Goal: Task Accomplishment & Management: Manage account settings

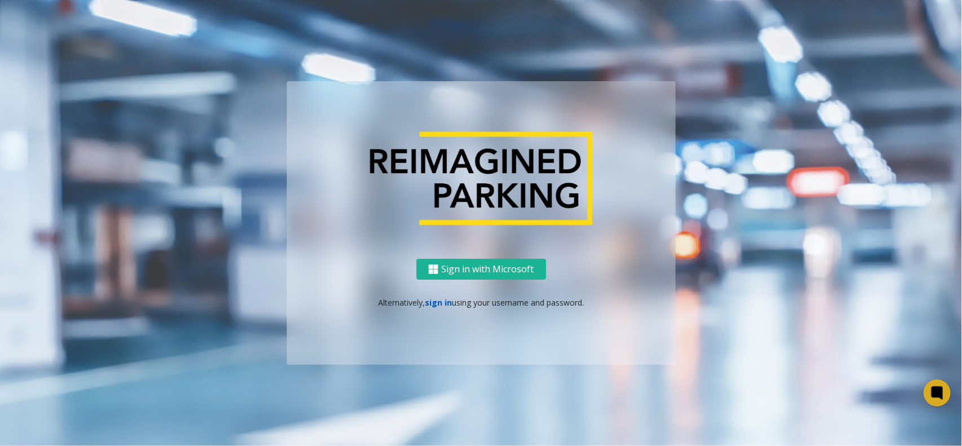
click at [430, 300] on link "sign in" at bounding box center [438, 302] width 27 height 11
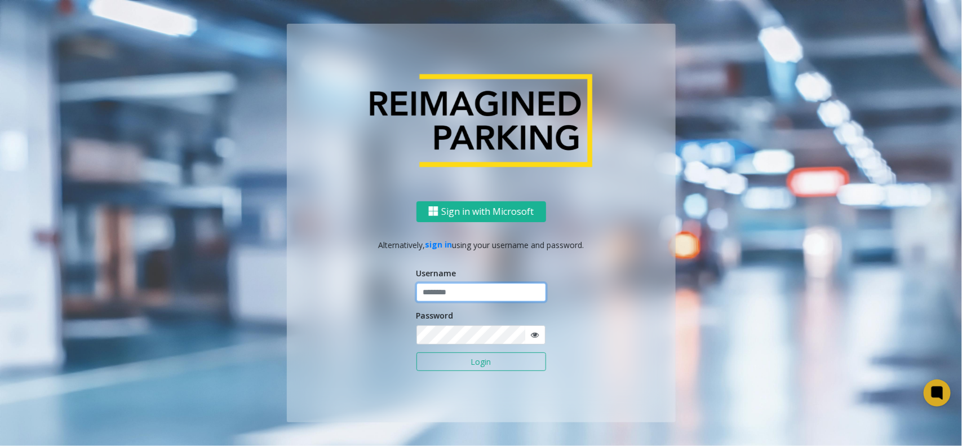
click at [435, 294] on input "text" at bounding box center [482, 292] width 130 height 19
type input "*******"
click at [417, 352] on button "Login" at bounding box center [482, 361] width 130 height 19
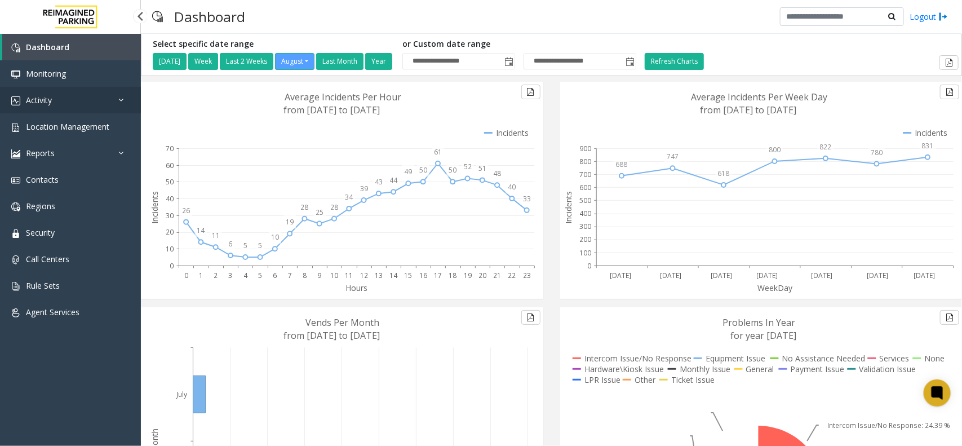
click at [57, 102] on link "Activity" at bounding box center [70, 100] width 141 height 26
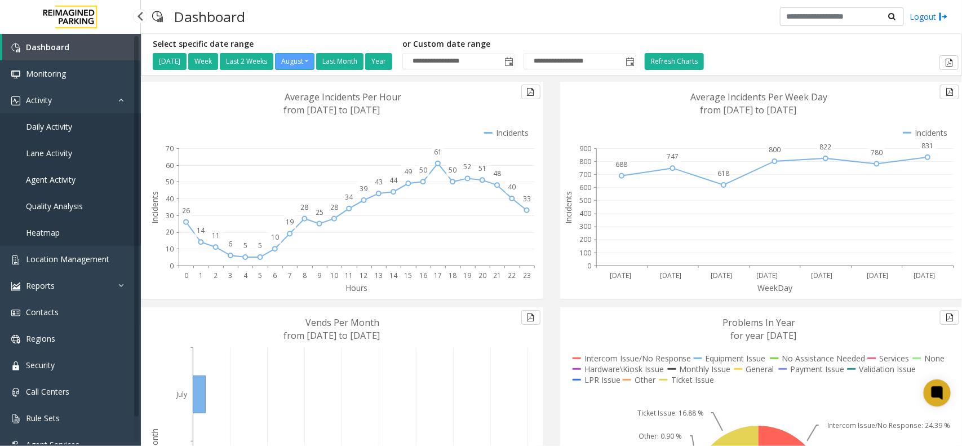
click at [60, 125] on span "Daily Activity" at bounding box center [49, 126] width 46 height 11
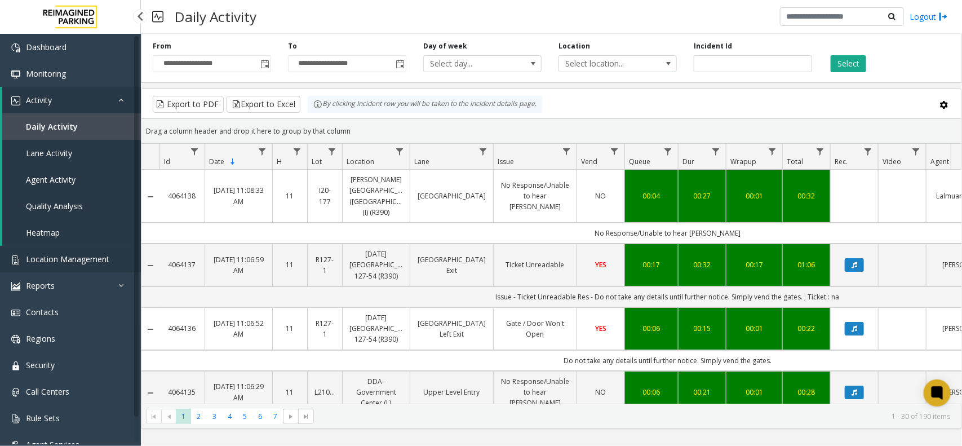
click at [65, 257] on span "Location Management" at bounding box center [67, 259] width 83 height 11
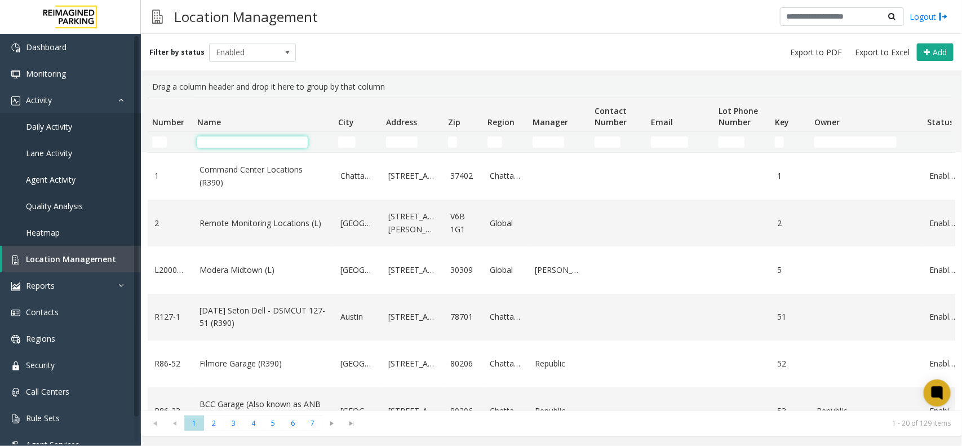
click at [218, 139] on input "Name Filter" at bounding box center [252, 141] width 110 height 11
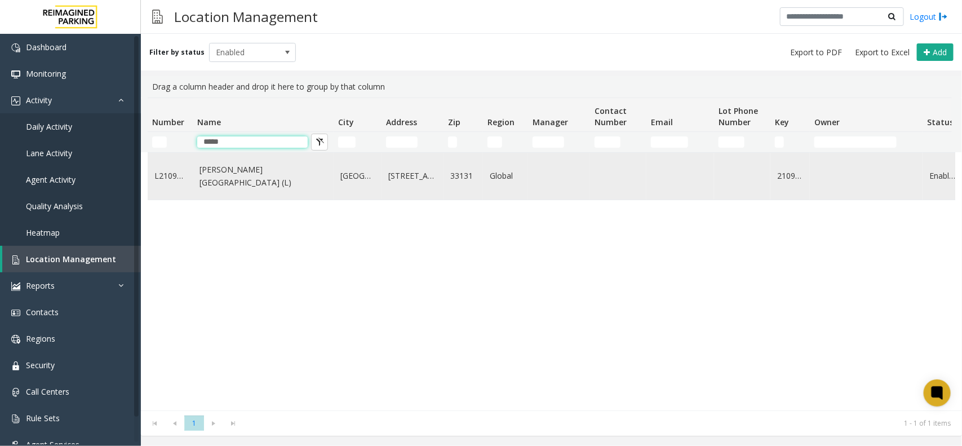
type input "*****"
click at [225, 179] on link "Wells Fargo Center (L)" at bounding box center [263, 175] width 127 height 25
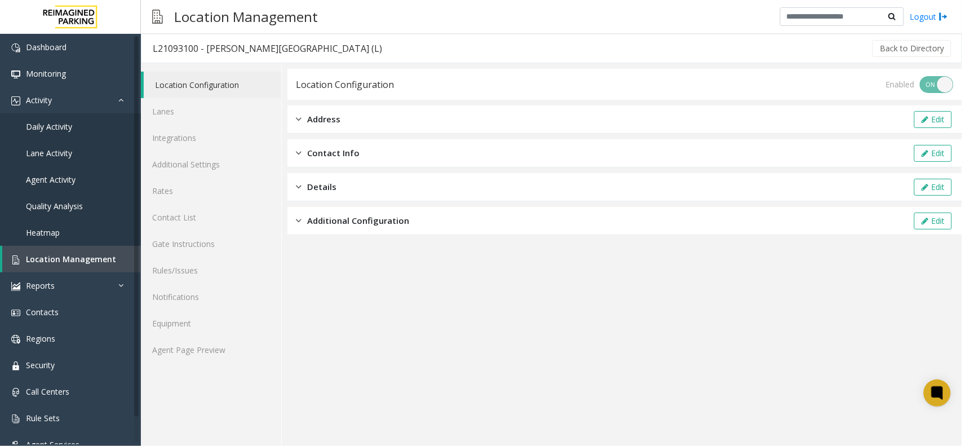
click at [312, 154] on span "Contact Info" at bounding box center [333, 153] width 52 height 13
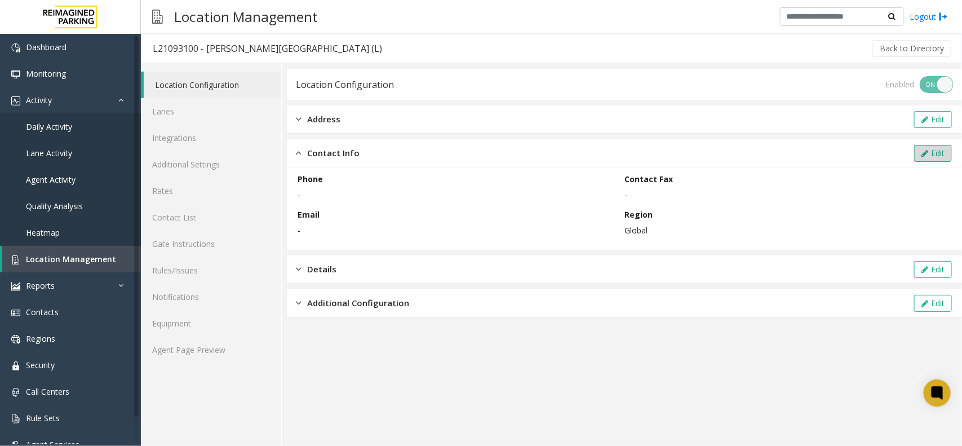
click at [769, 154] on button "Edit" at bounding box center [933, 153] width 38 height 17
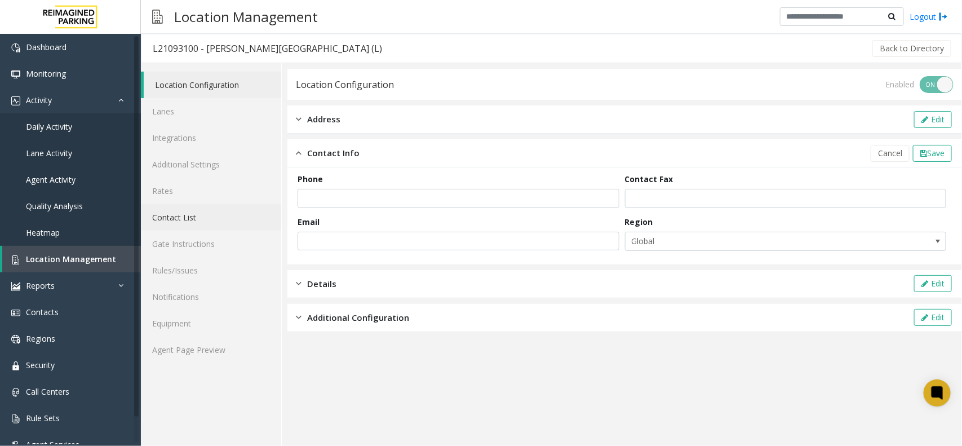
click at [168, 219] on link "Contact List" at bounding box center [211, 217] width 140 height 26
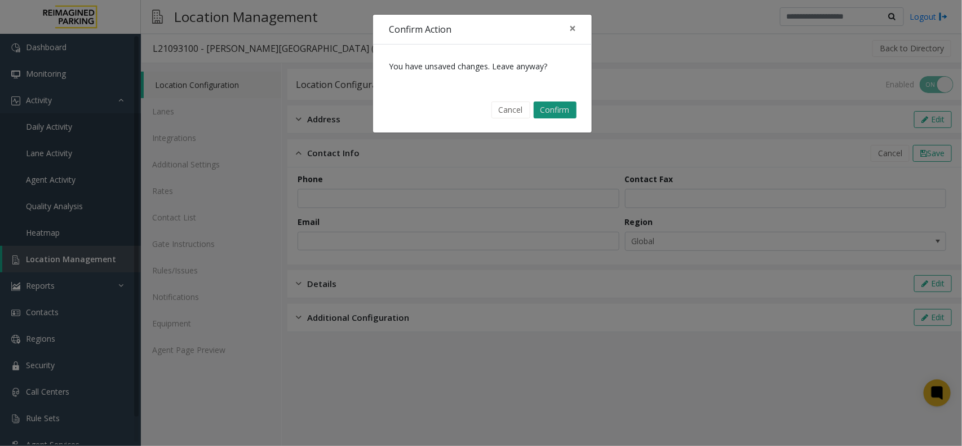
click at [543, 110] on button "Confirm" at bounding box center [555, 109] width 43 height 17
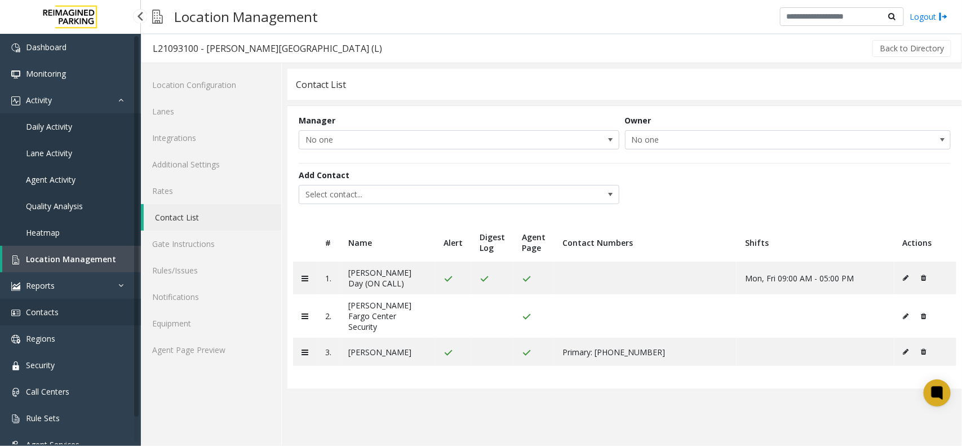
click at [32, 309] on span "Contacts" at bounding box center [42, 312] width 33 height 11
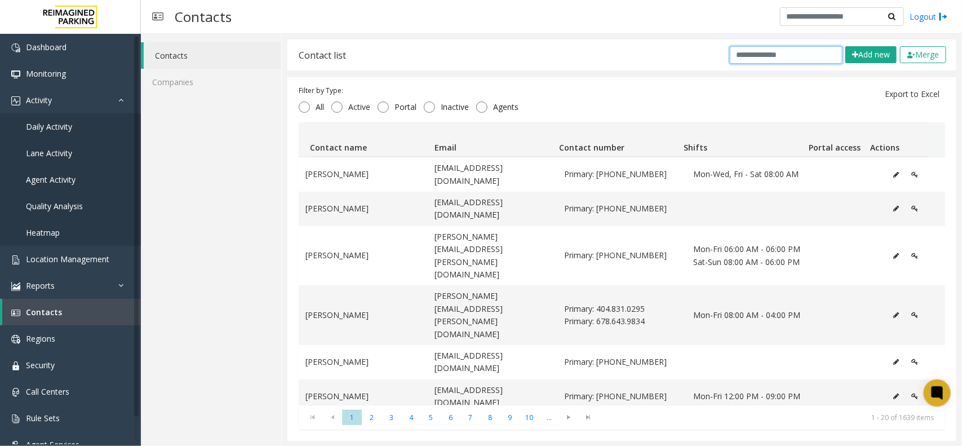
click at [769, 57] on input "text" at bounding box center [786, 54] width 113 height 17
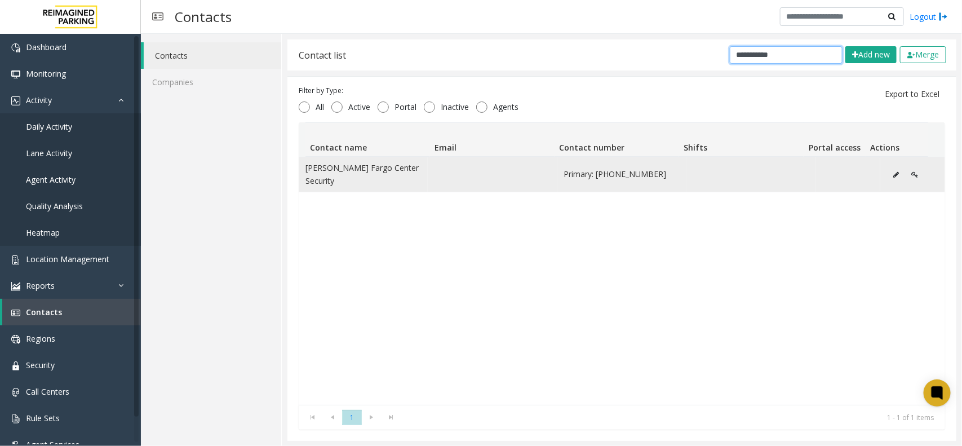
type input "**********"
click at [769, 171] on icon "Data table" at bounding box center [896, 174] width 6 height 7
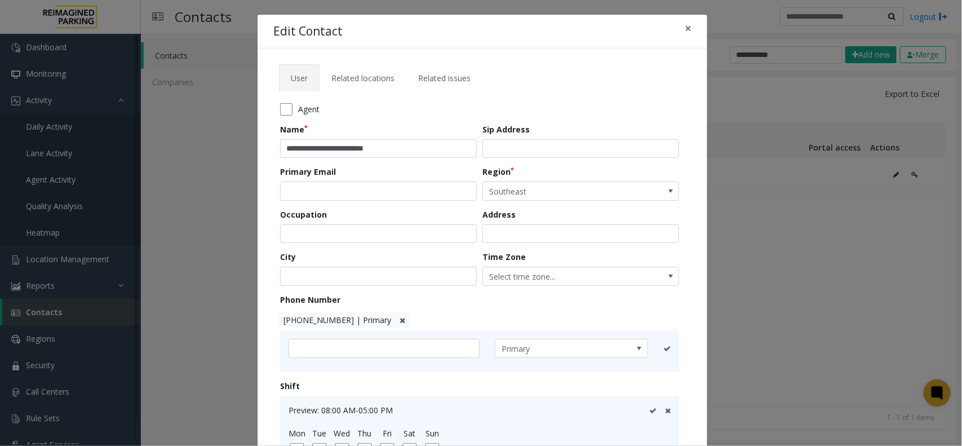
scroll to position [70, 0]
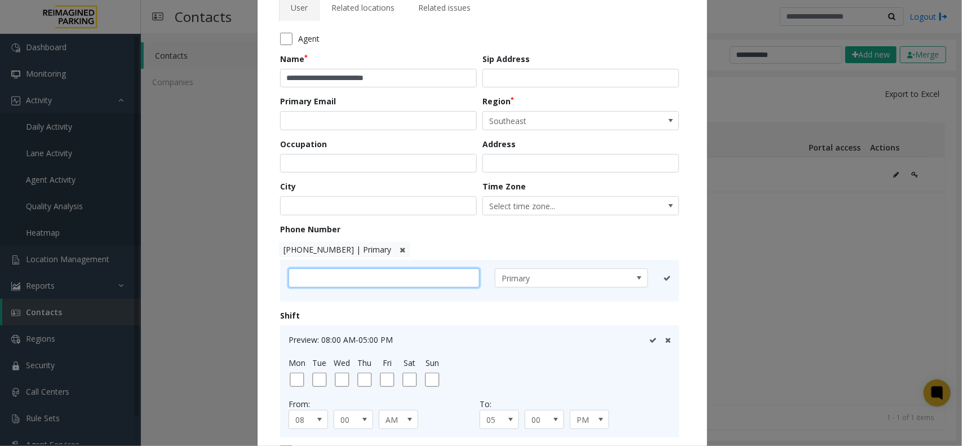
click at [347, 285] on input "text" at bounding box center [384, 277] width 191 height 19
drag, startPoint x: 347, startPoint y: 285, endPoint x: 305, endPoint y: 285, distance: 41.7
click at [305, 285] on input "text" at bounding box center [384, 277] width 191 height 19
paste input "**********"
type input "**********"
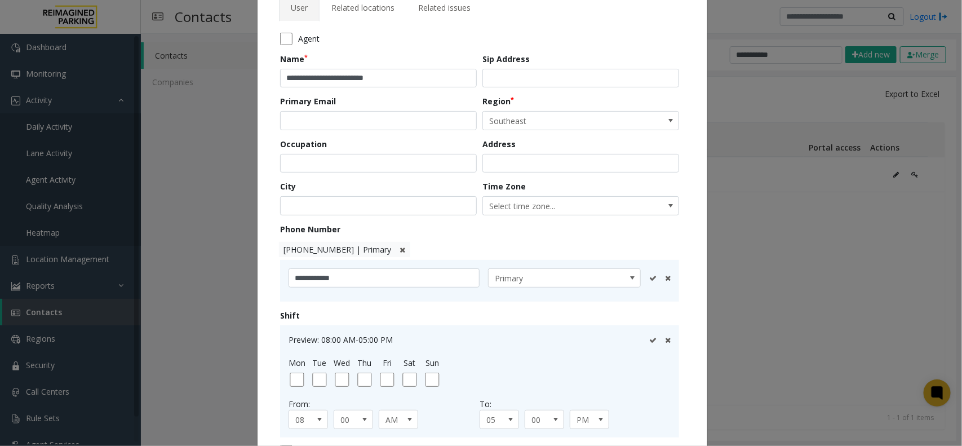
click at [400, 247] on icon at bounding box center [403, 249] width 6 height 7
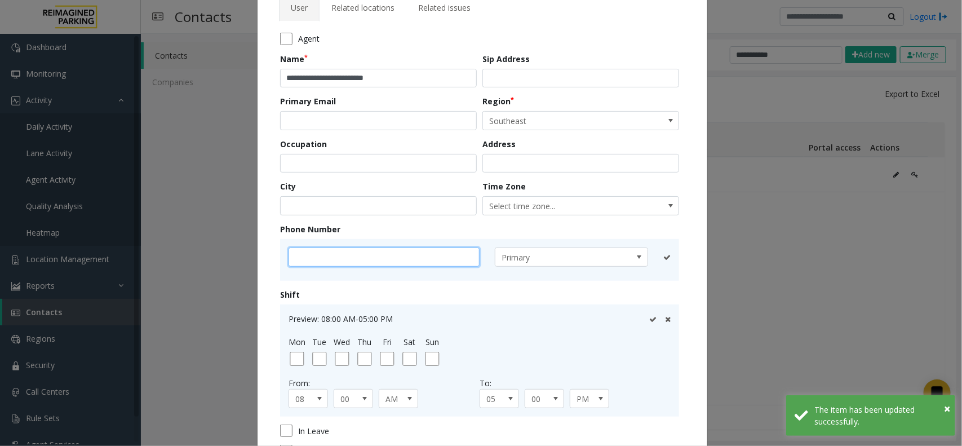
click at [413, 258] on input "text" at bounding box center [384, 256] width 191 height 19
paste input "**********"
type input "**********"
click at [649, 257] on icon at bounding box center [652, 257] width 7 height 7
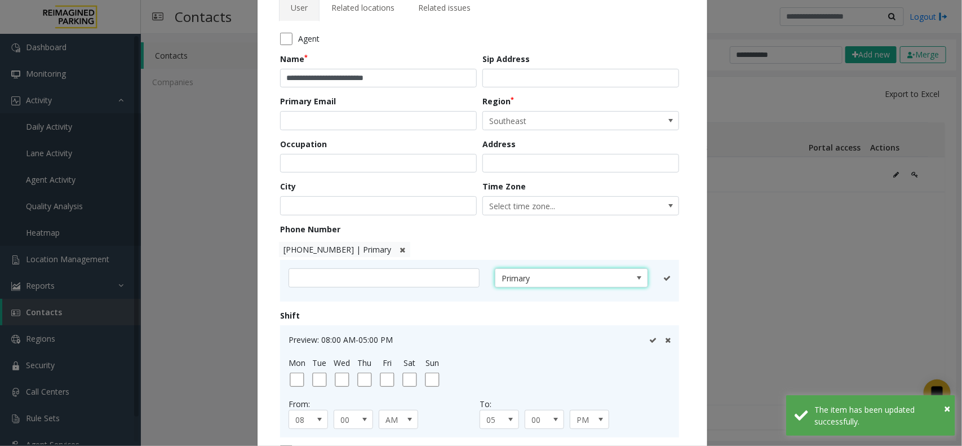
click at [632, 280] on span at bounding box center [640, 278] width 16 height 18
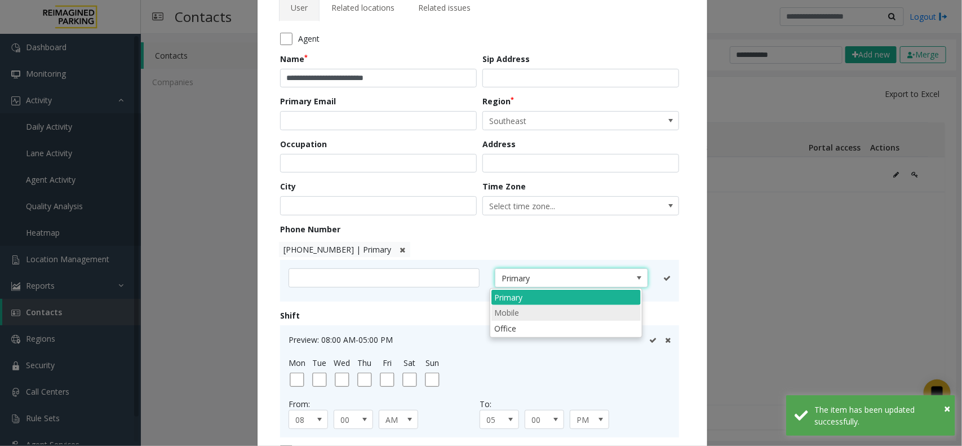
click at [547, 310] on li "Mobile" at bounding box center [565, 312] width 149 height 15
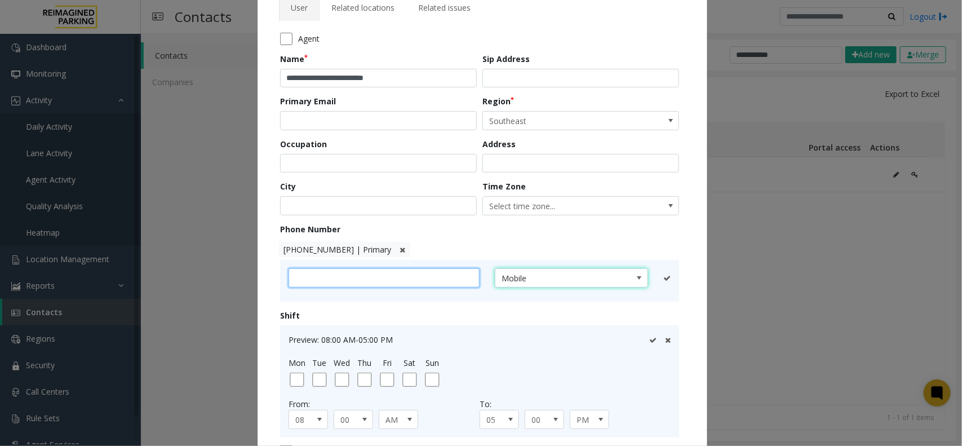
click at [414, 277] on input "text" at bounding box center [384, 277] width 191 height 19
click at [358, 277] on input "text" at bounding box center [384, 277] width 191 height 19
paste input "**********"
type input "**********"
click at [630, 278] on span at bounding box center [632, 277] width 9 height 9
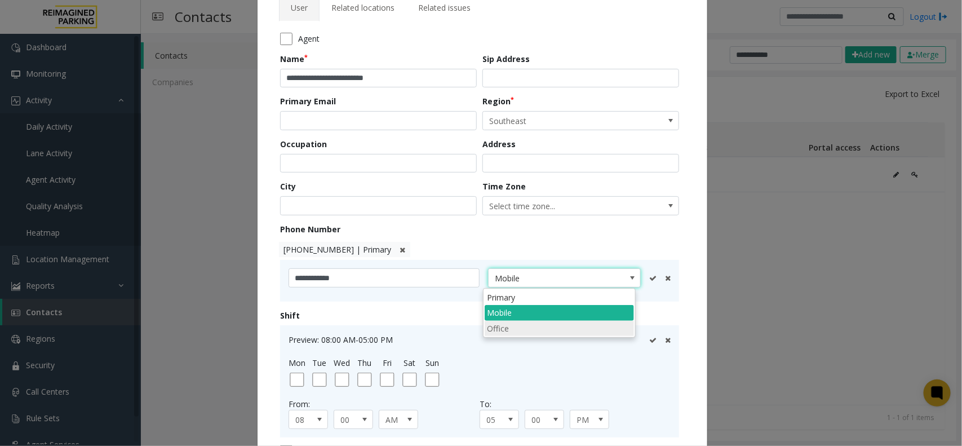
click at [543, 328] on li "Office" at bounding box center [559, 328] width 149 height 15
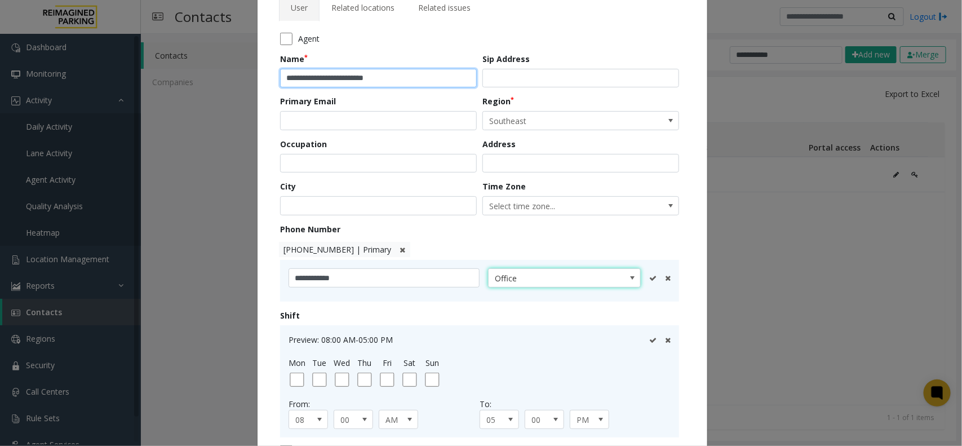
click at [396, 77] on input "**********" at bounding box center [378, 78] width 197 height 19
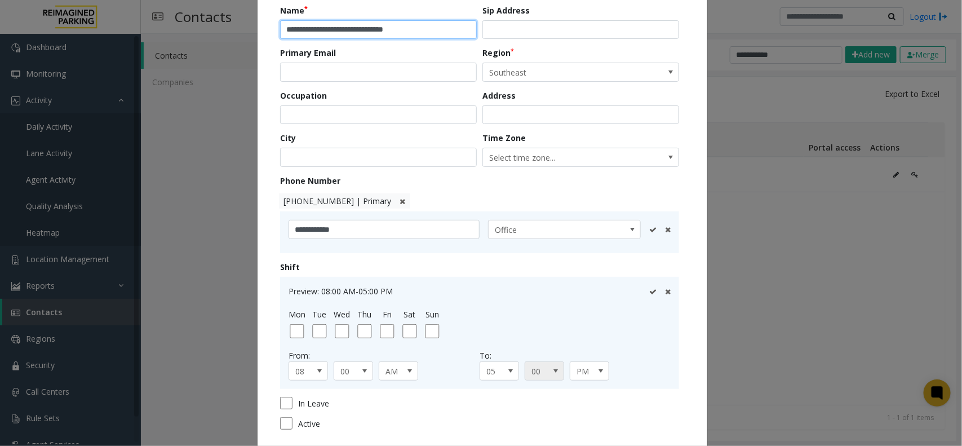
scroll to position [196, 0]
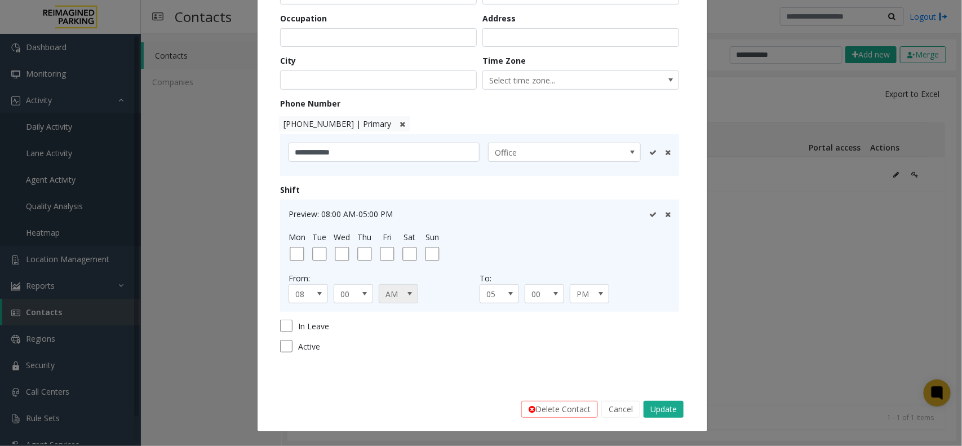
type input "**********"
click at [405, 294] on span at bounding box center [409, 293] width 9 height 9
click at [392, 333] on li "PM" at bounding box center [393, 328] width 36 height 15
click at [597, 297] on span at bounding box center [600, 293] width 9 height 9
click at [586, 317] on li "AM" at bounding box center [584, 312] width 36 height 15
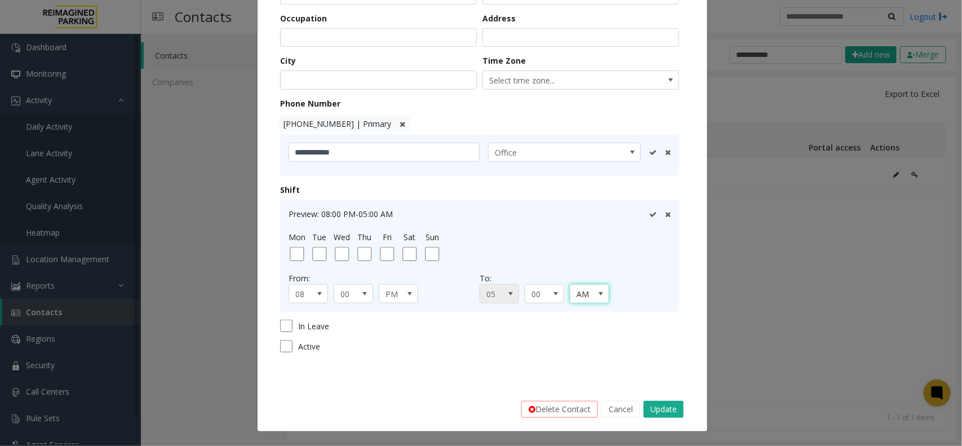
click at [507, 295] on span at bounding box center [510, 293] width 9 height 9
click at [485, 356] on li "06" at bounding box center [494, 404] width 36 height 15
click at [654, 356] on button "Update" at bounding box center [664, 409] width 40 height 17
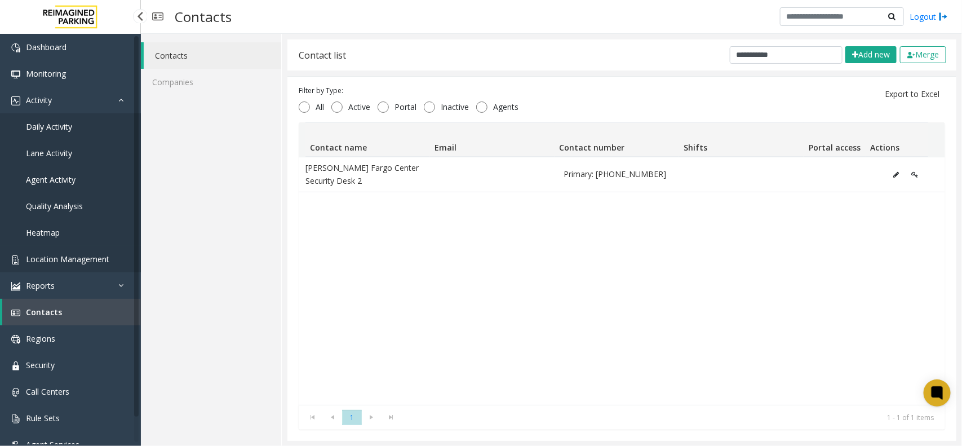
click at [52, 258] on span "Location Management" at bounding box center [67, 259] width 83 height 11
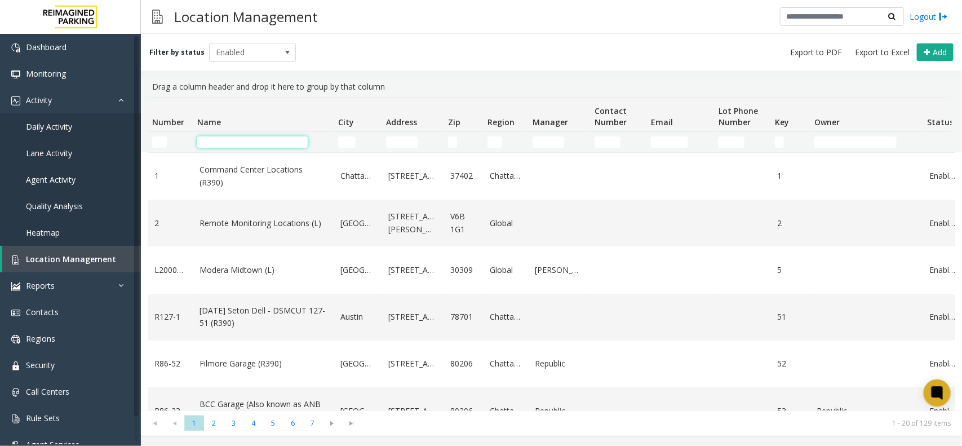
click at [258, 145] on input "Name Filter" at bounding box center [252, 141] width 110 height 11
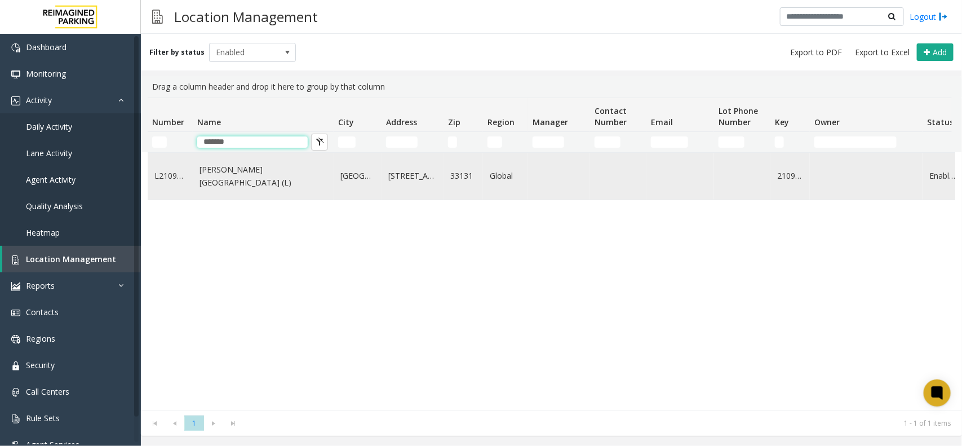
type input "*******"
click at [255, 174] on link "Wells Fargo Center (L)" at bounding box center [263, 175] width 127 height 25
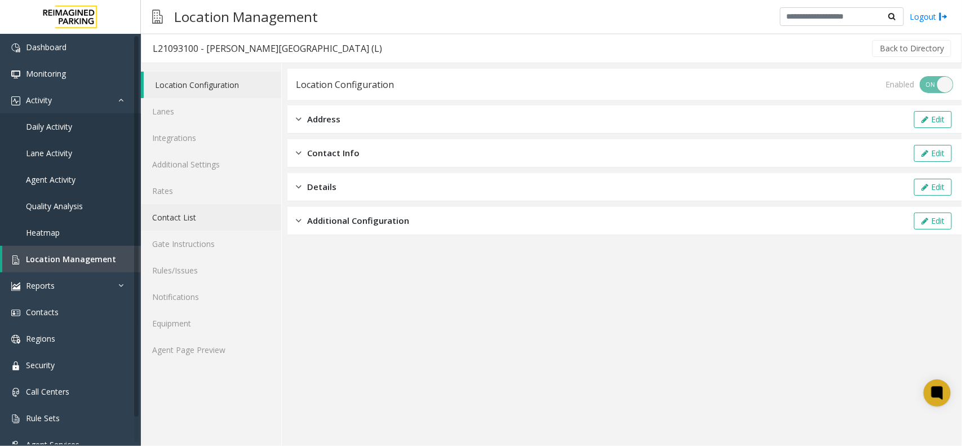
click at [179, 213] on link "Contact List" at bounding box center [211, 217] width 140 height 26
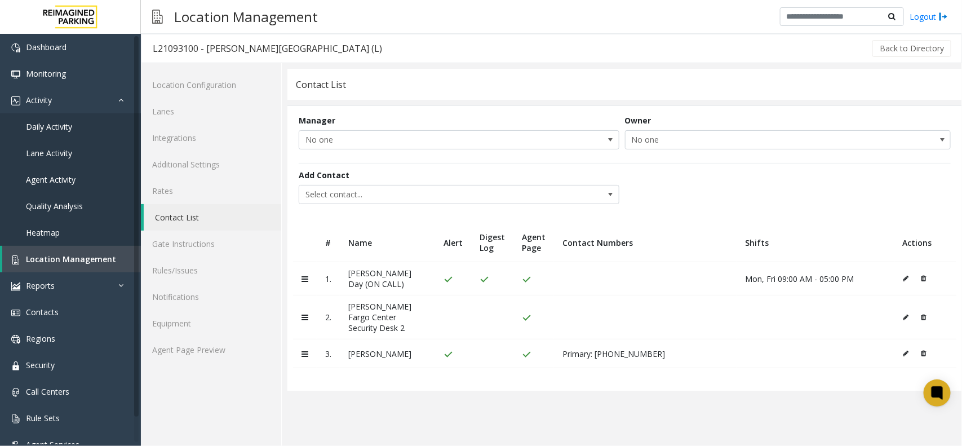
click at [769, 314] on icon at bounding box center [906, 317] width 6 height 7
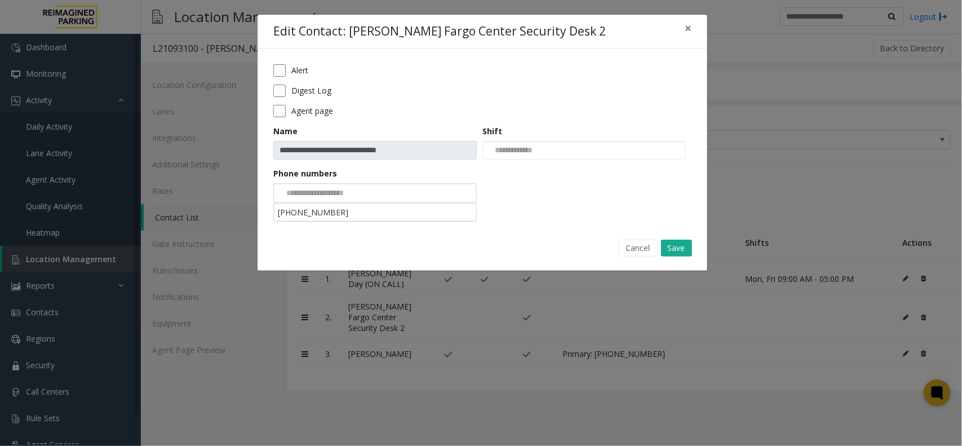
click at [388, 193] on div at bounding box center [374, 192] width 203 height 19
click at [395, 212] on li "786-907-4408" at bounding box center [375, 212] width 200 height 15
click at [410, 196] on div "786-907-4408" at bounding box center [374, 192] width 203 height 19
click at [411, 197] on div "786-907-4408" at bounding box center [374, 192] width 203 height 19
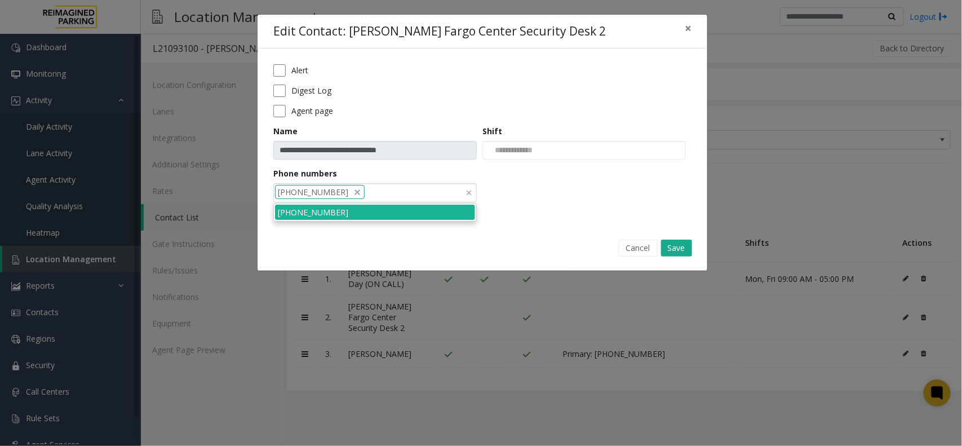
paste input "**********"
type input "**********"
click at [530, 200] on form "**********" at bounding box center [482, 137] width 418 height 146
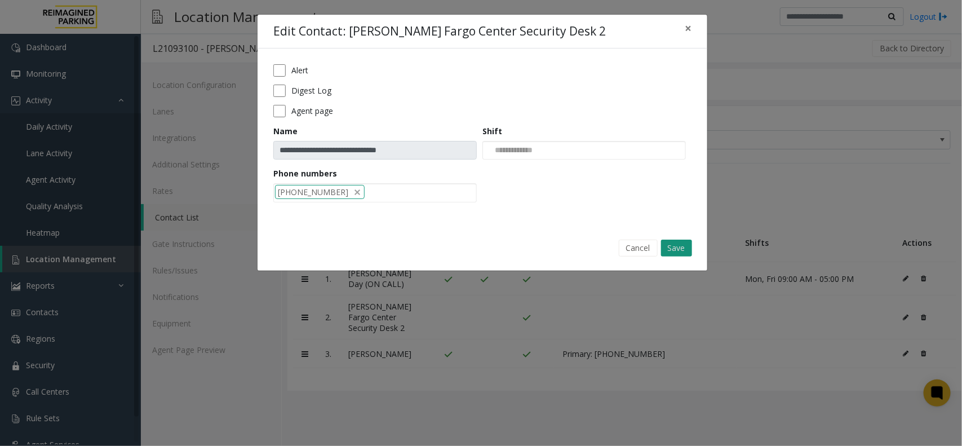
click at [674, 246] on button "Save" at bounding box center [676, 248] width 31 height 17
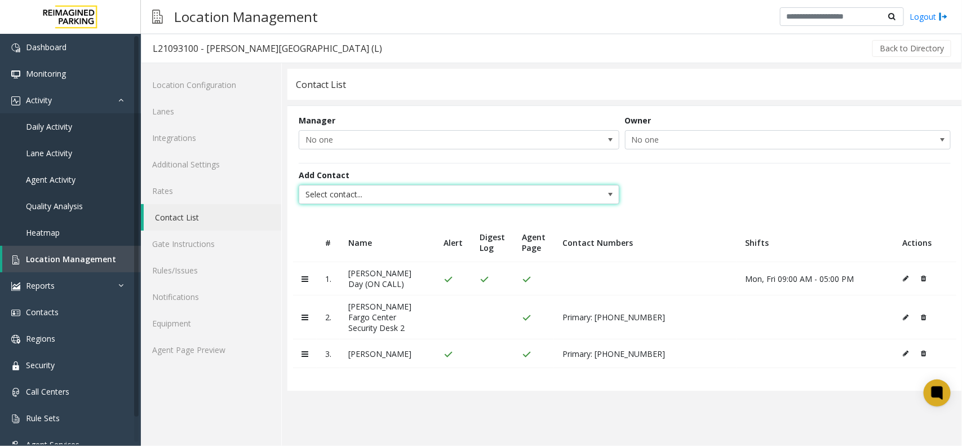
click at [615, 196] on span at bounding box center [611, 194] width 16 height 18
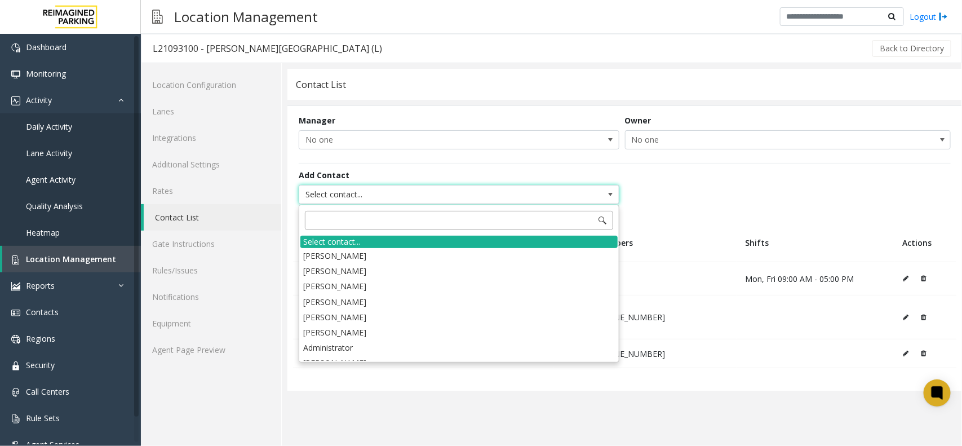
click at [396, 224] on input at bounding box center [459, 220] width 308 height 19
click at [355, 217] on input at bounding box center [459, 220] width 308 height 19
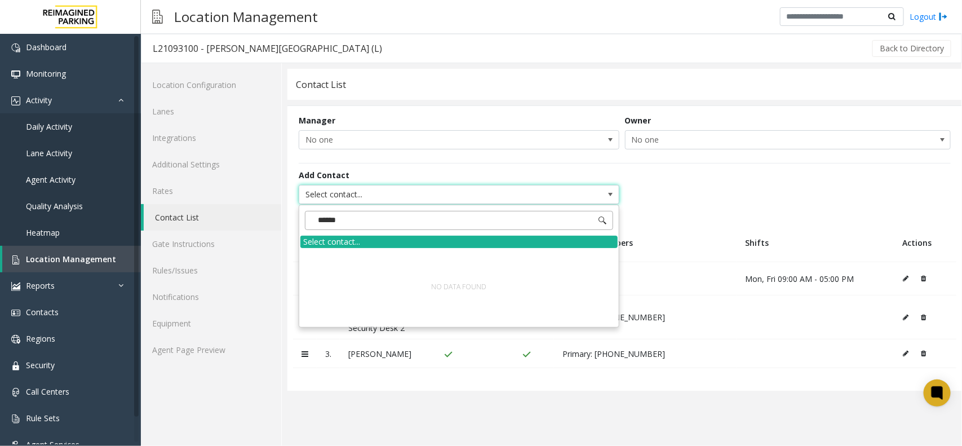
type input "*****"
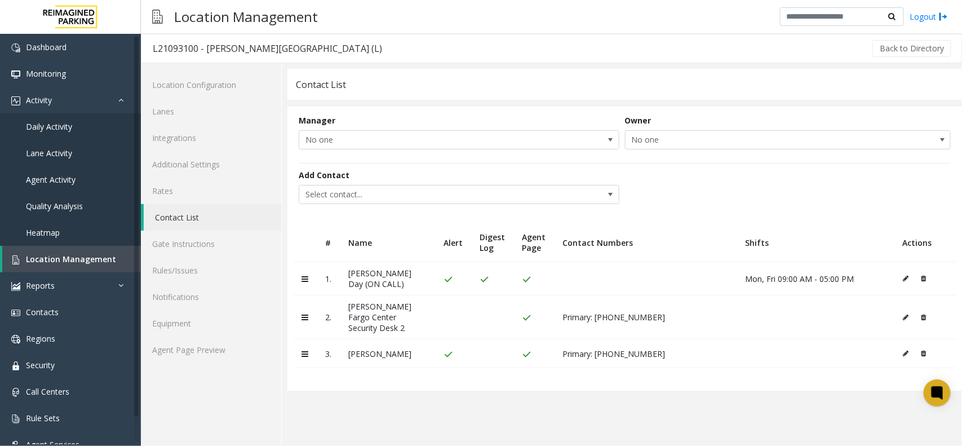
click at [720, 211] on div "Add Contact Select contact..." at bounding box center [625, 187] width 652 height 49
click at [35, 305] on link "Contacts" at bounding box center [70, 312] width 141 height 26
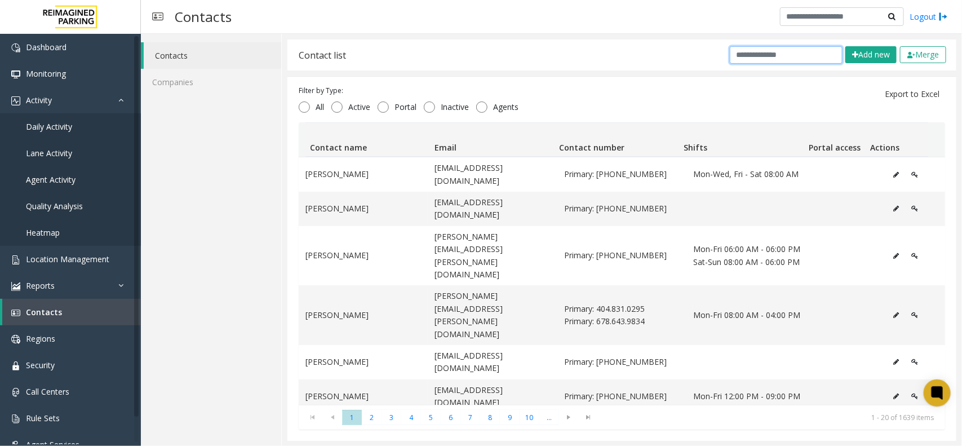
click at [751, 54] on input "text" at bounding box center [786, 54] width 113 height 17
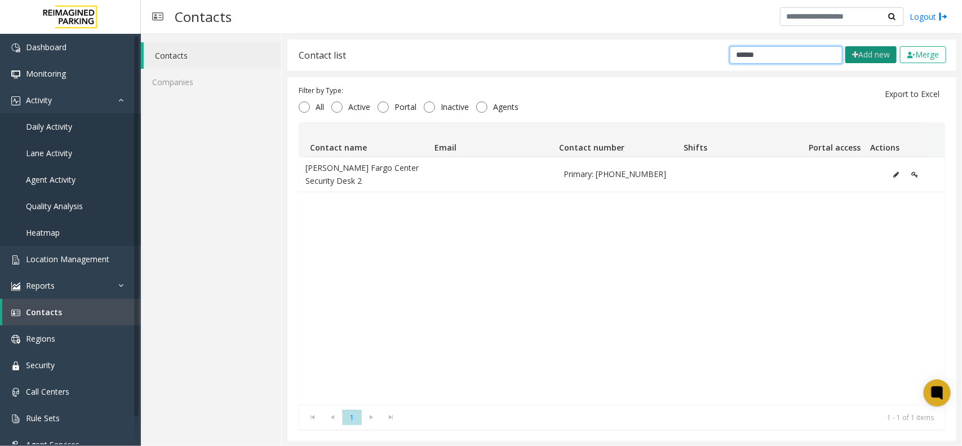
type input "*****"
click at [769, 52] on button "Add new" at bounding box center [870, 54] width 51 height 17
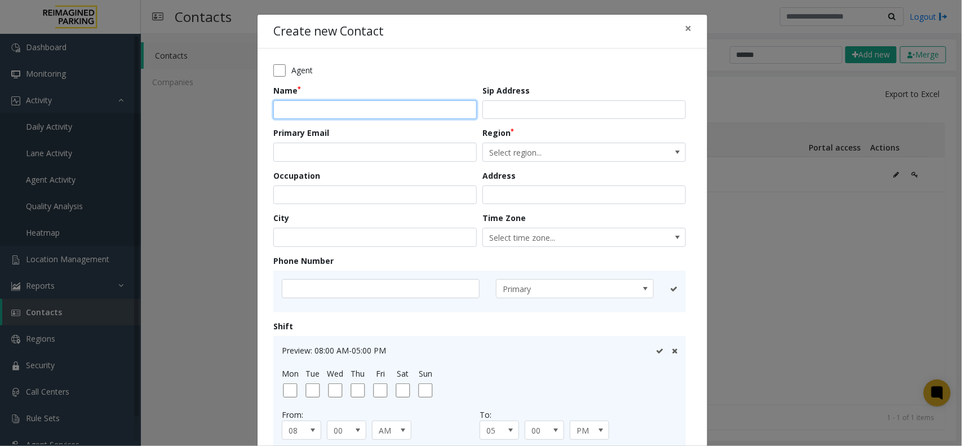
click at [325, 106] on input "text" at bounding box center [374, 109] width 203 height 19
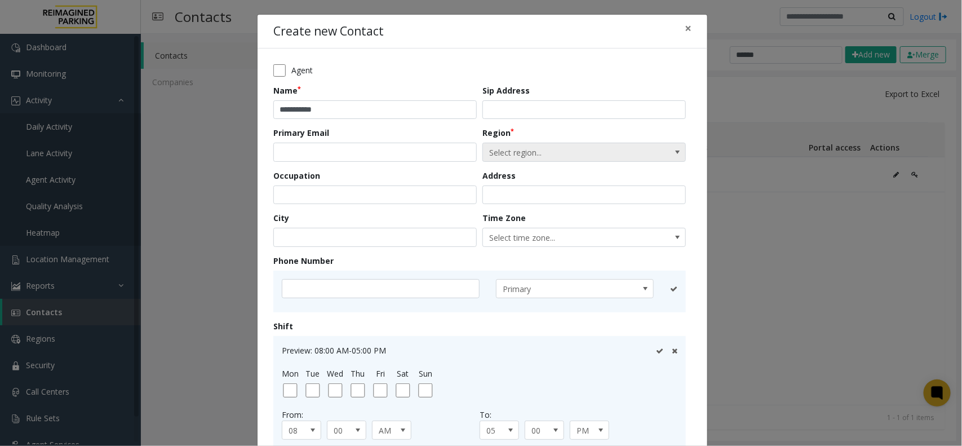
click at [522, 148] on span "Select region..." at bounding box center [564, 152] width 162 height 18
click at [670, 149] on span at bounding box center [678, 152] width 16 height 18
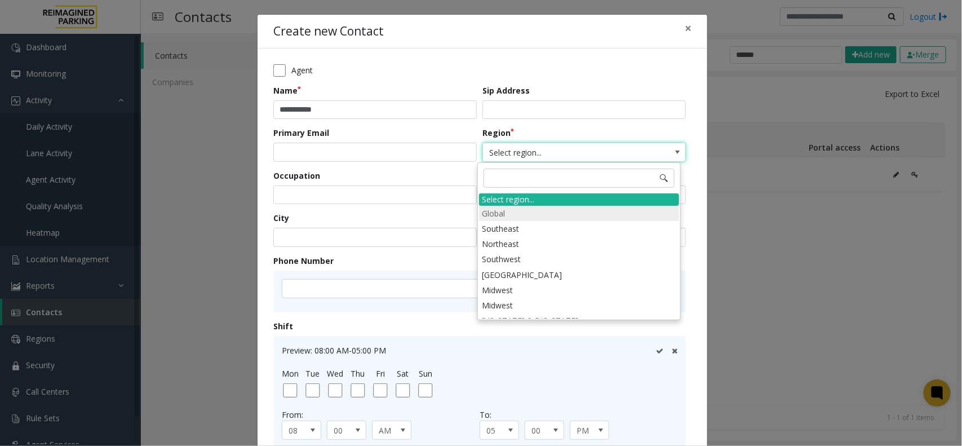
click at [529, 216] on li "Global" at bounding box center [579, 213] width 200 height 15
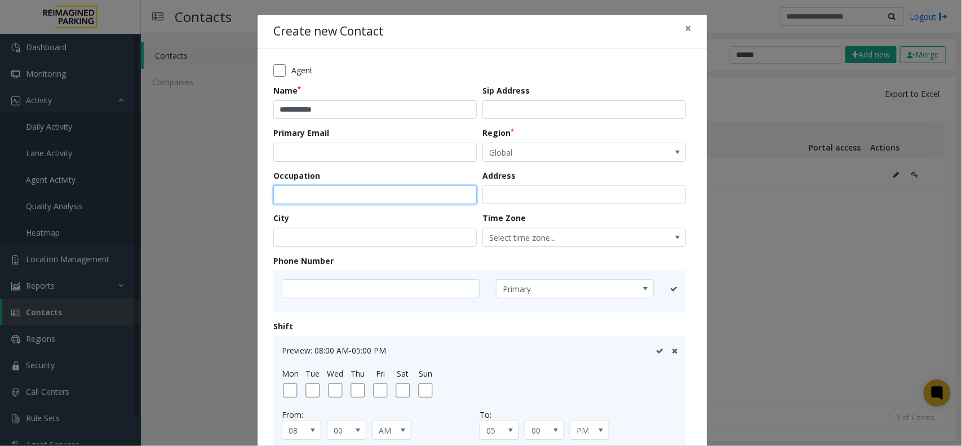
click at [324, 200] on input "text" at bounding box center [374, 194] width 203 height 19
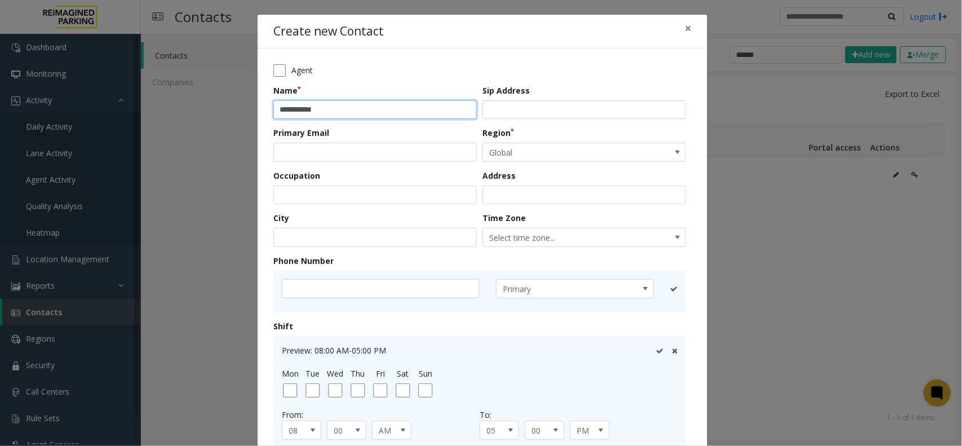
click at [344, 113] on input "**********" at bounding box center [374, 109] width 203 height 19
type input "**********"
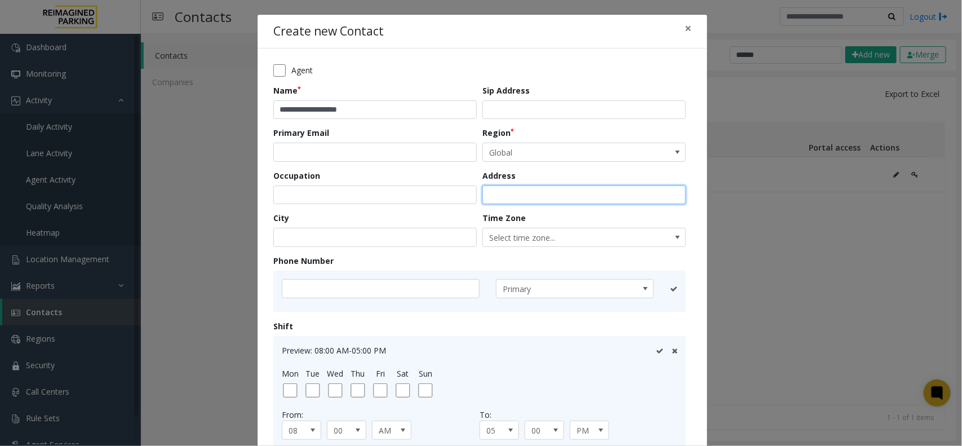
click at [522, 196] on input "text" at bounding box center [583, 194] width 203 height 19
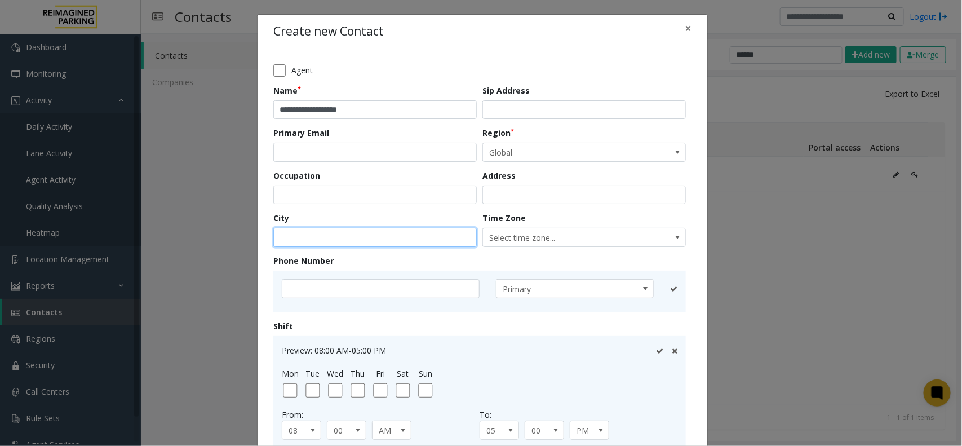
click at [346, 241] on input "text" at bounding box center [374, 237] width 203 height 19
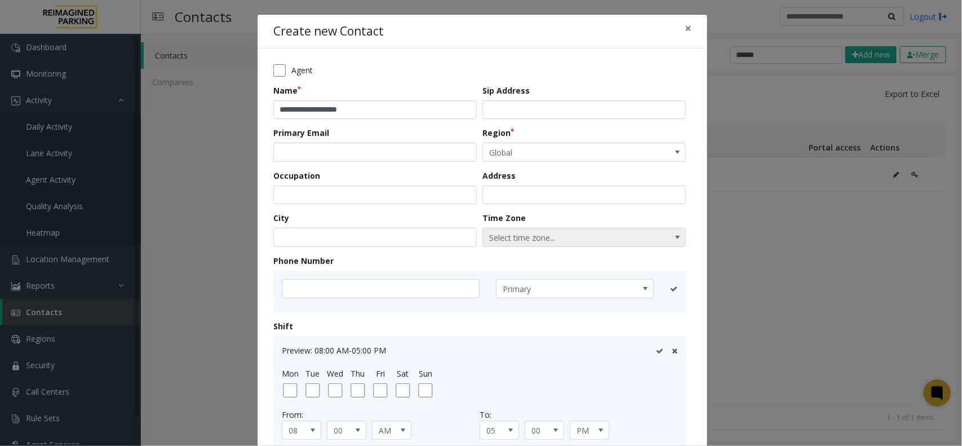
click at [599, 240] on span "Select time zone..." at bounding box center [564, 237] width 162 height 18
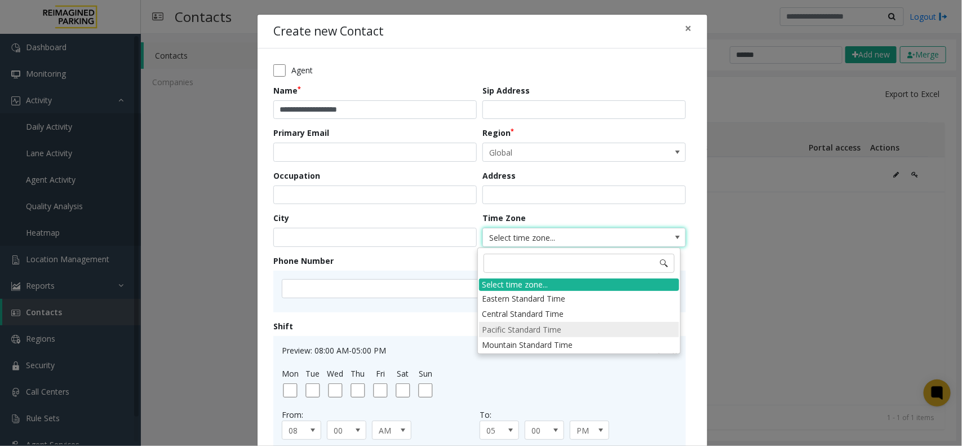
click at [534, 331] on li "Pacific Standard Time" at bounding box center [579, 329] width 200 height 15
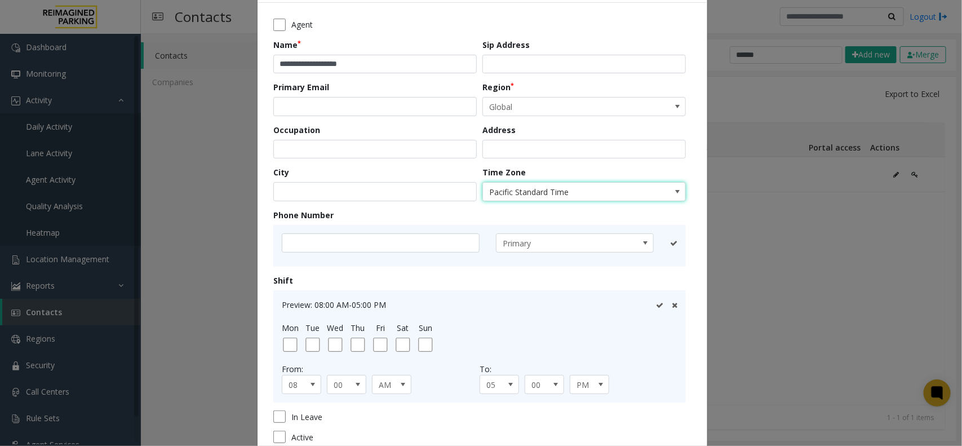
scroll to position [70, 0]
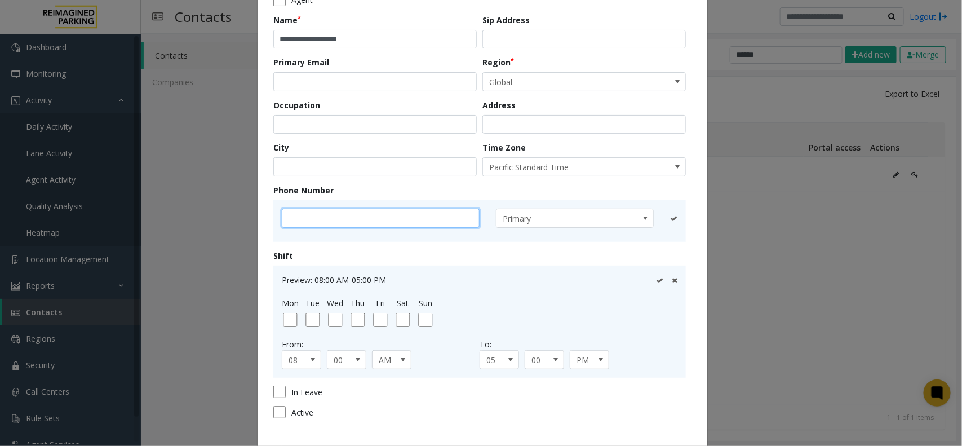
click at [322, 219] on input "text" at bounding box center [381, 218] width 198 height 19
paste input "**********"
type input "**********"
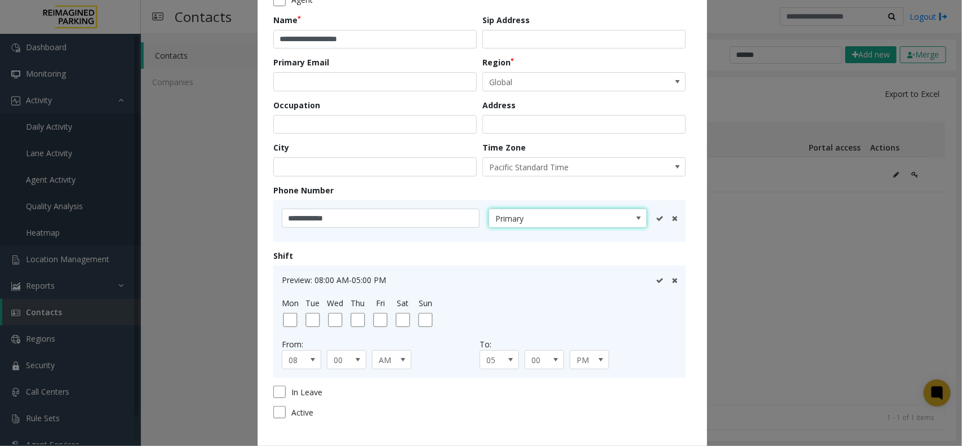
click at [597, 218] on span "Primary" at bounding box center [552, 218] width 126 height 18
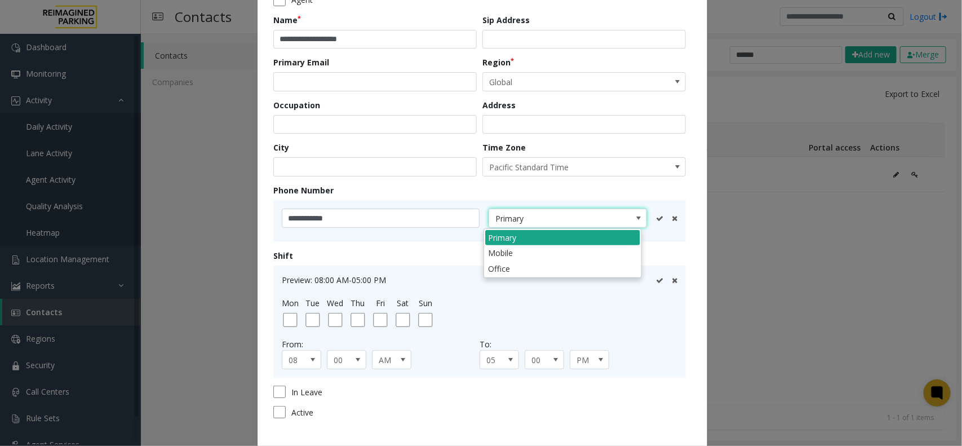
click at [547, 233] on li "Primary" at bounding box center [562, 237] width 155 height 15
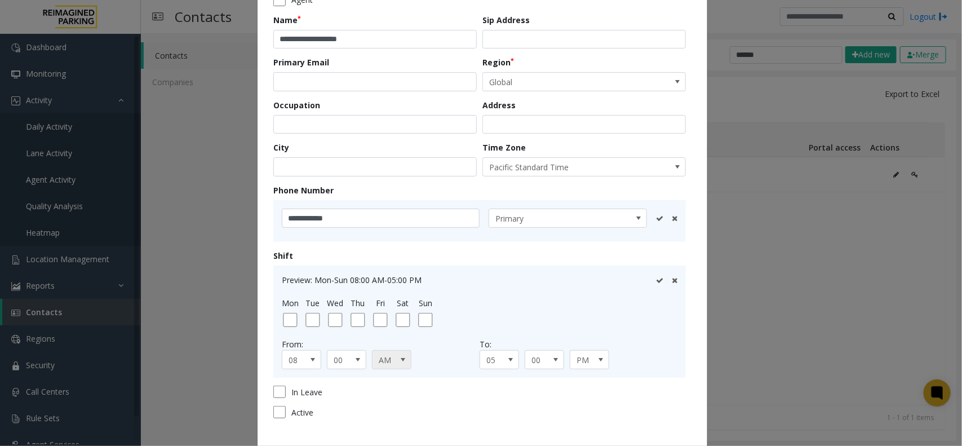
click at [389, 356] on span "AM" at bounding box center [388, 360] width 30 height 18
click at [392, 356] on li "PM" at bounding box center [387, 394] width 36 height 15
click at [585, 356] on span "PM" at bounding box center [585, 360] width 30 height 18
click at [579, 356] on li "AM" at bounding box center [584, 378] width 36 height 15
click at [506, 356] on span at bounding box center [510, 359] width 9 height 9
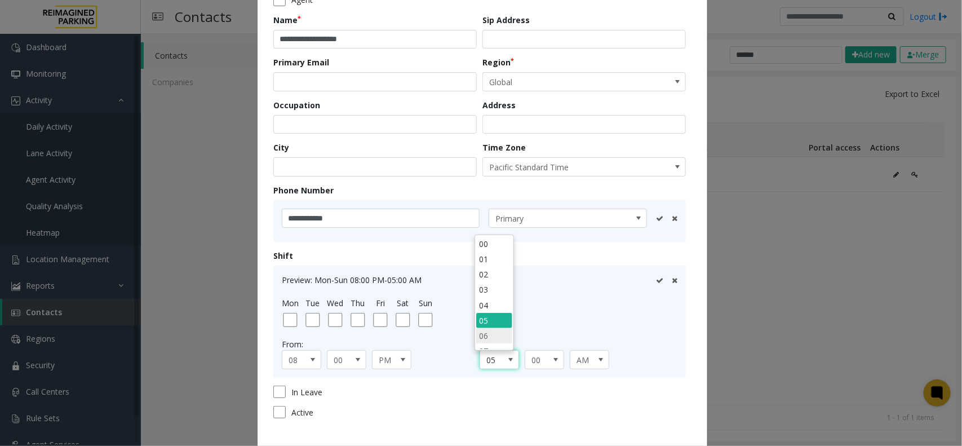
click at [486, 336] on li "06" at bounding box center [494, 335] width 36 height 15
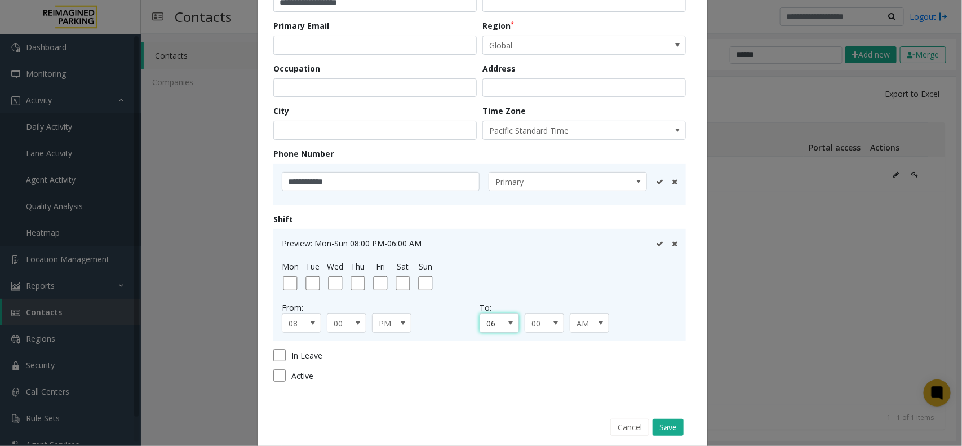
scroll to position [125, 0]
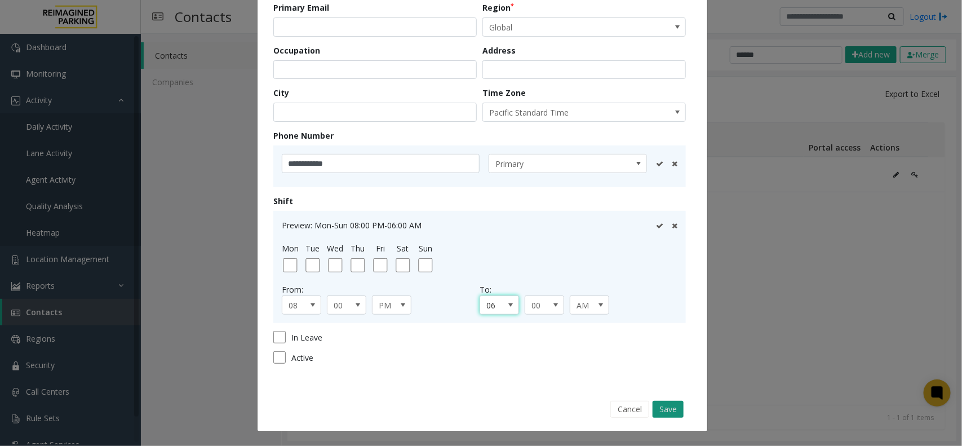
click at [662, 356] on button "Save" at bounding box center [668, 409] width 31 height 17
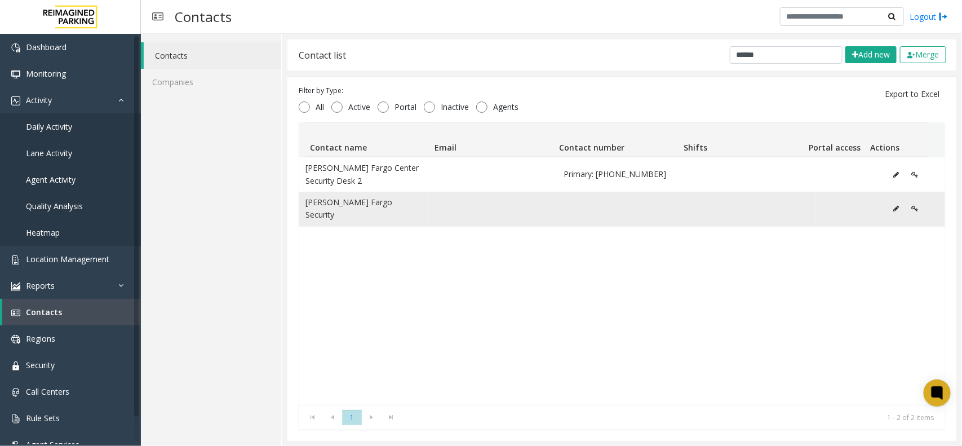
click at [449, 213] on td "Data table" at bounding box center [492, 209] width 129 height 34
click at [374, 207] on td "Wells Fargo Security" at bounding box center [363, 209] width 129 height 34
drag, startPoint x: 371, startPoint y: 207, endPoint x: 353, endPoint y: 207, distance: 17.5
click at [362, 207] on td "Wells Fargo Security" at bounding box center [363, 209] width 129 height 34
click at [393, 211] on td "Wells Fargo Security" at bounding box center [363, 209] width 129 height 34
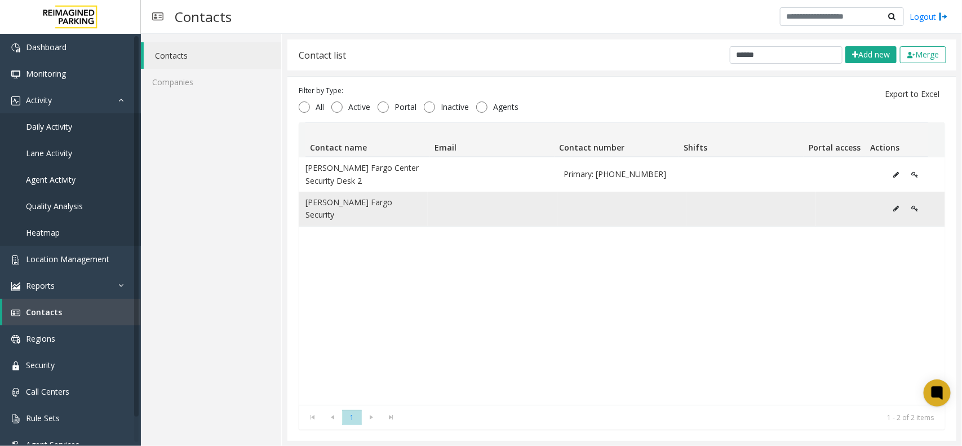
click at [329, 209] on td "Wells Fargo Security" at bounding box center [363, 209] width 129 height 34
click at [333, 209] on td "Wells Fargo Security" at bounding box center [363, 209] width 129 height 34
click at [769, 205] on icon "Data table" at bounding box center [896, 208] width 6 height 7
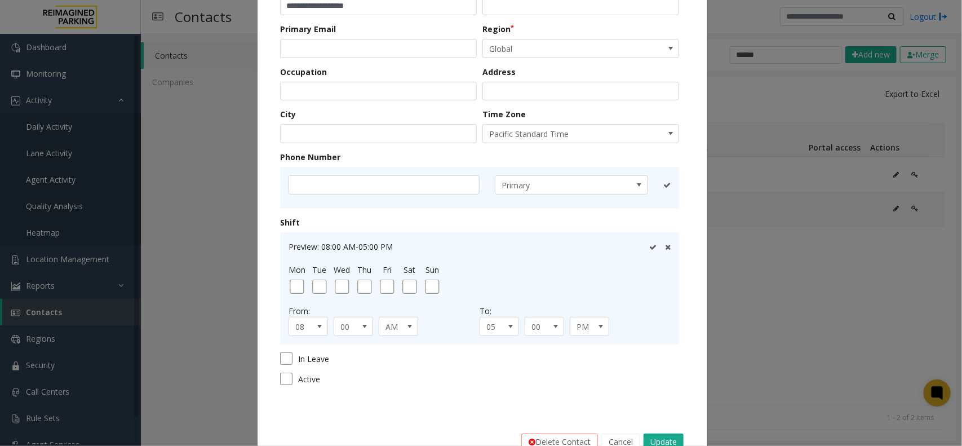
scroll to position [175, 0]
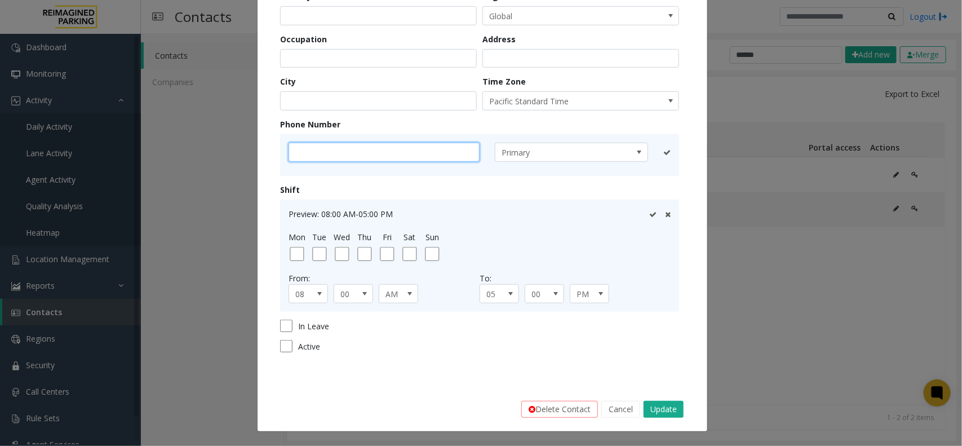
click at [317, 153] on input "text" at bounding box center [384, 152] width 191 height 19
paste input "**********"
type input "**********"
click at [405, 296] on span at bounding box center [409, 293] width 9 height 9
click at [392, 331] on li "PM" at bounding box center [393, 328] width 36 height 15
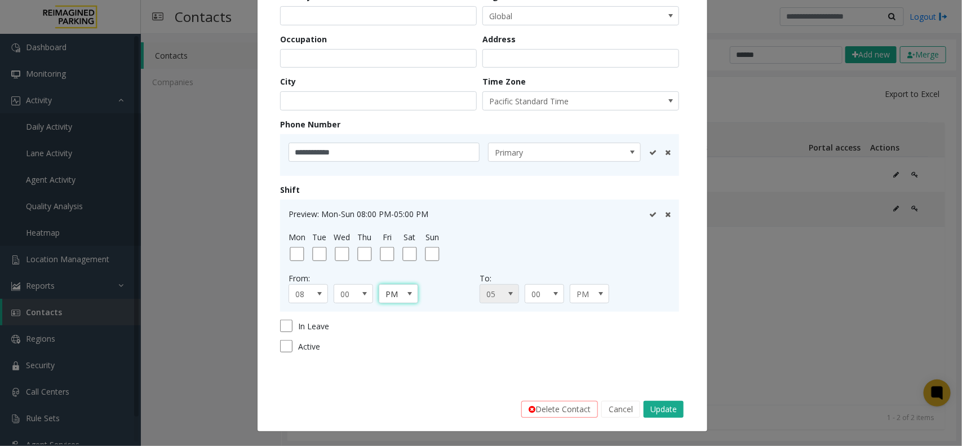
click at [496, 300] on span "05" at bounding box center [495, 294] width 30 height 18
click at [489, 356] on li "06" at bounding box center [494, 404] width 36 height 15
click at [575, 296] on span "PM" at bounding box center [585, 294] width 30 height 18
click at [574, 318] on li "AM" at bounding box center [584, 312] width 36 height 15
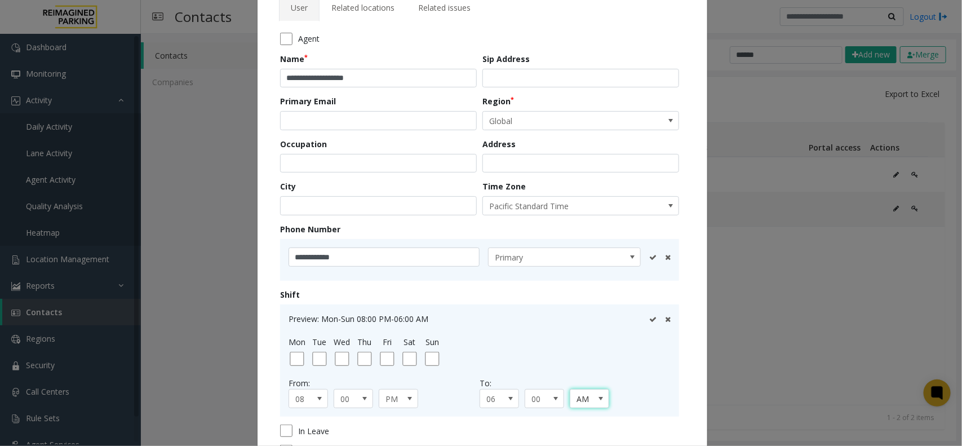
scroll to position [0, 0]
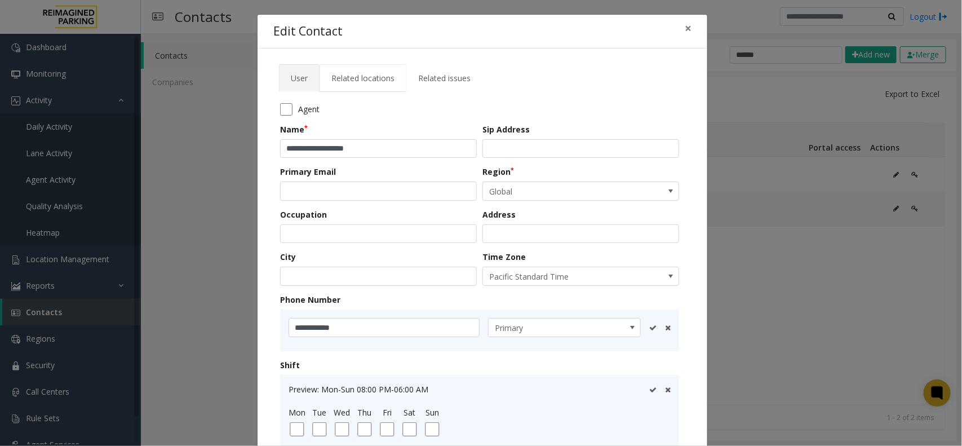
click at [358, 82] on span "Related locations" at bounding box center [362, 78] width 63 height 11
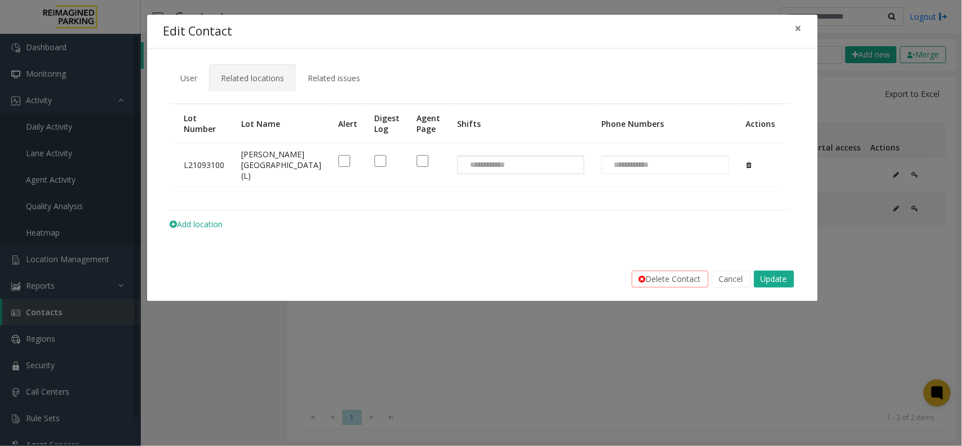
click at [526, 175] on div at bounding box center [520, 165] width 127 height 19
click at [672, 170] on div at bounding box center [665, 165] width 128 height 19
paste input "**********"
click at [602, 172] on input "**********" at bounding box center [629, 165] width 54 height 18
type input "**********"
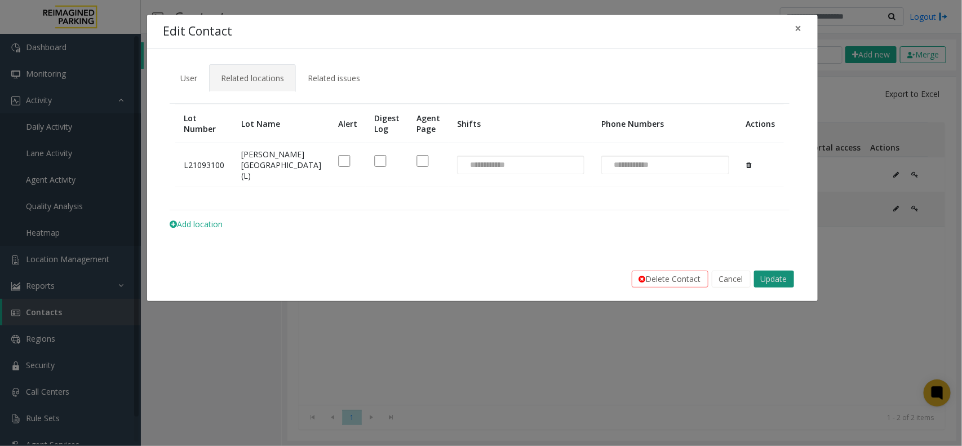
click at [769, 287] on button "Update" at bounding box center [774, 279] width 40 height 17
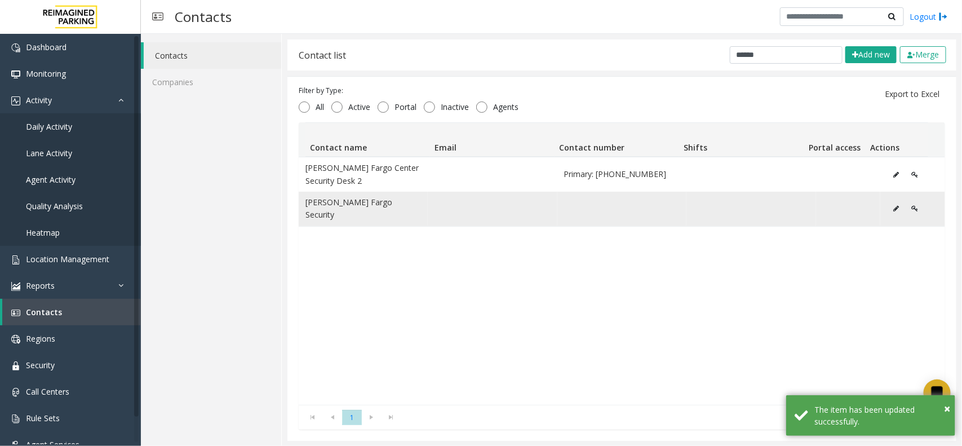
click at [364, 203] on td "Wells Fargo Security" at bounding box center [363, 209] width 129 height 34
click at [769, 205] on icon "Data table" at bounding box center [896, 208] width 6 height 7
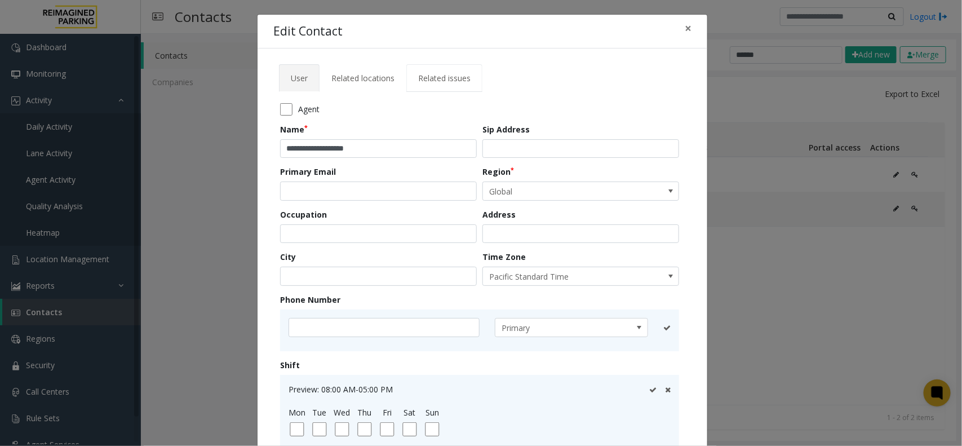
click at [447, 79] on span "Related issues" at bounding box center [444, 78] width 52 height 11
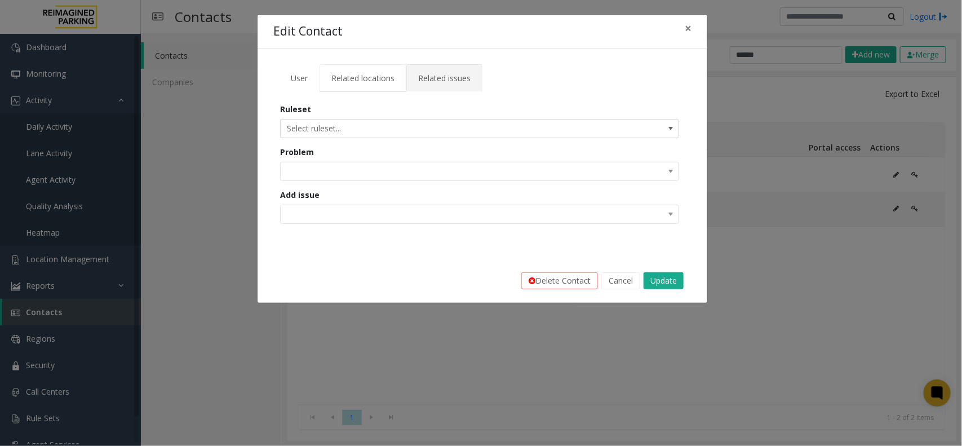
click at [359, 82] on span "Related locations" at bounding box center [362, 78] width 63 height 11
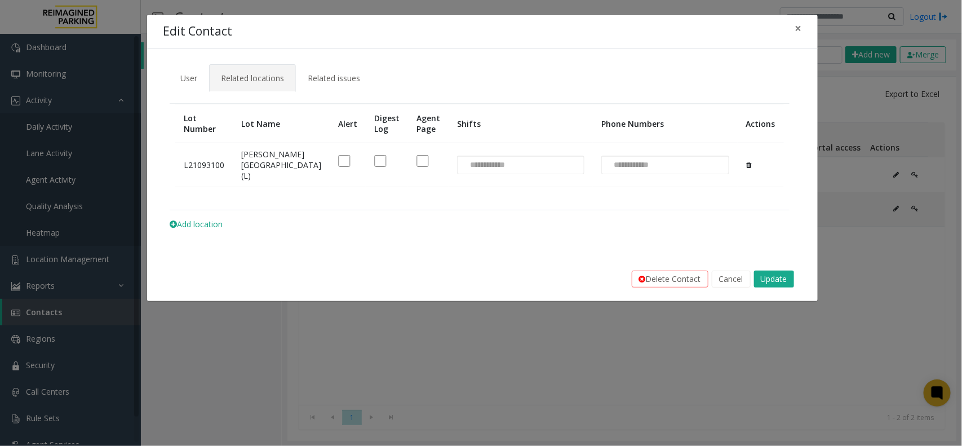
click at [283, 78] on span "Related locations" at bounding box center [252, 78] width 63 height 11
click at [195, 73] on span "User" at bounding box center [188, 78] width 17 height 11
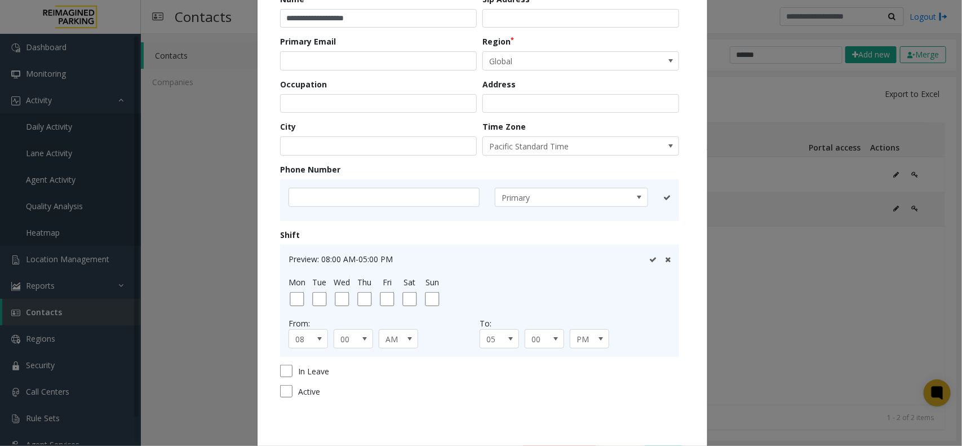
scroll to position [141, 0]
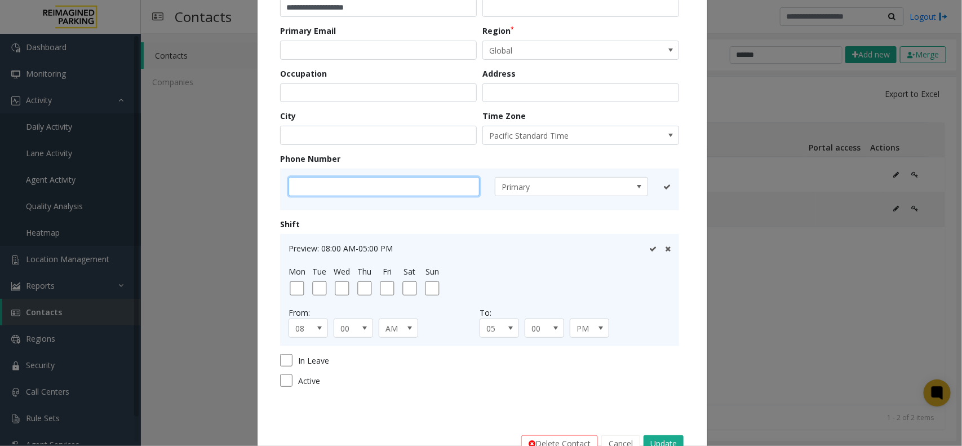
click at [322, 196] on input "text" at bounding box center [384, 186] width 191 height 19
paste input "**********"
type input "**********"
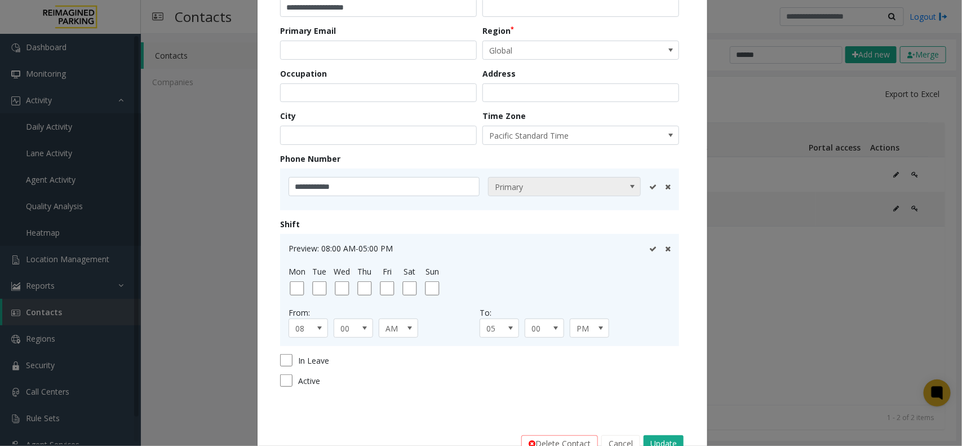
click at [578, 189] on span "Primary" at bounding box center [549, 187] width 121 height 18
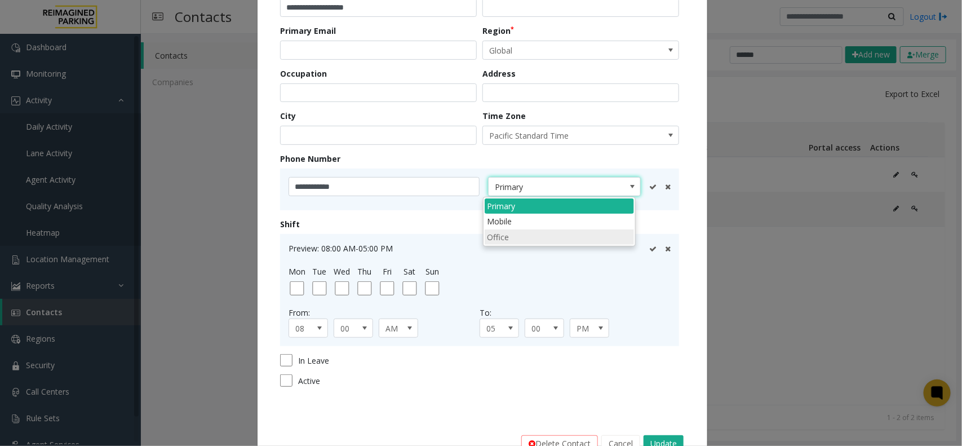
click at [539, 237] on li "Office" at bounding box center [559, 236] width 149 height 15
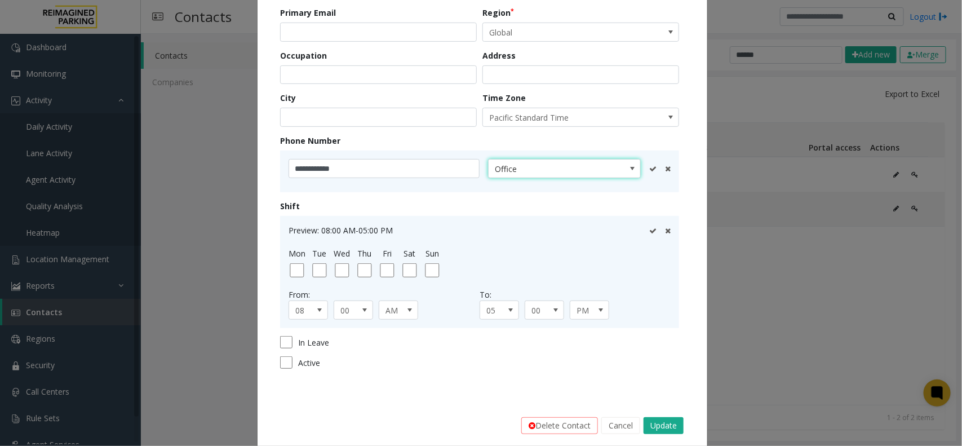
scroll to position [175, 0]
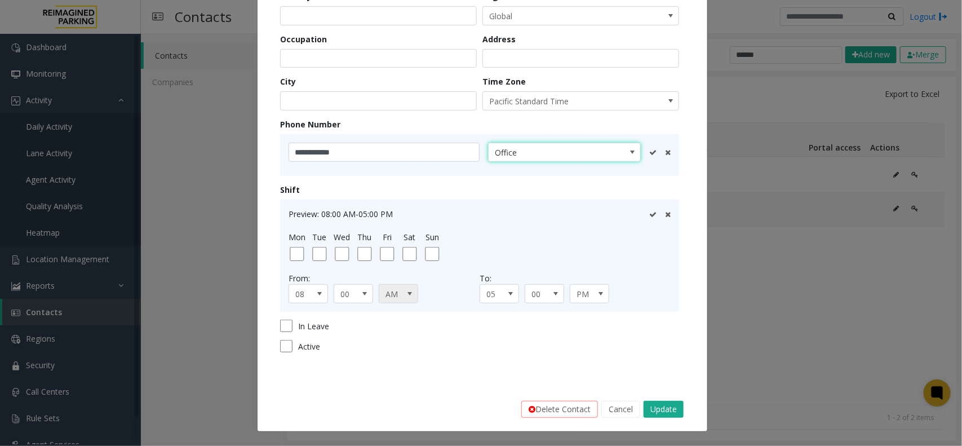
click at [408, 297] on span at bounding box center [409, 293] width 9 height 9
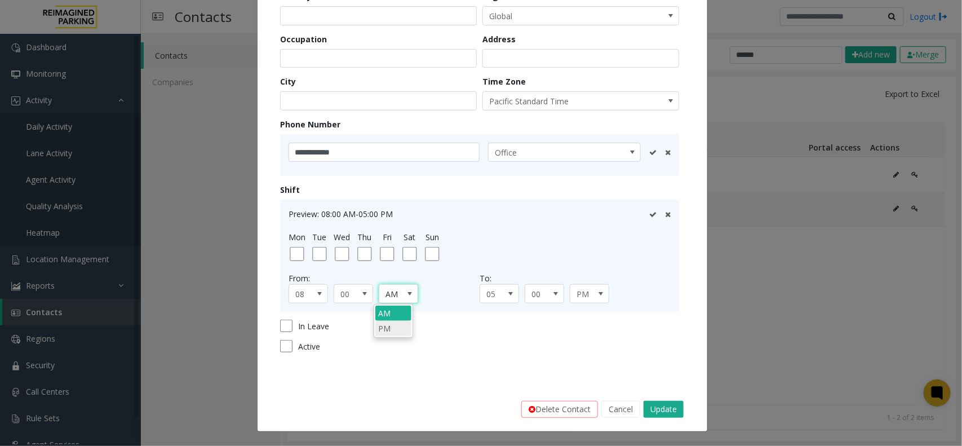
click at [389, 331] on li "PM" at bounding box center [393, 328] width 36 height 15
click at [513, 297] on span "05" at bounding box center [499, 293] width 39 height 19
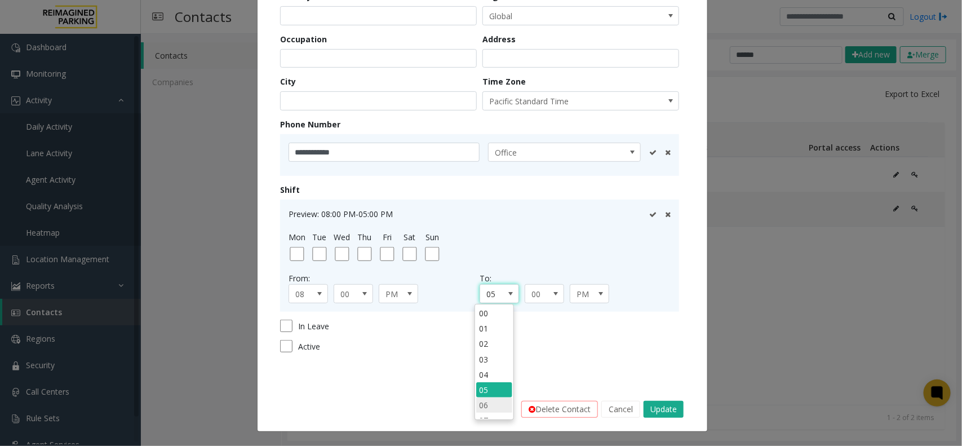
click at [481, 356] on li "06" at bounding box center [494, 404] width 36 height 15
click at [593, 297] on span at bounding box center [601, 294] width 16 height 18
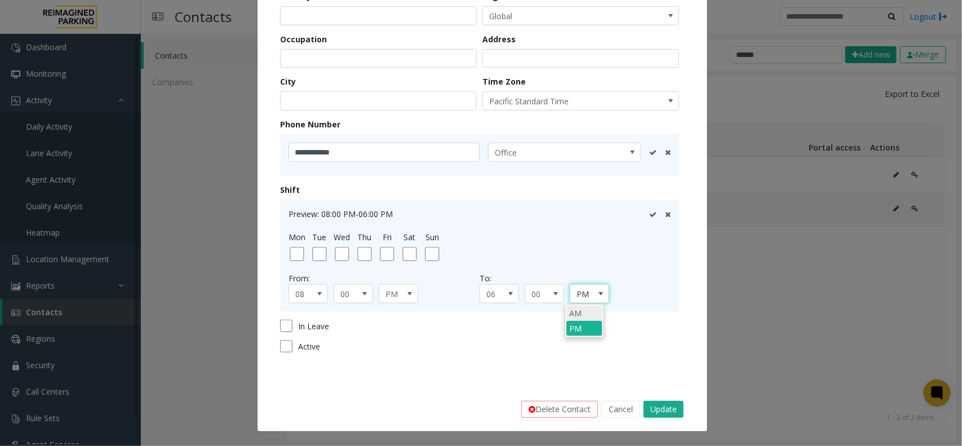
click at [579, 317] on li "AM" at bounding box center [584, 312] width 36 height 15
click at [664, 356] on button "Update" at bounding box center [664, 409] width 40 height 17
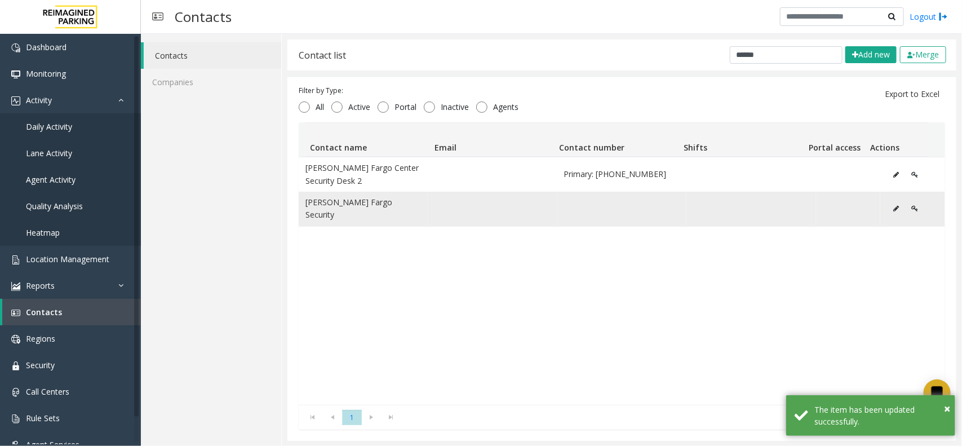
click at [361, 210] on td "Wells Fargo Security" at bounding box center [363, 209] width 129 height 34
click at [355, 203] on td "Wells Fargo Security" at bounding box center [363, 209] width 129 height 34
click at [557, 196] on td "Data table" at bounding box center [621, 209] width 129 height 34
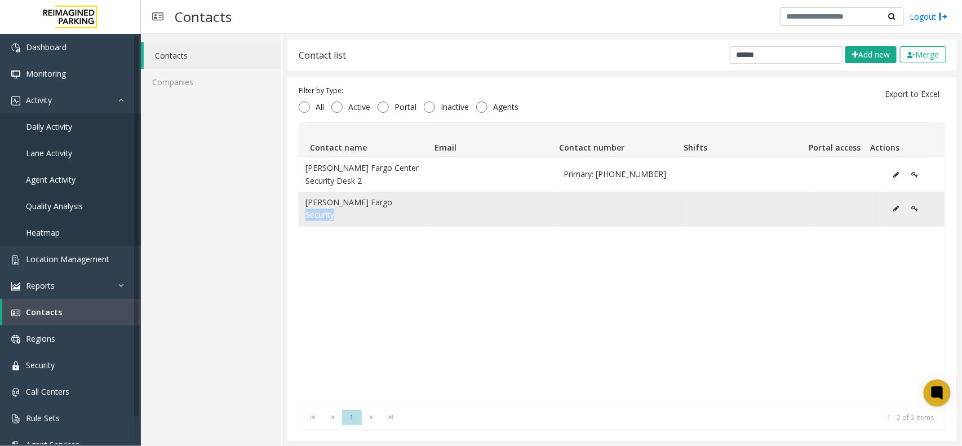
click at [769, 209] on button "Data table" at bounding box center [896, 208] width 18 height 17
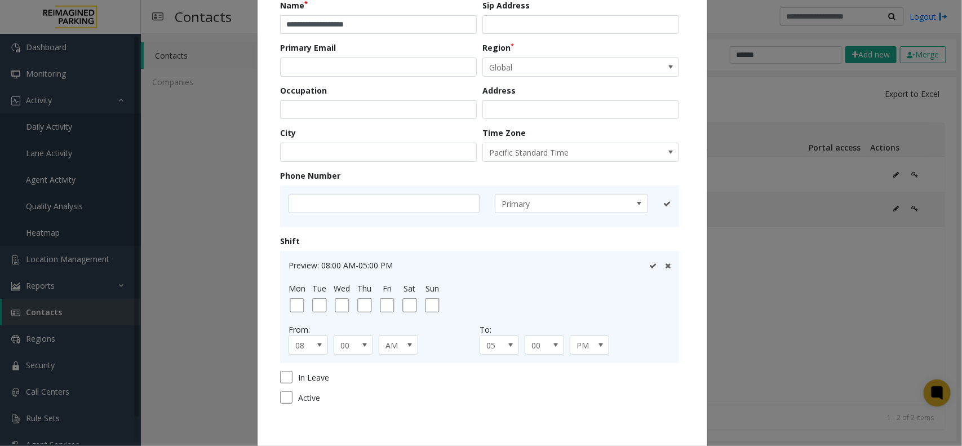
scroll to position [141, 0]
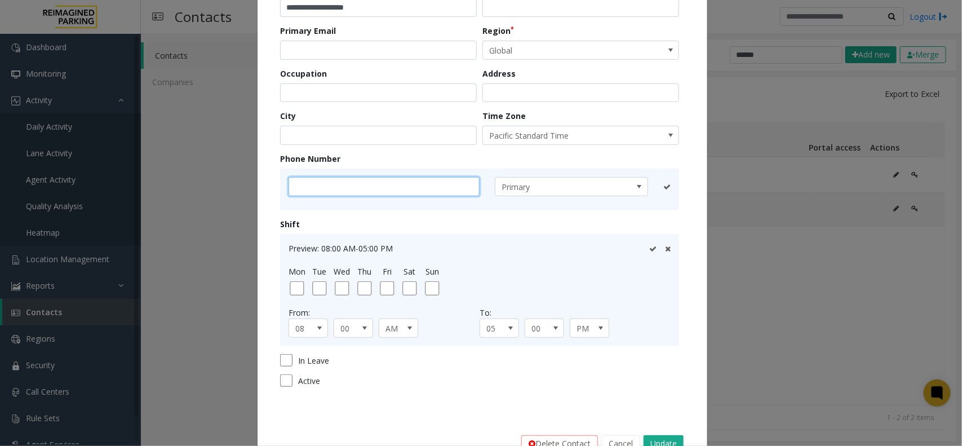
click at [360, 189] on input "text" at bounding box center [384, 186] width 191 height 19
paste input "**********"
type input "**********"
click at [405, 329] on span at bounding box center [409, 328] width 9 height 9
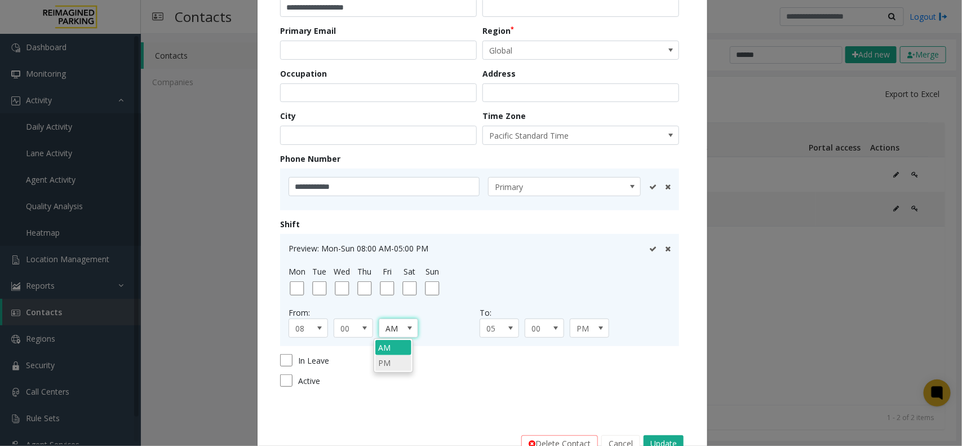
click at [392, 356] on li "PM" at bounding box center [393, 362] width 36 height 15
click at [596, 329] on span at bounding box center [600, 328] width 9 height 9
click at [577, 348] on li "AM" at bounding box center [584, 347] width 36 height 15
click at [503, 327] on span at bounding box center [511, 328] width 16 height 18
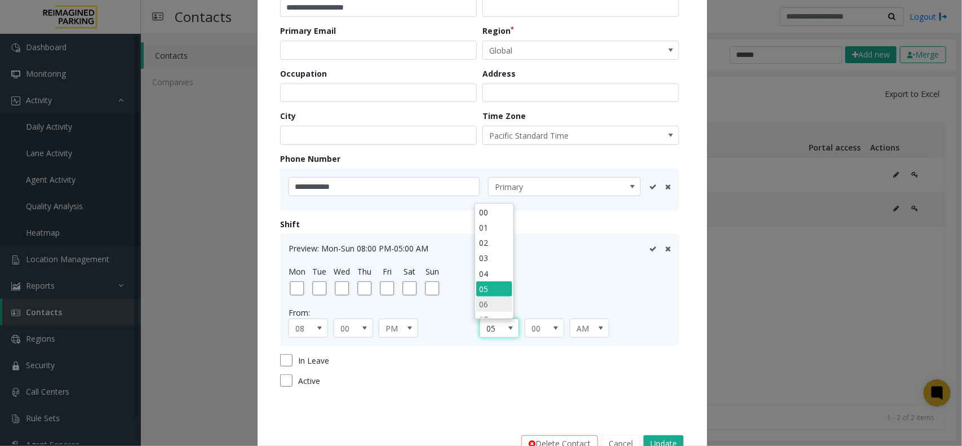
click at [488, 311] on li "06" at bounding box center [494, 303] width 36 height 15
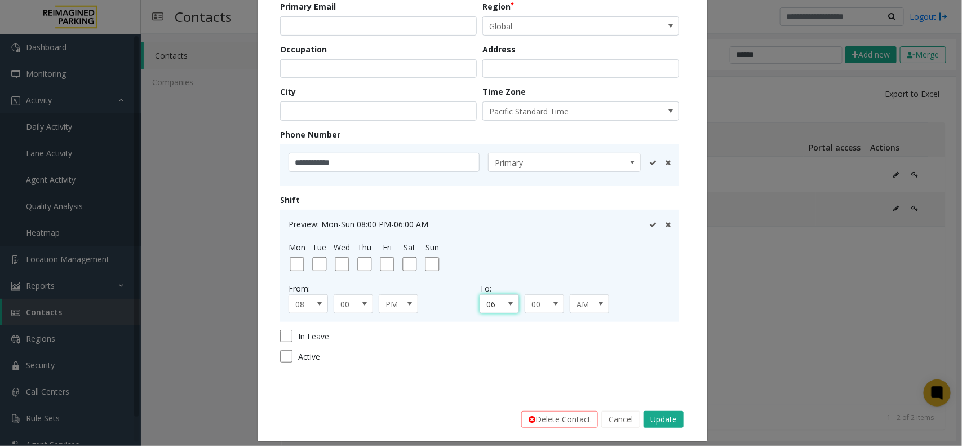
scroll to position [175, 0]
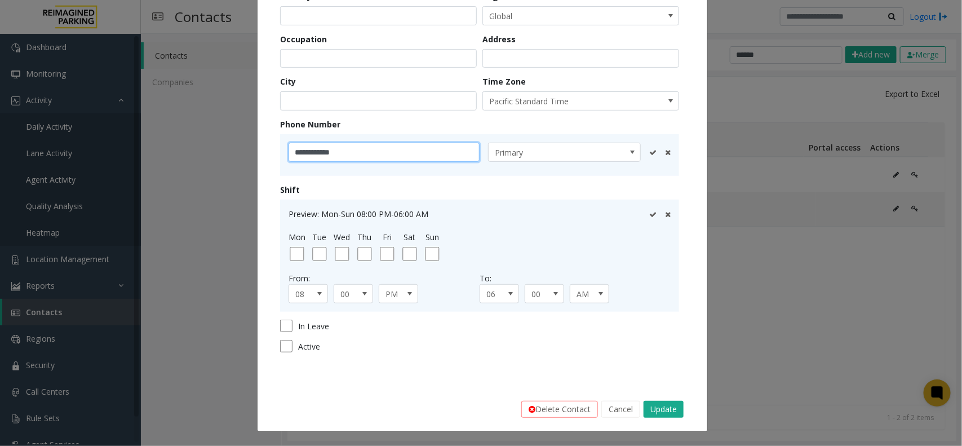
click at [367, 150] on input "**********" at bounding box center [384, 152] width 191 height 19
click at [613, 154] on span "Primary" at bounding box center [564, 152] width 153 height 19
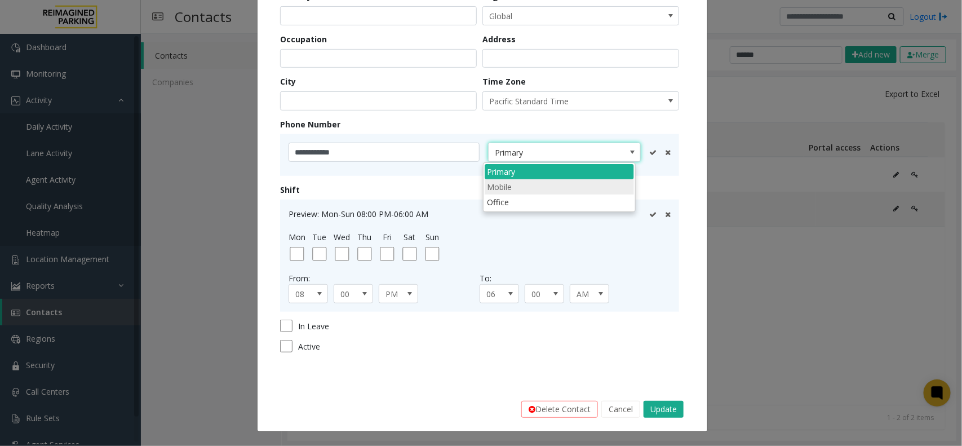
click at [530, 187] on li "Mobile" at bounding box center [559, 186] width 149 height 15
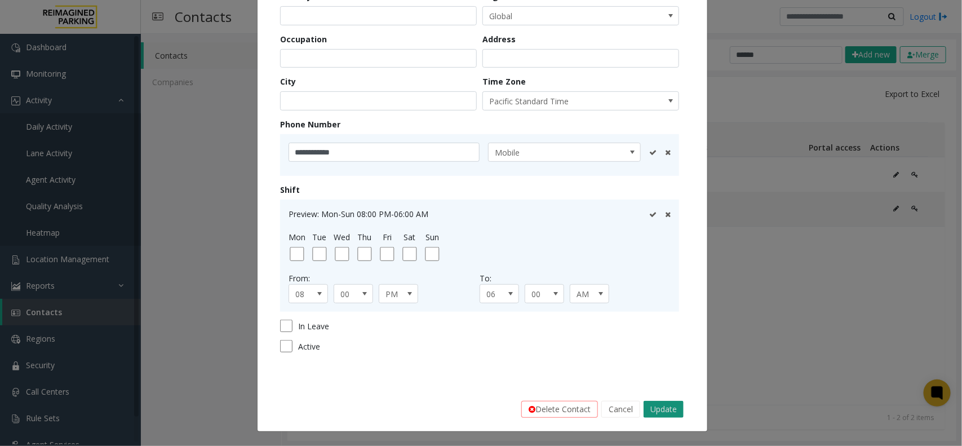
click at [665, 356] on button "Update" at bounding box center [664, 409] width 40 height 17
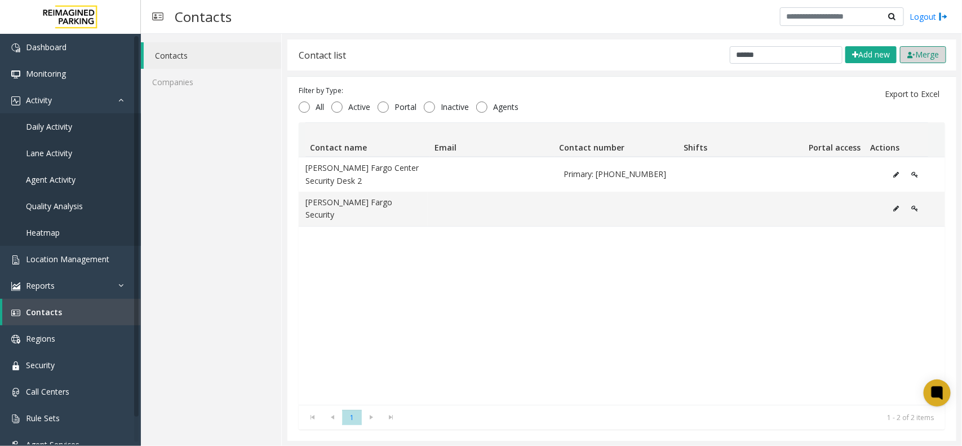
click at [769, 51] on button "Merge" at bounding box center [923, 54] width 46 height 17
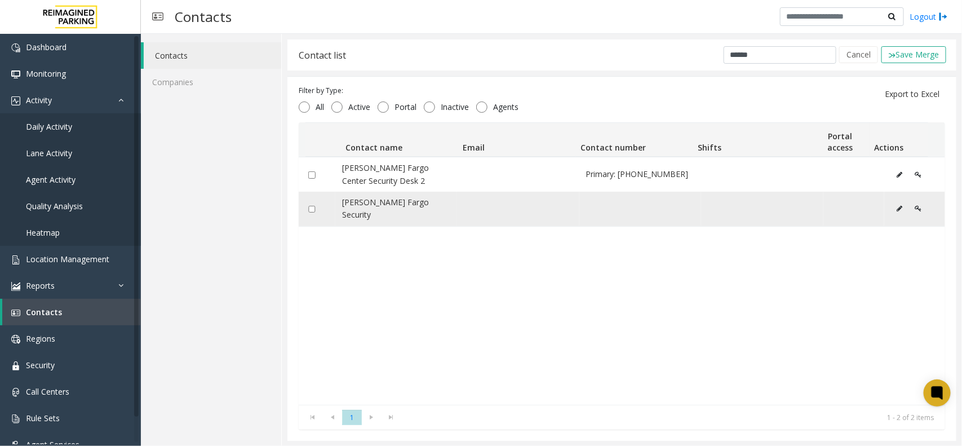
click at [309, 210] on div "Data table" at bounding box center [316, 208] width 23 height 11
click at [769, 48] on button "Save Merge" at bounding box center [914, 54] width 65 height 17
click at [769, 54] on button "Save Merge" at bounding box center [914, 54] width 65 height 17
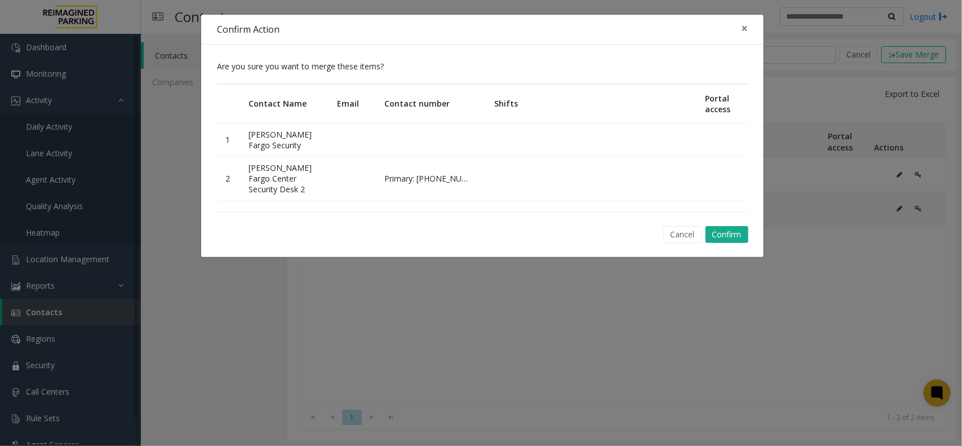
click at [432, 152] on td at bounding box center [432, 139] width 110 height 33
click at [431, 152] on td at bounding box center [432, 139] width 110 height 33
click at [377, 156] on td at bounding box center [432, 139] width 110 height 33
click at [732, 243] on button "Confirm" at bounding box center [727, 234] width 43 height 17
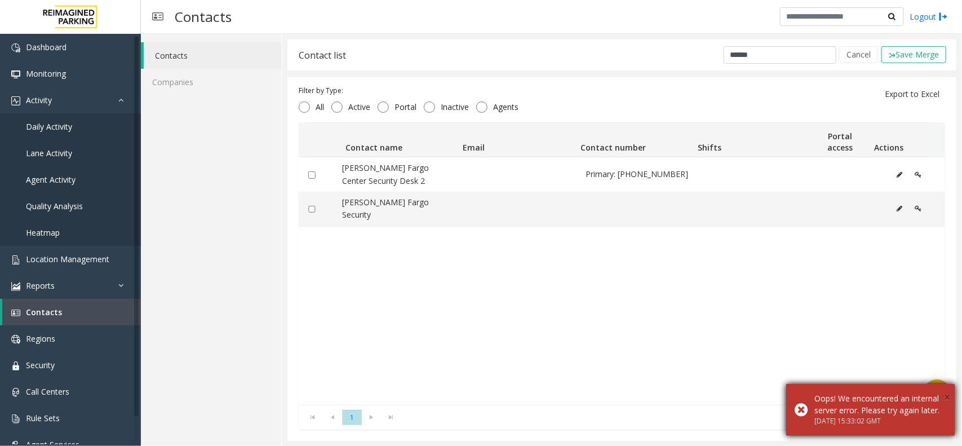
click at [769, 356] on span "×" at bounding box center [947, 396] width 6 height 15
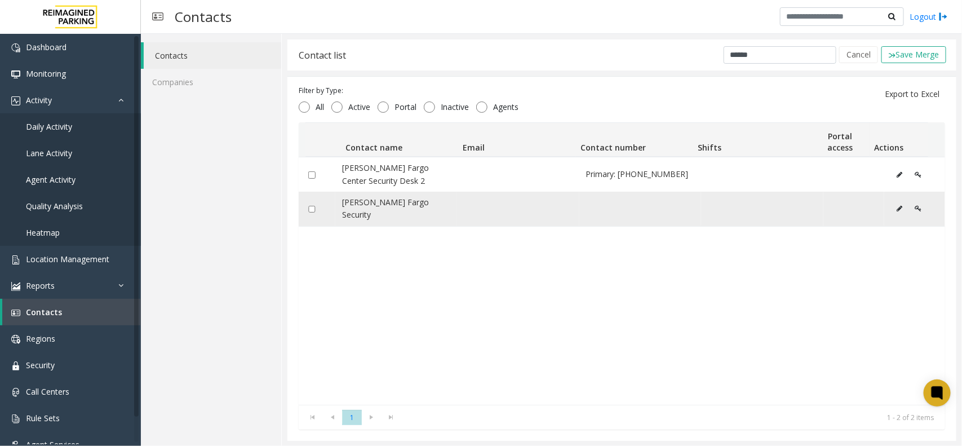
click at [769, 205] on icon "Data table" at bounding box center [900, 208] width 6 height 7
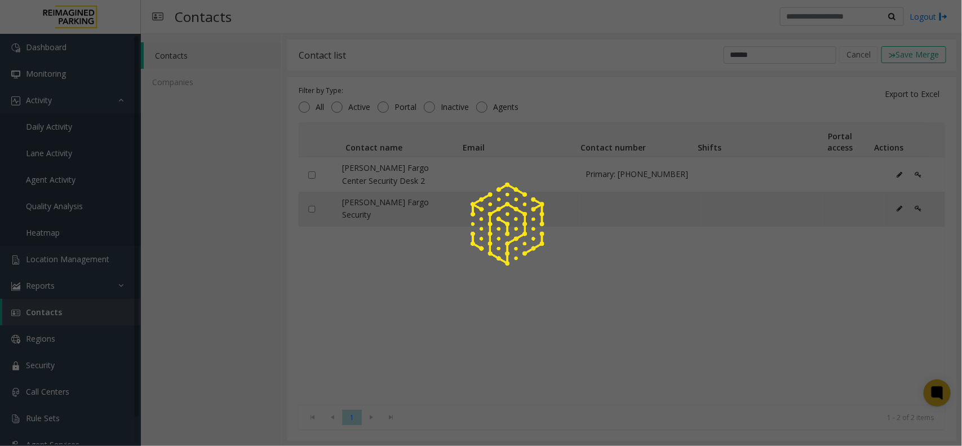
scroll to position [0, 0]
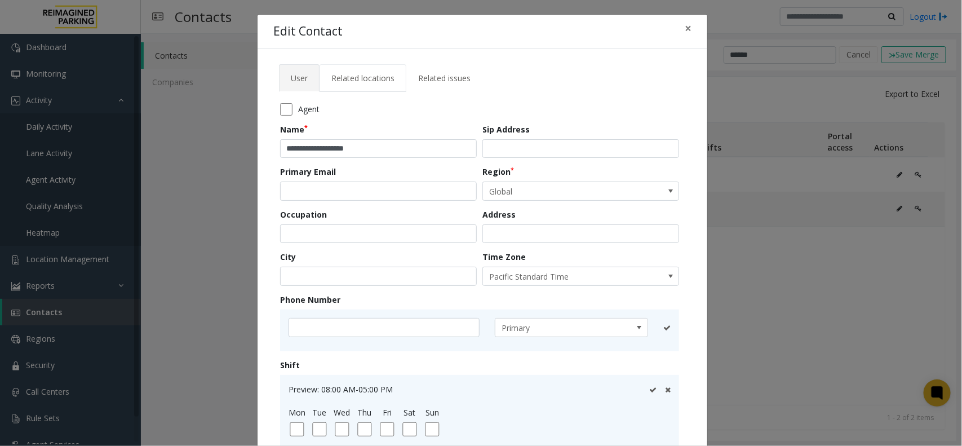
click at [365, 77] on span "Related locations" at bounding box center [362, 78] width 63 height 11
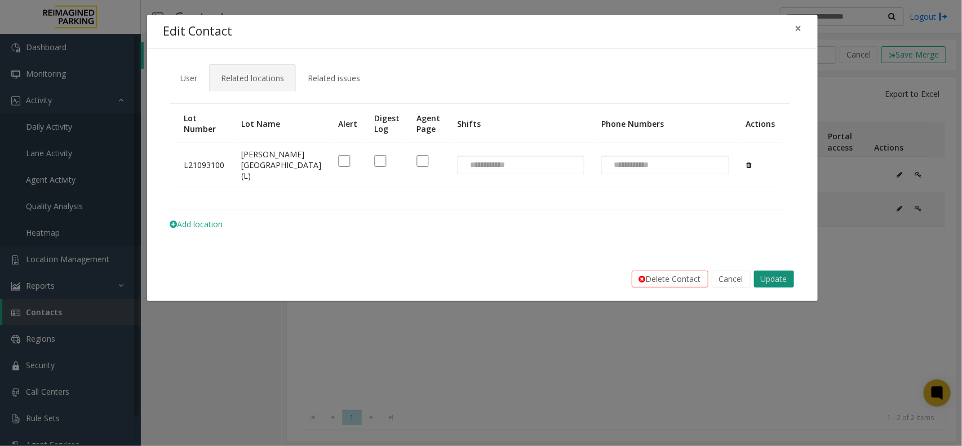
click at [767, 287] on button "Update" at bounding box center [774, 279] width 40 height 17
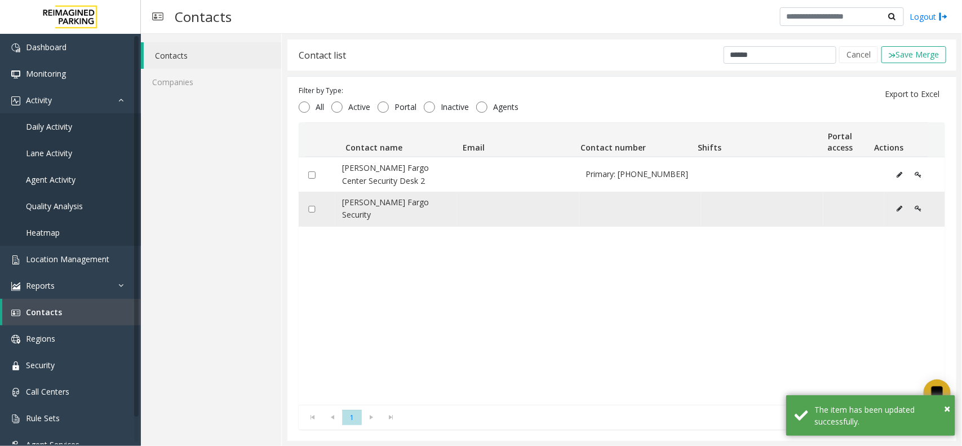
click at [769, 202] on button "Data table" at bounding box center [900, 208] width 18 height 17
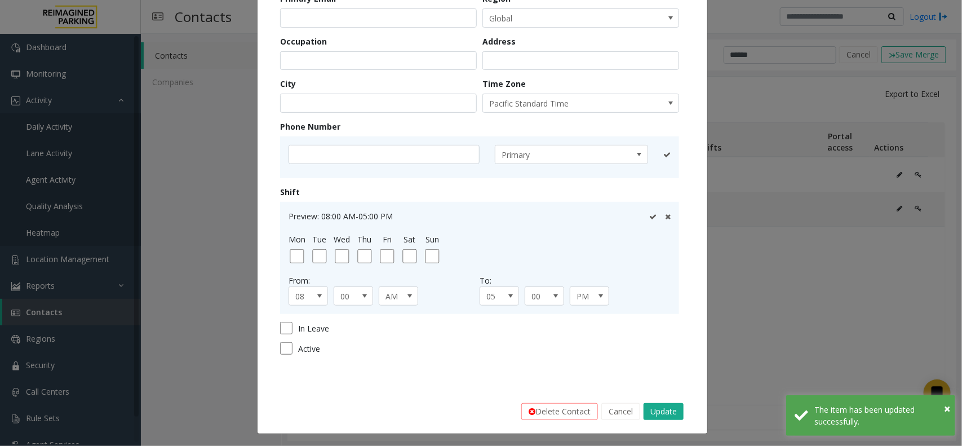
scroll to position [175, 0]
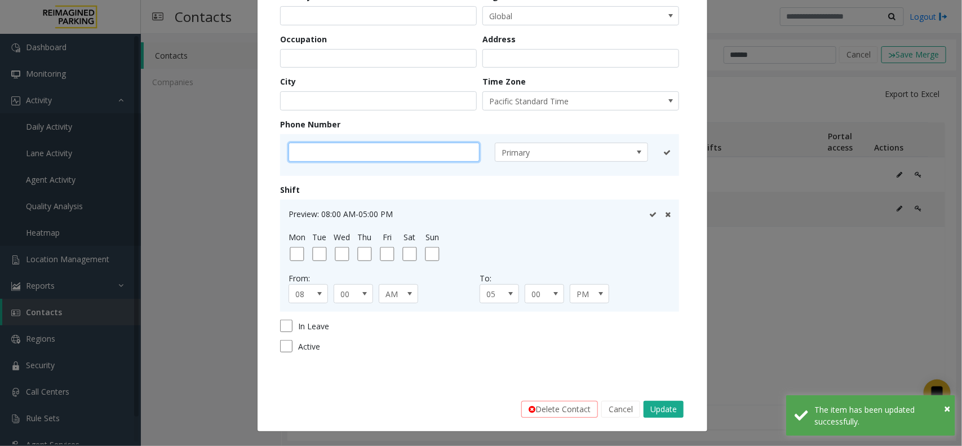
click at [351, 160] on input "text" at bounding box center [384, 152] width 191 height 19
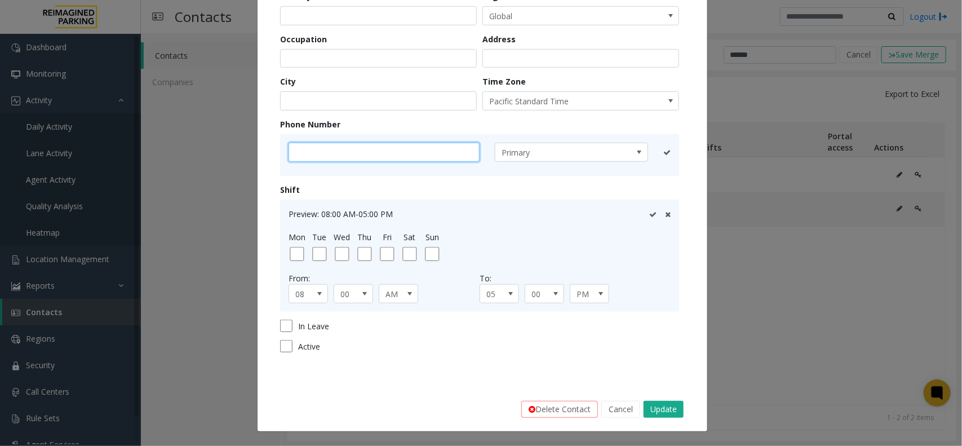
paste input "**********"
type input "**********"
click at [672, 356] on button "Update" at bounding box center [664, 409] width 40 height 17
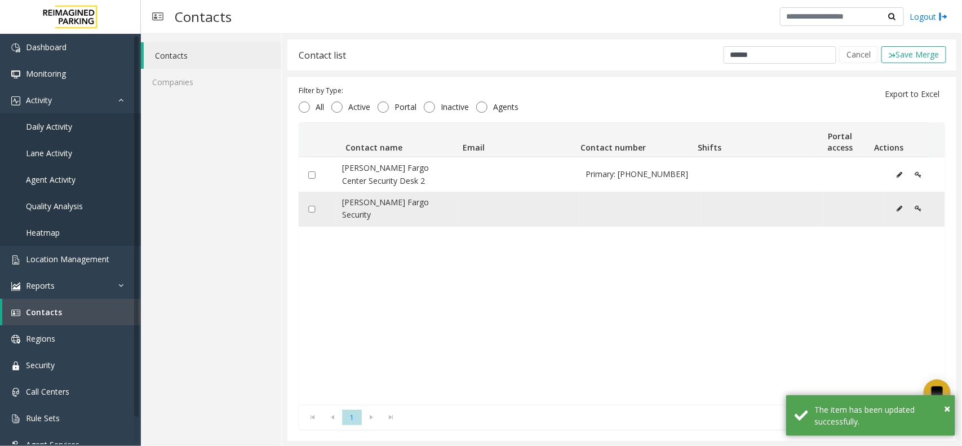
click at [769, 207] on button "Data table" at bounding box center [900, 208] width 18 height 17
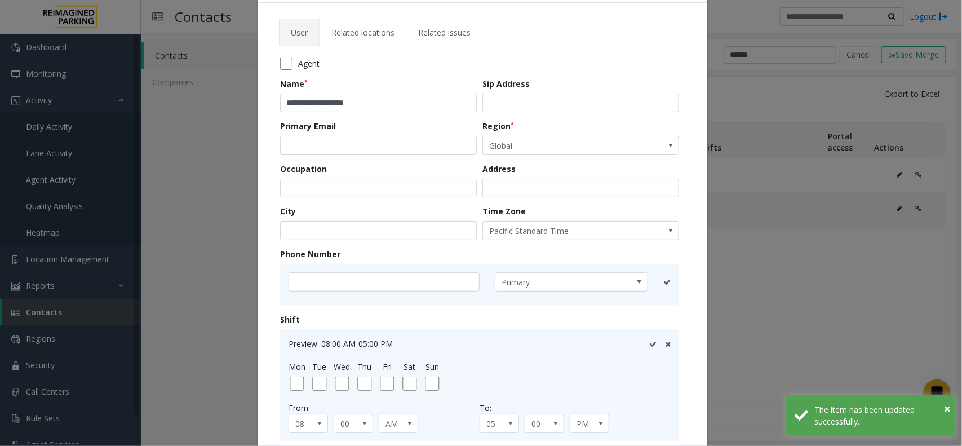
scroll to position [70, 0]
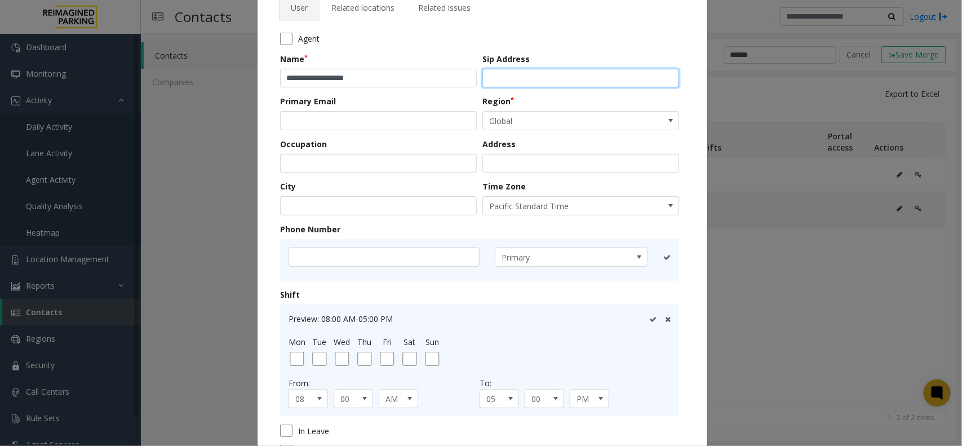
click at [526, 76] on input "text" at bounding box center [580, 78] width 197 height 19
click at [367, 110] on div "Primary Email" at bounding box center [381, 112] width 202 height 35
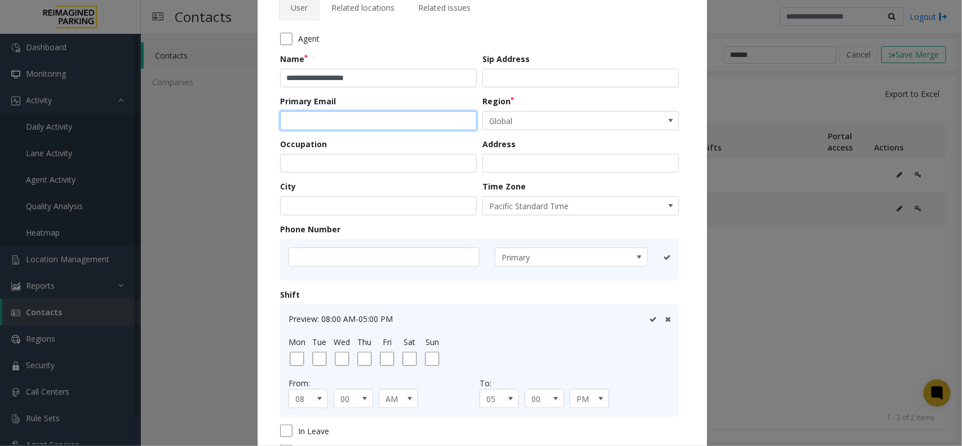
click at [358, 126] on input "email" at bounding box center [378, 120] width 197 height 19
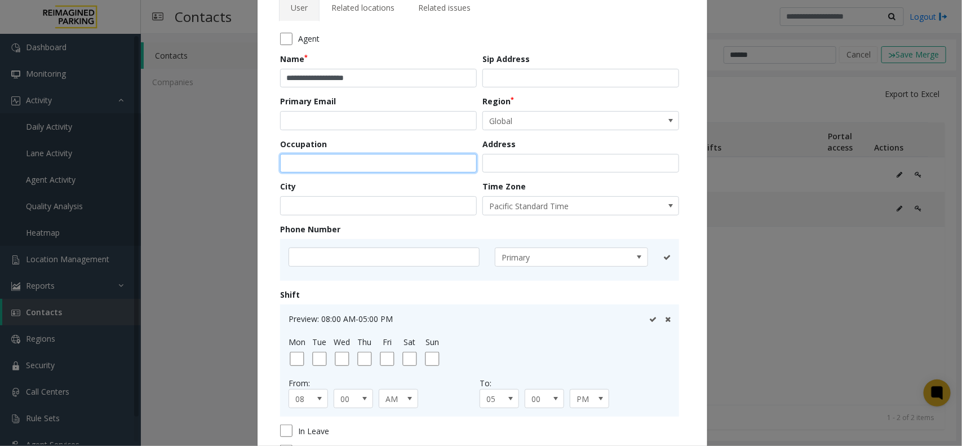
click at [346, 160] on input "text" at bounding box center [378, 163] width 197 height 19
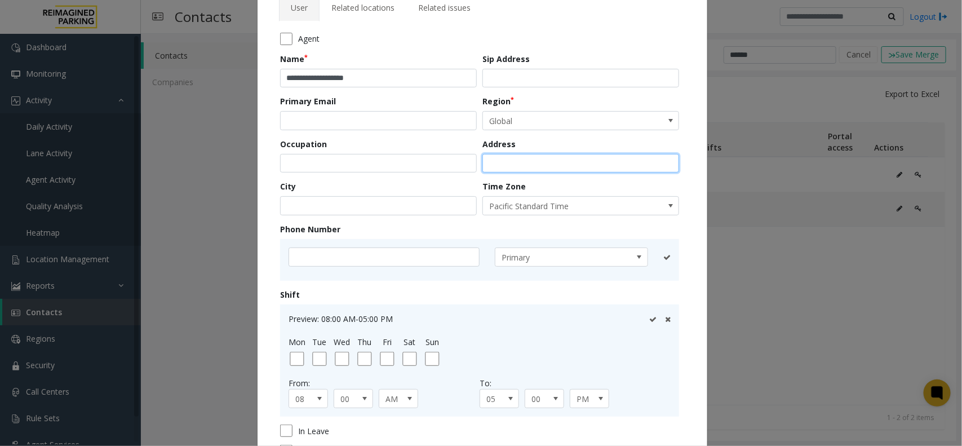
click at [497, 167] on input "text" at bounding box center [580, 163] width 197 height 19
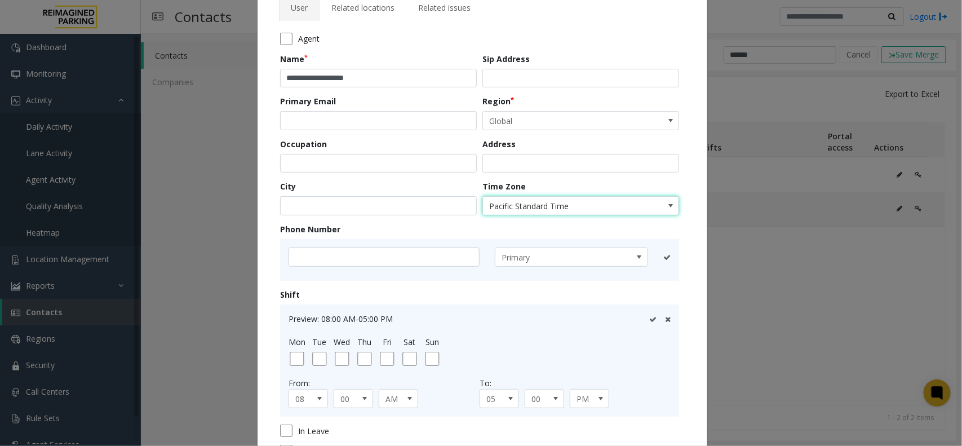
click at [522, 206] on span "Pacific Standard Time" at bounding box center [561, 206] width 157 height 18
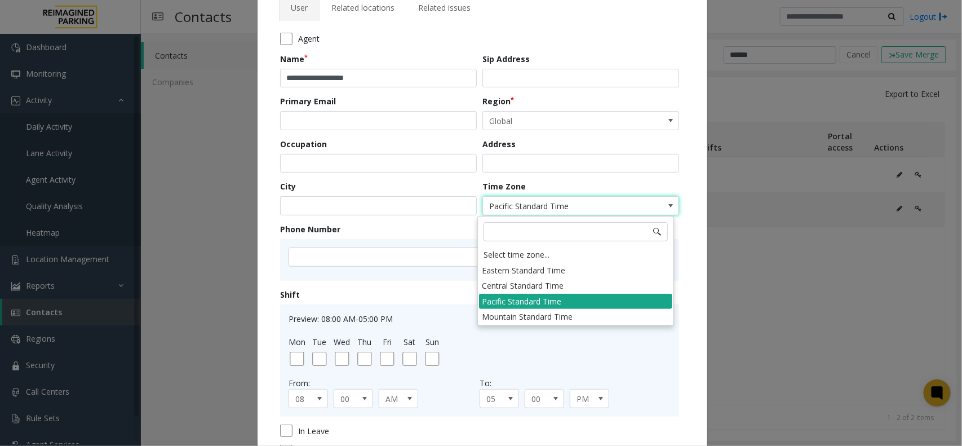
click at [535, 300] on li "Pacific Standard Time" at bounding box center [575, 301] width 193 height 15
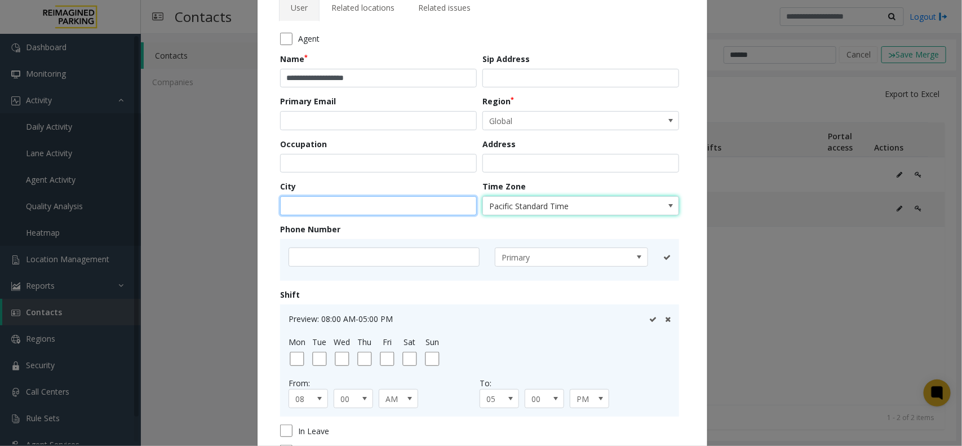
click at [359, 201] on input "text" at bounding box center [378, 205] width 197 height 19
type input "*******"
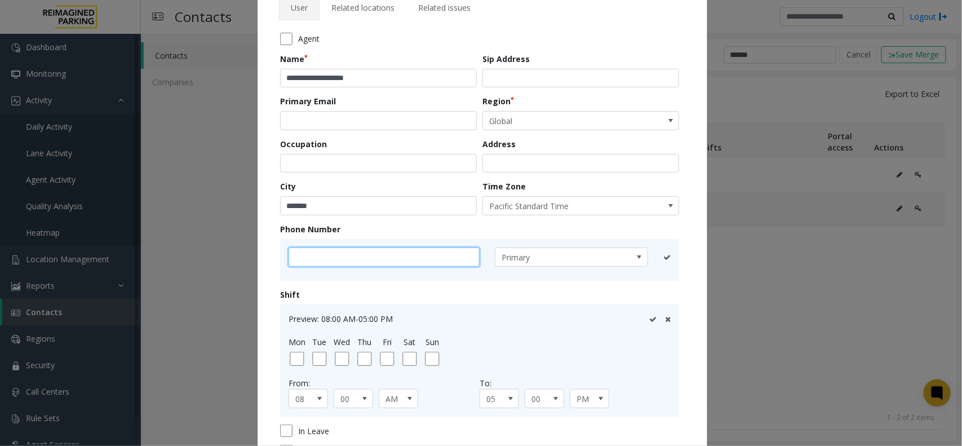
click at [321, 251] on input "text" at bounding box center [384, 256] width 191 height 19
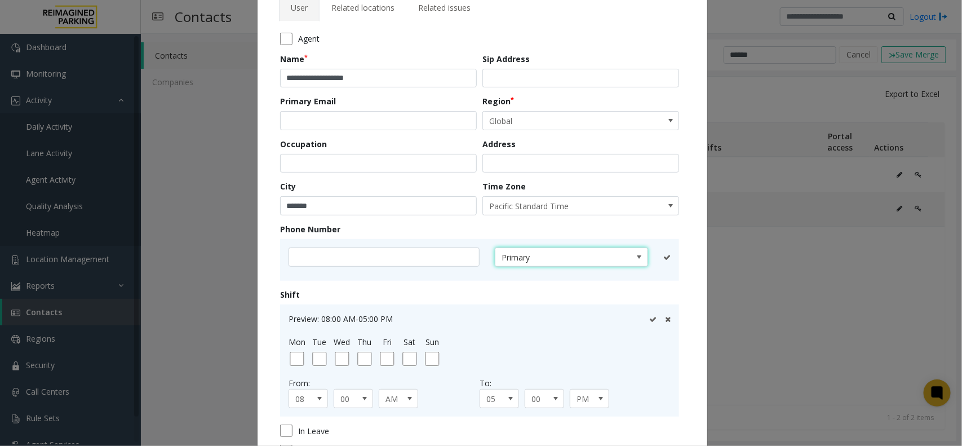
click at [584, 263] on span "Primary" at bounding box center [555, 257] width 121 height 18
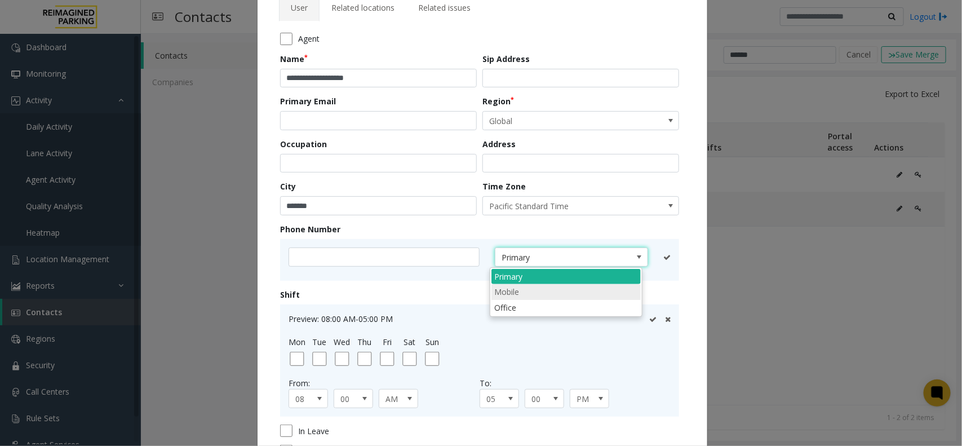
click at [544, 287] on li "Mobile" at bounding box center [565, 291] width 149 height 15
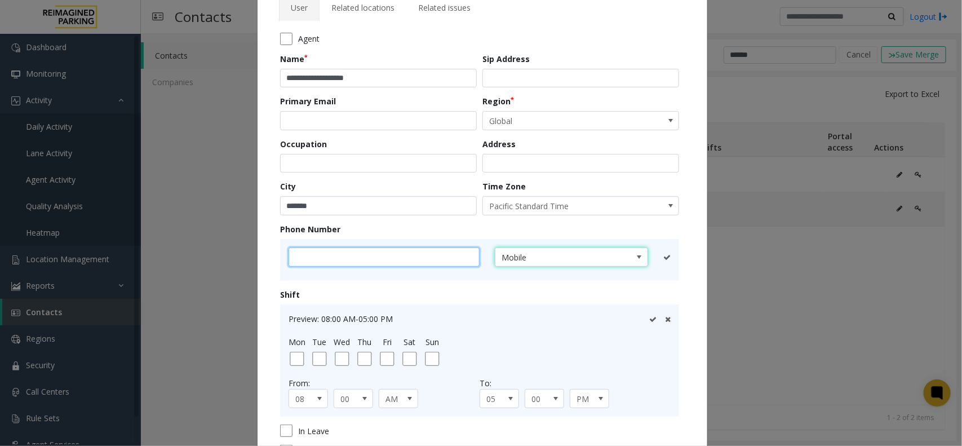
click at [333, 257] on input "text" at bounding box center [384, 256] width 191 height 19
paste input "**********"
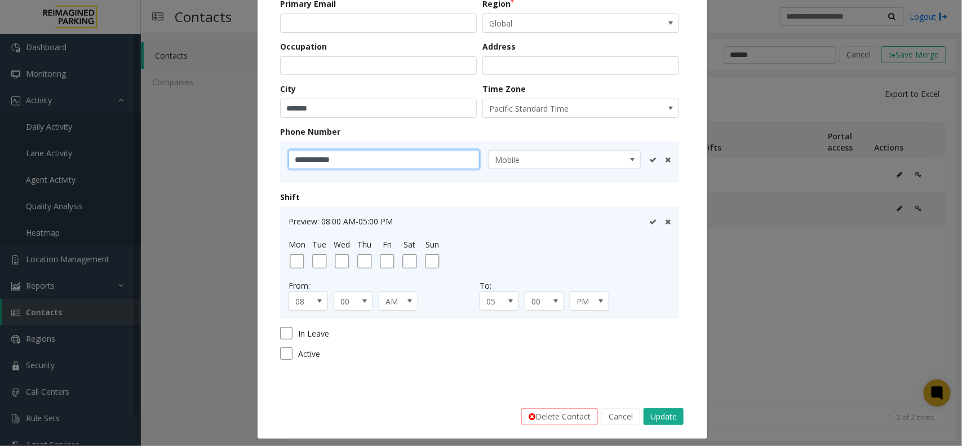
scroll to position [175, 0]
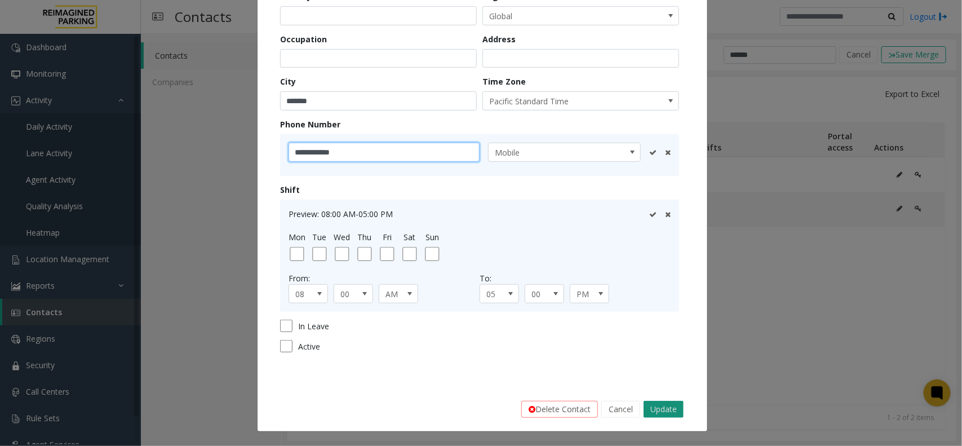
type input "**********"
click at [661, 356] on button "Update" at bounding box center [664, 409] width 40 height 17
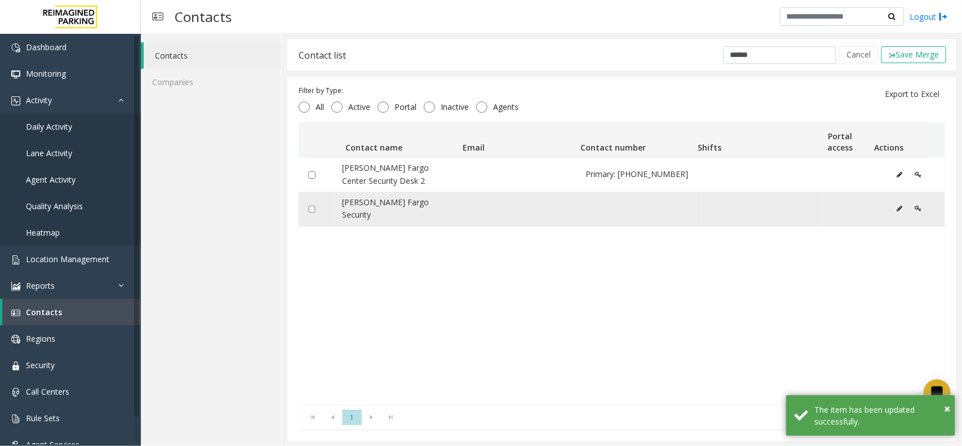
click at [769, 205] on icon "Data table" at bounding box center [900, 208] width 6 height 7
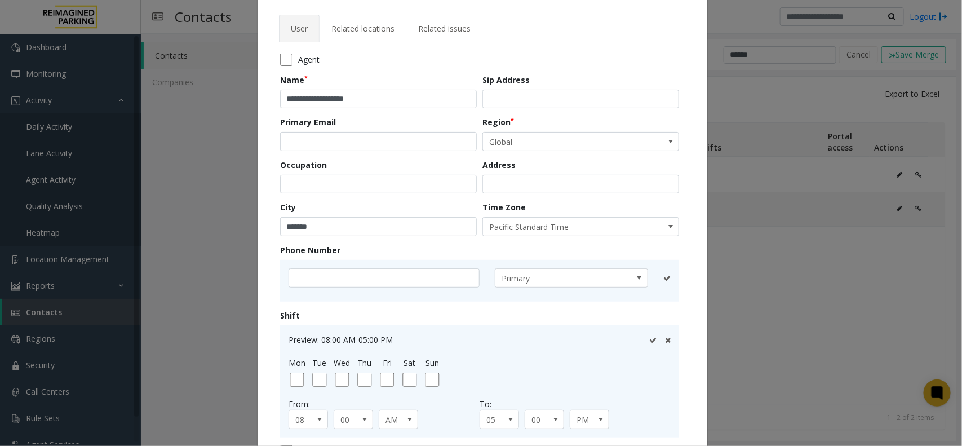
scroll to position [34, 0]
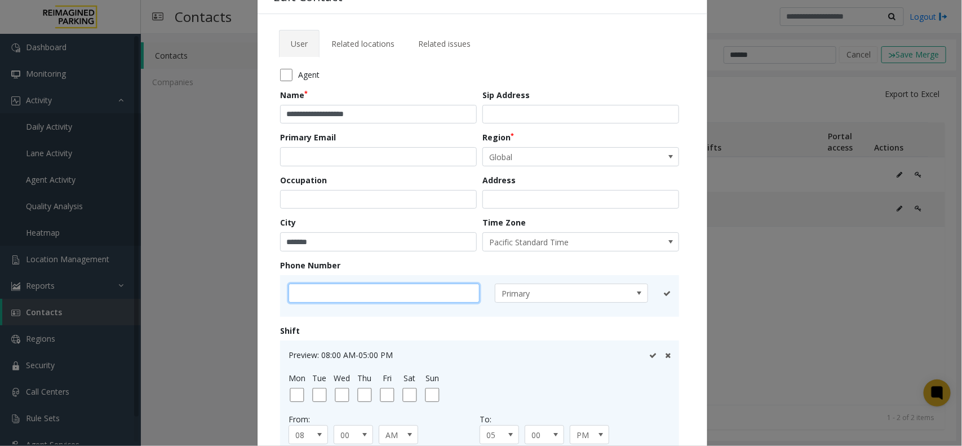
click at [404, 300] on input "text" at bounding box center [384, 293] width 191 height 19
click at [609, 293] on span "Primary" at bounding box center [555, 293] width 121 height 18
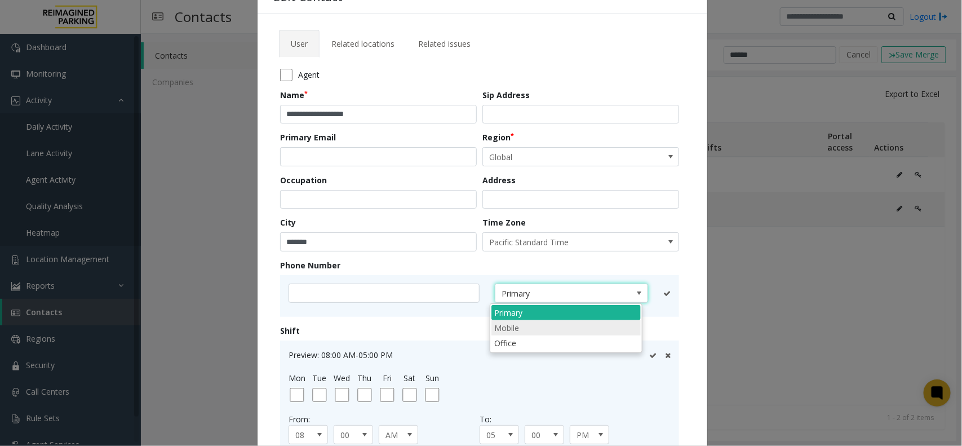
click at [533, 333] on li "Mobile" at bounding box center [565, 327] width 149 height 15
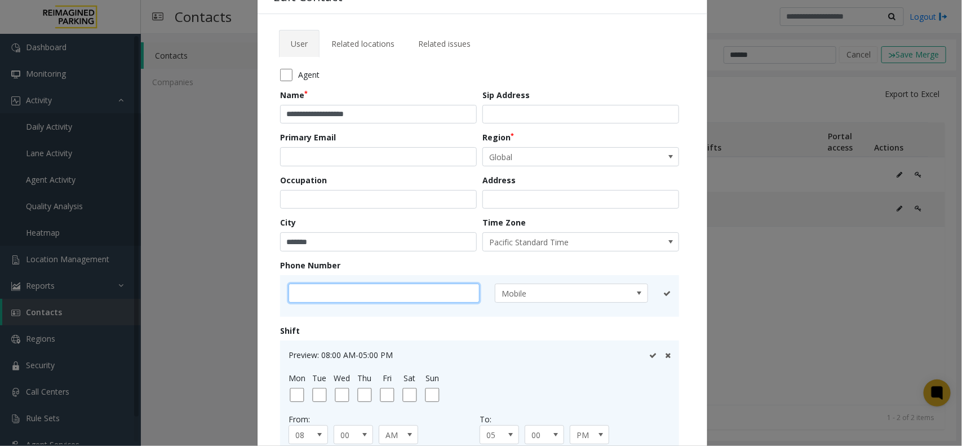
click at [354, 293] on input "text" at bounding box center [384, 293] width 191 height 19
paste input "**********"
type input "**********"
click at [624, 286] on span at bounding box center [632, 293] width 16 height 18
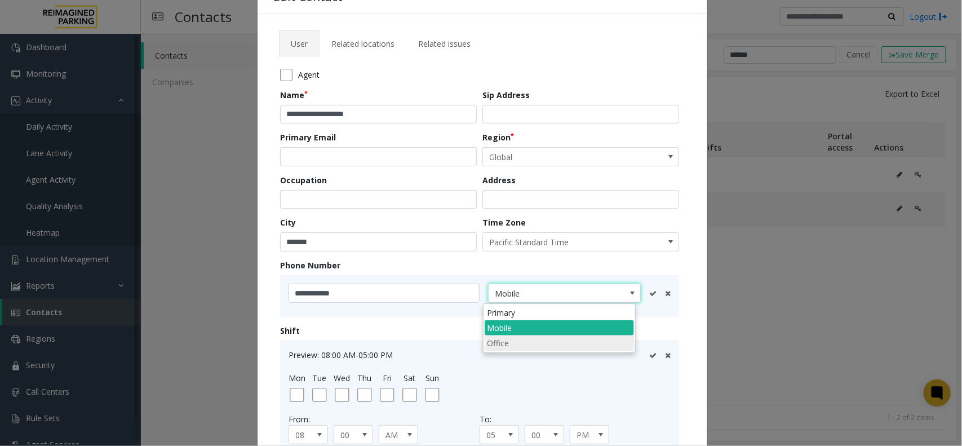
click at [528, 343] on li "Office" at bounding box center [559, 342] width 149 height 15
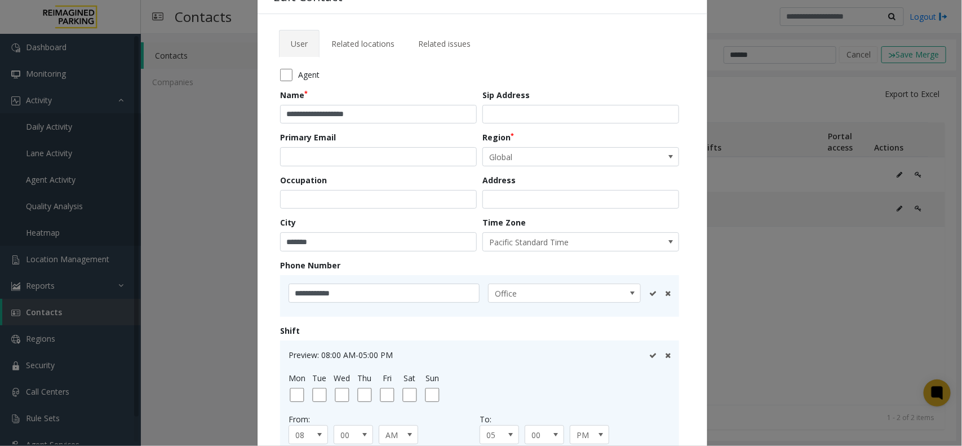
click at [649, 293] on icon at bounding box center [652, 293] width 7 height 7
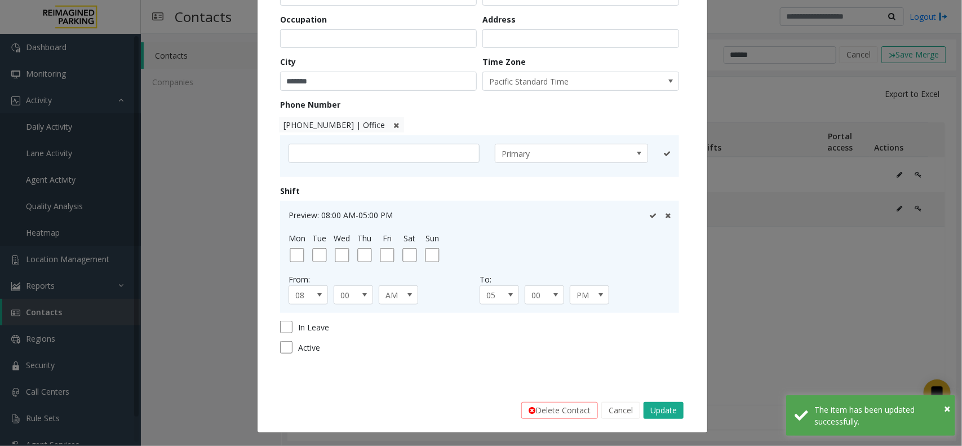
scroll to position [196, 0]
click at [660, 356] on button "Update" at bounding box center [664, 409] width 40 height 17
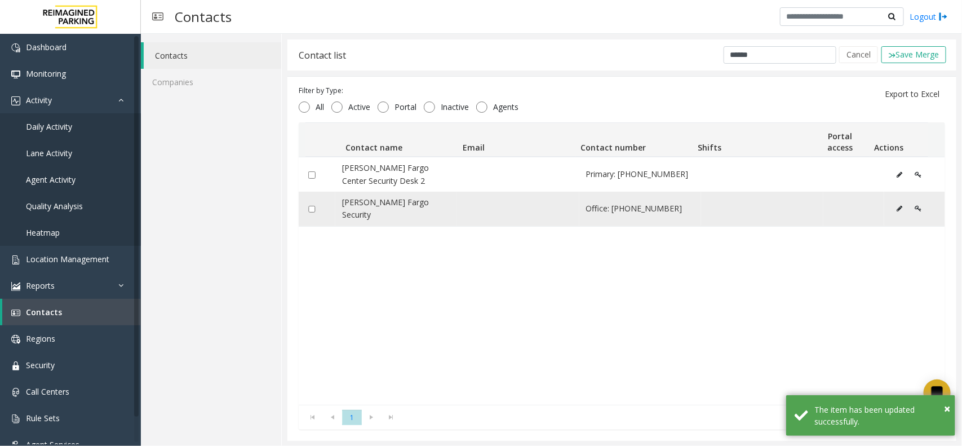
click at [769, 200] on button "Data table" at bounding box center [900, 208] width 18 height 17
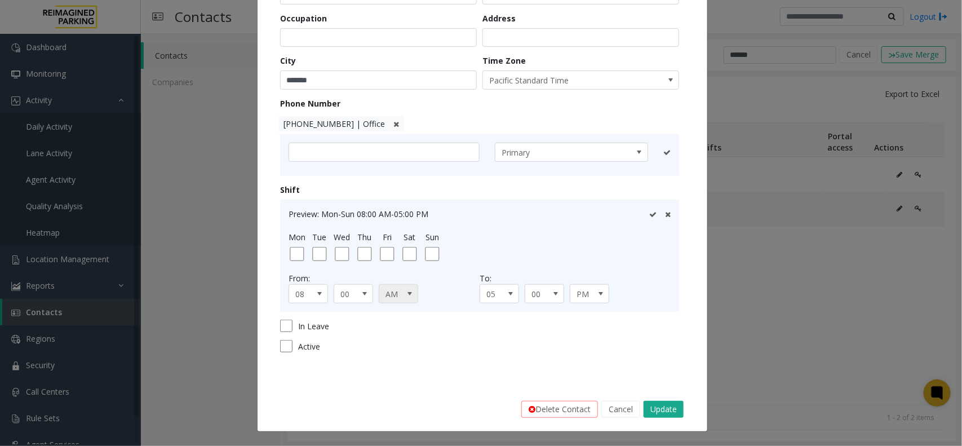
click at [408, 298] on span at bounding box center [409, 293] width 9 height 9
click at [391, 335] on li "PM" at bounding box center [393, 328] width 36 height 15
click at [489, 299] on span "05" at bounding box center [495, 294] width 30 height 18
click at [488, 356] on li "06" at bounding box center [494, 404] width 36 height 15
click at [587, 294] on span "PM" at bounding box center [585, 294] width 30 height 18
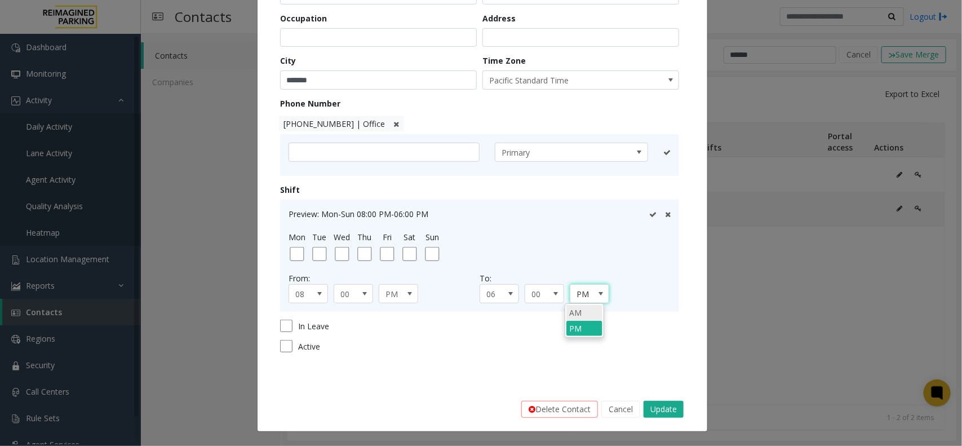
click at [579, 308] on li "AM" at bounding box center [584, 312] width 36 height 15
click at [657, 356] on button "Update" at bounding box center [664, 409] width 40 height 17
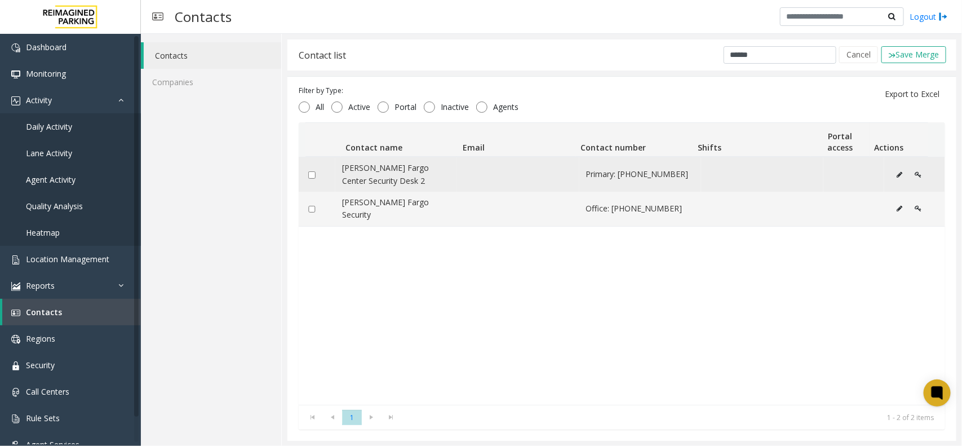
click at [769, 176] on icon "Data table" at bounding box center [900, 174] width 6 height 7
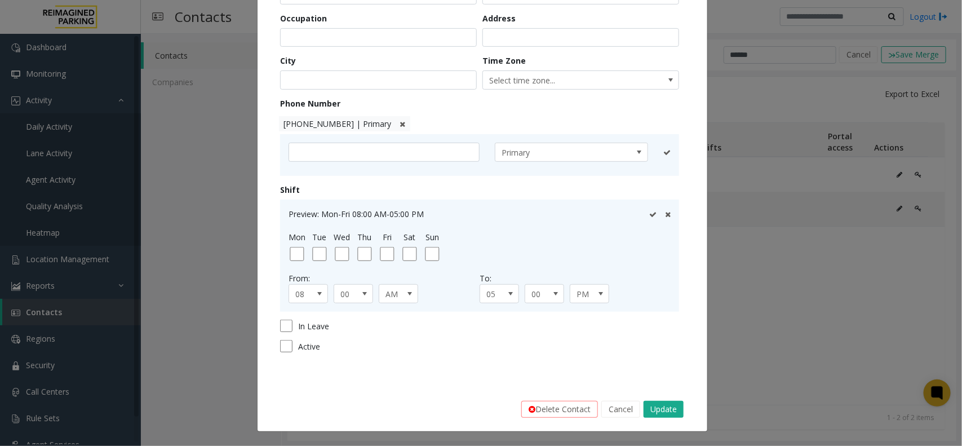
click at [417, 254] on div "Mon Tue Wed Thu Fri Sat Sun" at bounding box center [478, 246] width 385 height 30
click at [392, 293] on span "AM" at bounding box center [394, 294] width 30 height 18
click at [393, 330] on li "PM" at bounding box center [393, 328] width 36 height 15
click at [488, 291] on span "05" at bounding box center [495, 294] width 30 height 18
click at [489, 356] on li "06" at bounding box center [494, 404] width 36 height 15
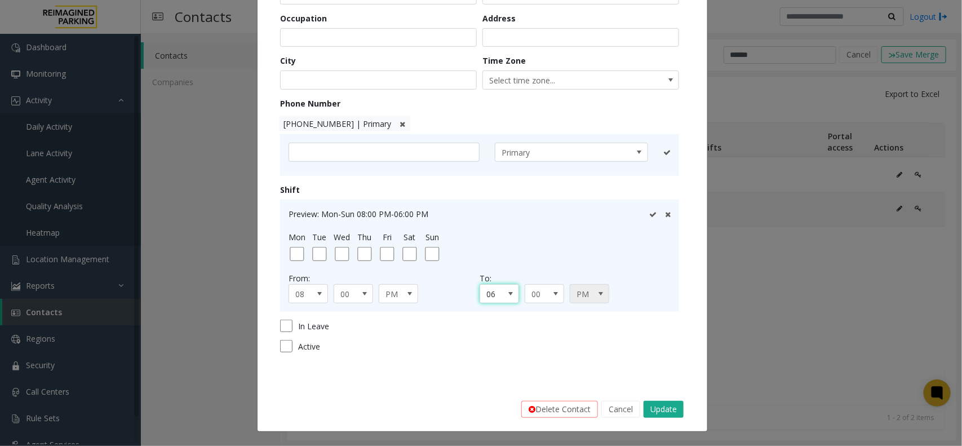
click at [575, 296] on span "PM" at bounding box center [585, 294] width 30 height 18
click at [575, 313] on li "AM" at bounding box center [584, 312] width 36 height 15
click at [649, 213] on icon at bounding box center [652, 214] width 7 height 7
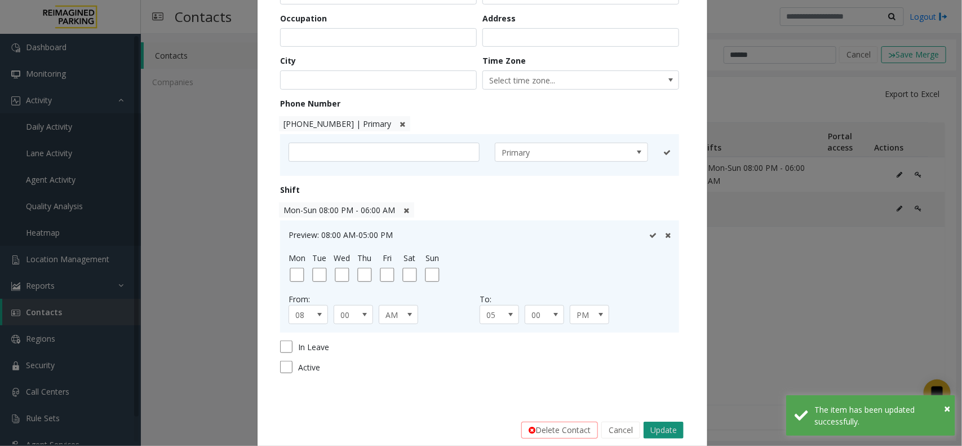
click at [655, 356] on button "Update" at bounding box center [664, 430] width 40 height 17
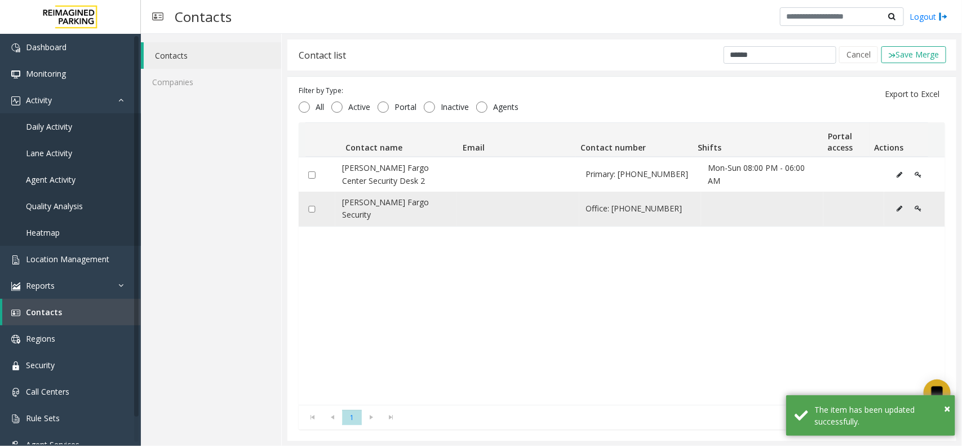
click at [769, 205] on icon "Data table" at bounding box center [900, 208] width 6 height 7
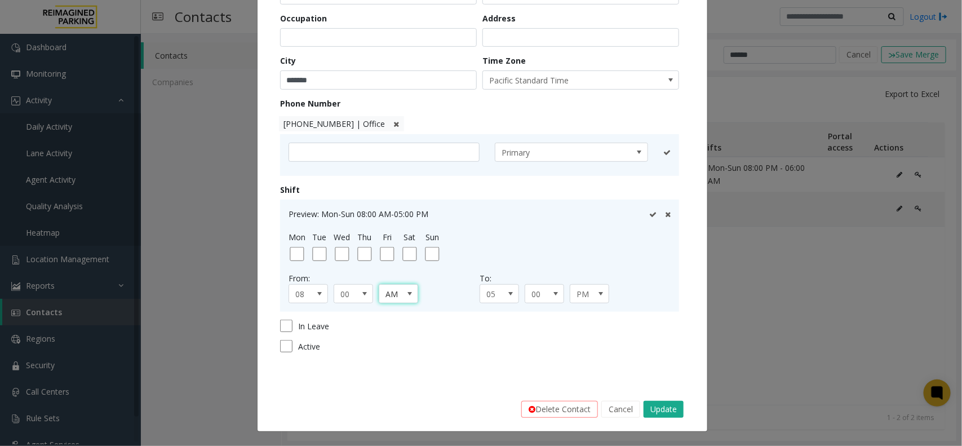
click at [405, 296] on span at bounding box center [409, 293] width 9 height 9
click at [397, 327] on li "PM" at bounding box center [393, 328] width 36 height 15
click at [579, 299] on span "PM" at bounding box center [585, 294] width 30 height 18
click at [581, 307] on li "AM" at bounding box center [584, 312] width 36 height 15
click at [497, 293] on span "05" at bounding box center [495, 294] width 30 height 18
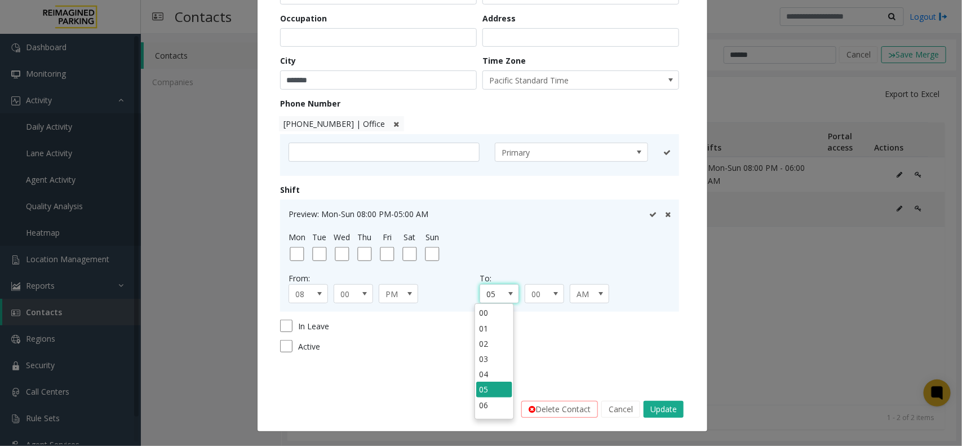
drag, startPoint x: 502, startPoint y: 386, endPoint x: 500, endPoint y: 393, distance: 7.4
click at [502, 356] on div "00 01 02 03 04 05 06 07 08 09 10 11 12" at bounding box center [494, 361] width 36 height 113
click at [488, 356] on li "06" at bounding box center [494, 404] width 36 height 15
click at [652, 356] on button "Update" at bounding box center [664, 409] width 40 height 17
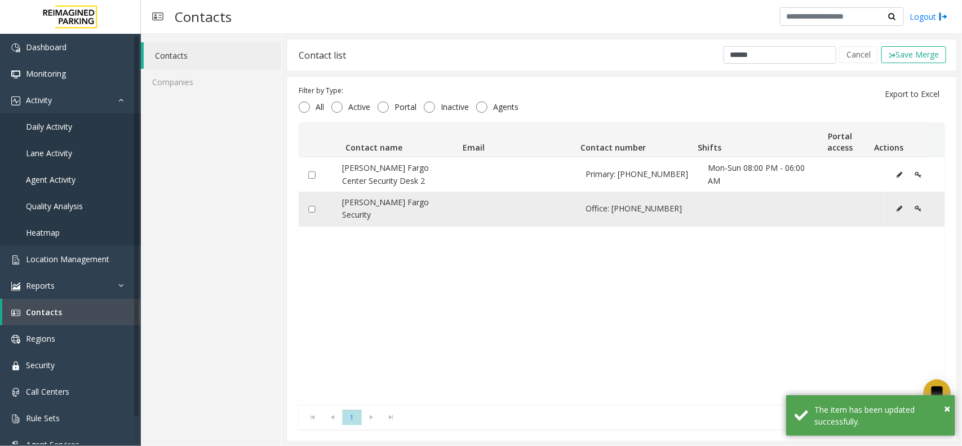
click at [769, 205] on icon "Data table" at bounding box center [900, 208] width 6 height 7
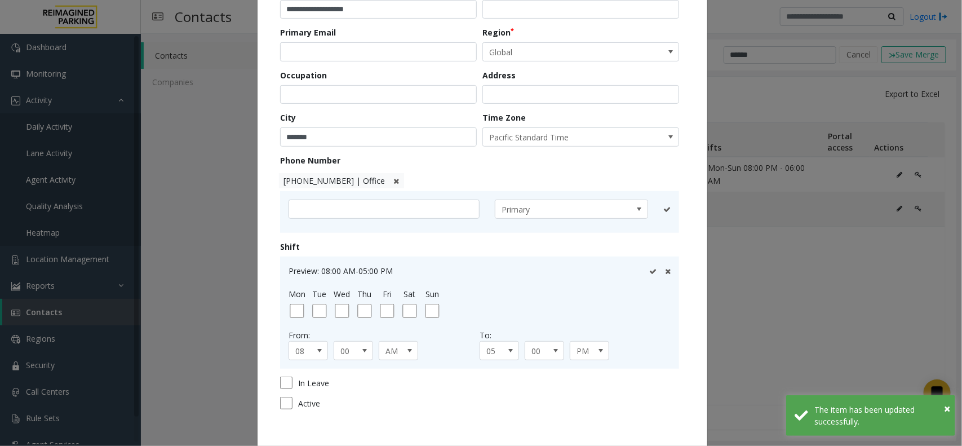
scroll to position [141, 0]
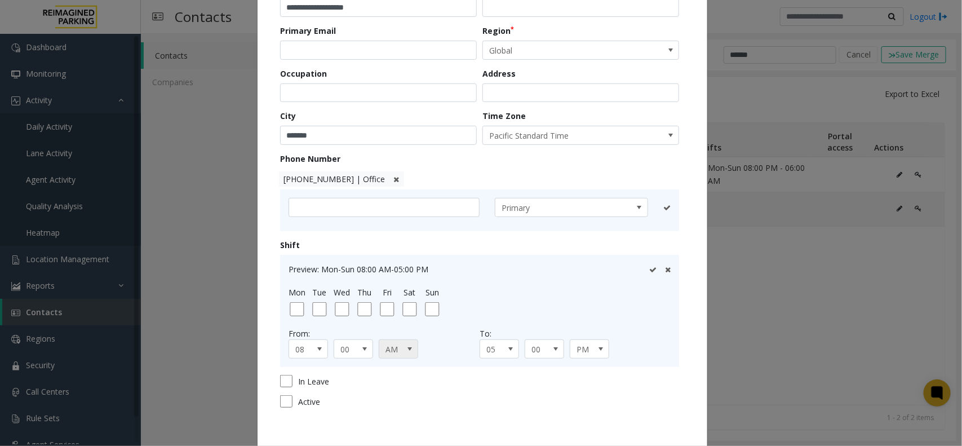
click at [389, 352] on span "AM" at bounding box center [394, 349] width 30 height 18
click at [400, 356] on li "PM" at bounding box center [393, 383] width 36 height 15
click at [506, 351] on span at bounding box center [510, 348] width 9 height 9
click at [489, 326] on li "06" at bounding box center [494, 324] width 36 height 15
click at [587, 348] on span "PM" at bounding box center [585, 349] width 30 height 18
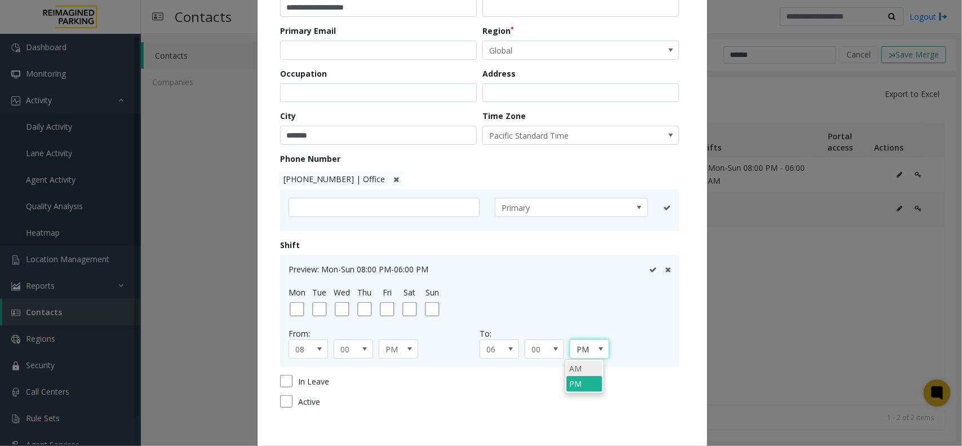
click at [581, 356] on li "AM" at bounding box center [584, 368] width 36 height 15
click at [649, 268] on icon at bounding box center [652, 269] width 7 height 7
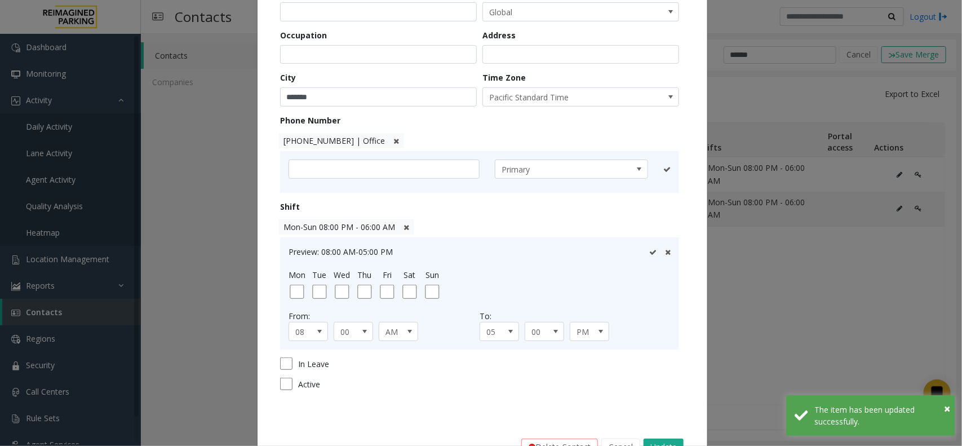
scroll to position [217, 0]
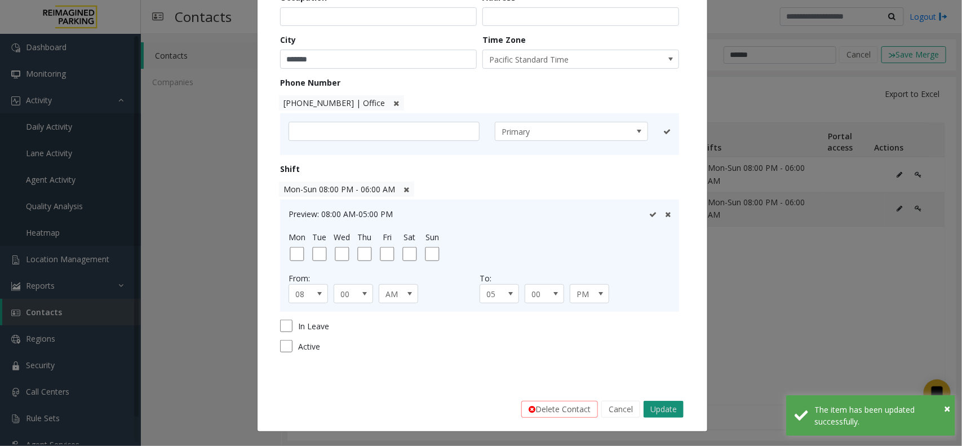
click at [668, 356] on button "Update" at bounding box center [664, 409] width 40 height 17
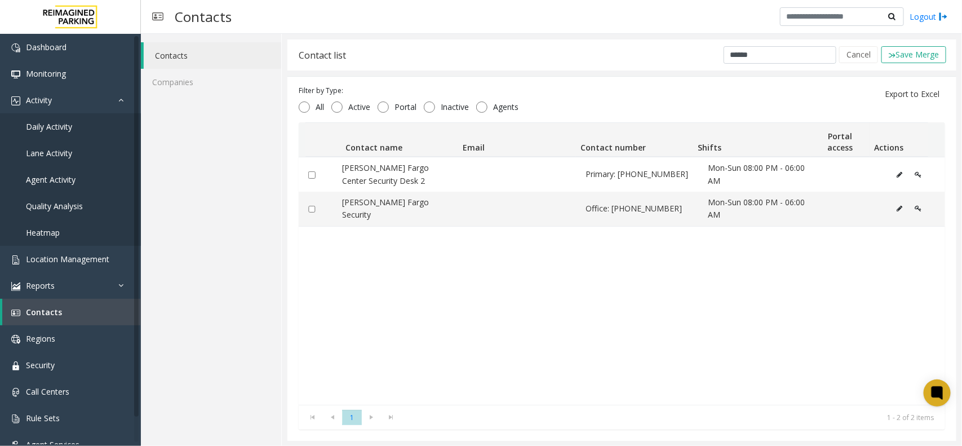
click at [193, 56] on link "Contacts" at bounding box center [213, 55] width 138 height 26
click at [54, 311] on span "Contacts" at bounding box center [44, 312] width 36 height 11
click at [66, 320] on link "Contacts" at bounding box center [71, 312] width 139 height 26
click at [64, 317] on link "Contacts" at bounding box center [71, 312] width 139 height 26
click at [62, 316] on link "Contacts" at bounding box center [71, 312] width 139 height 26
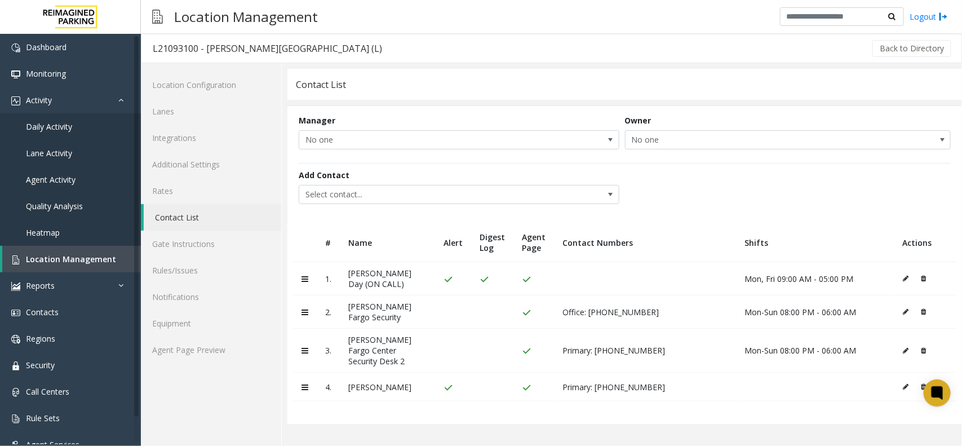
click at [769, 356] on icon at bounding box center [906, 386] width 6 height 7
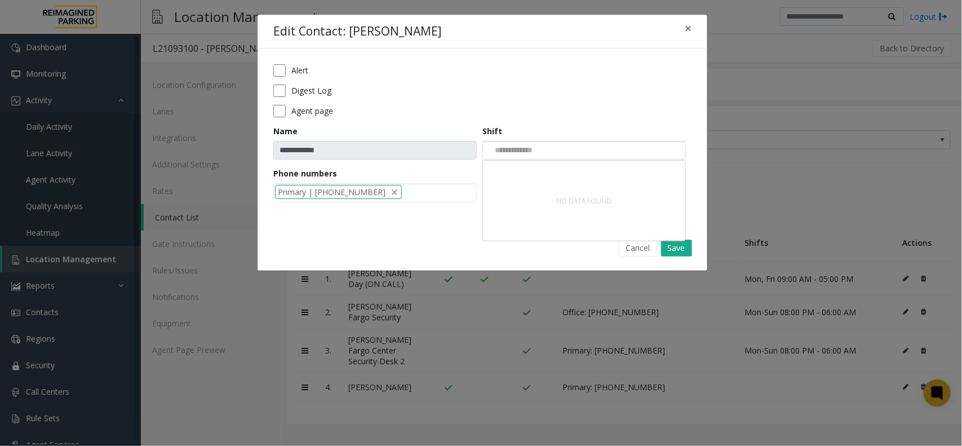
click at [568, 152] on div at bounding box center [583, 150] width 203 height 19
click at [761, 156] on div "**********" at bounding box center [481, 223] width 962 height 446
click at [689, 30] on span "×" at bounding box center [688, 28] width 7 height 16
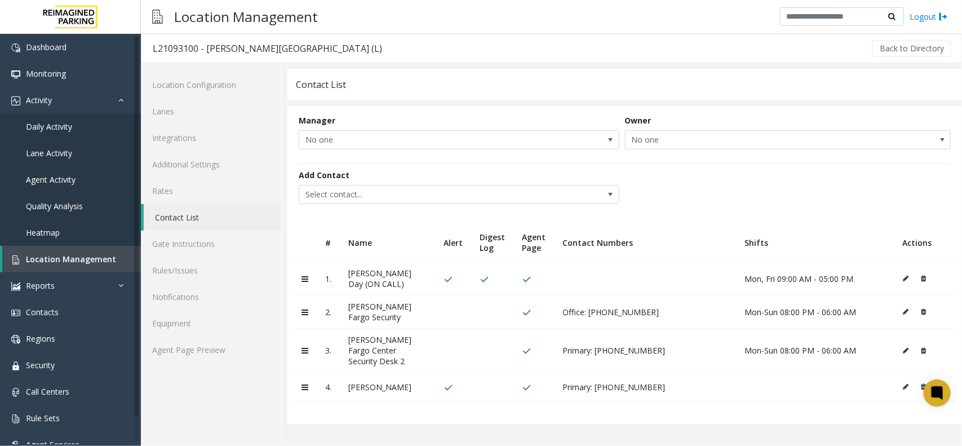
click at [769, 356] on icon at bounding box center [906, 386] width 6 height 7
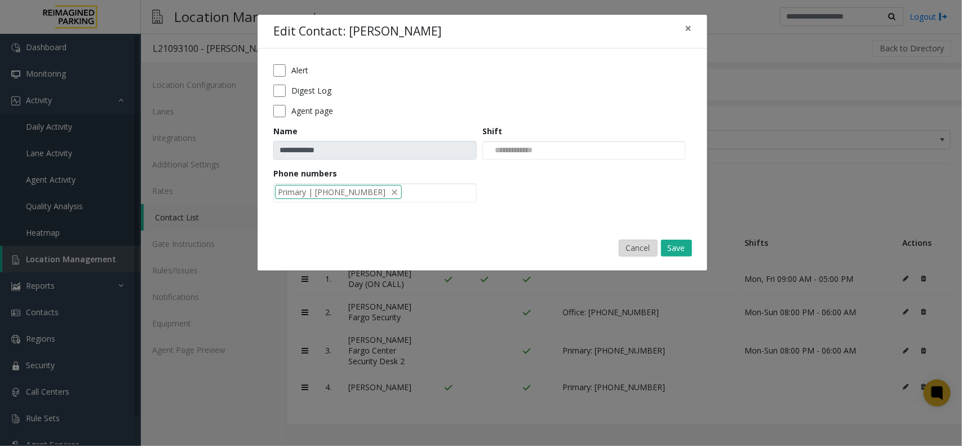
click at [639, 247] on button "Cancel" at bounding box center [638, 248] width 39 height 17
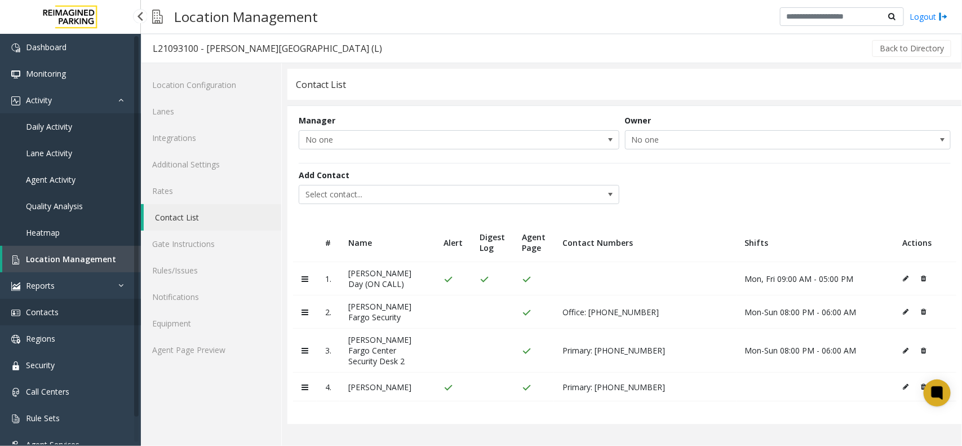
click at [52, 320] on link "Contacts" at bounding box center [70, 312] width 141 height 26
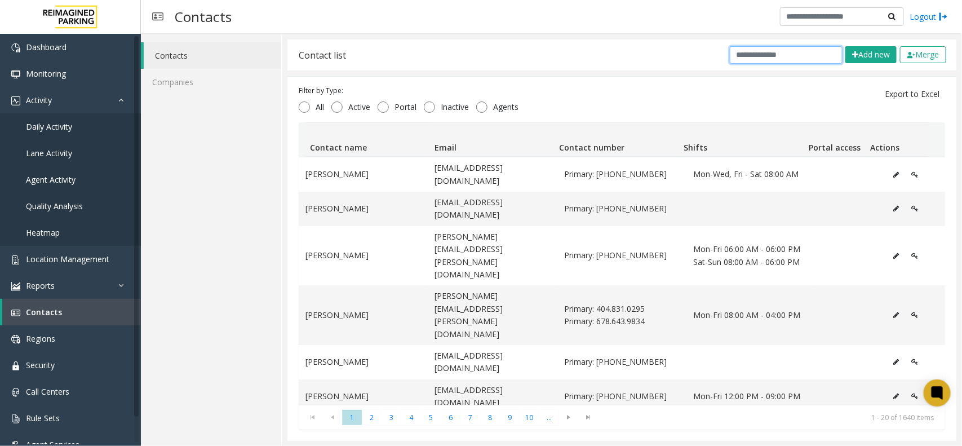
click at [768, 49] on input "text" at bounding box center [786, 54] width 113 height 17
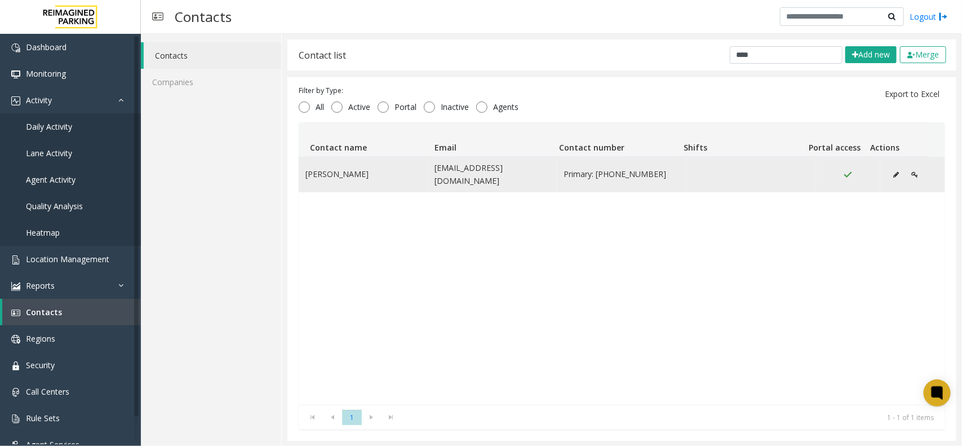
click at [370, 180] on td "Sirey Forten" at bounding box center [363, 174] width 129 height 34
click at [769, 176] on button "Data table" at bounding box center [896, 174] width 18 height 17
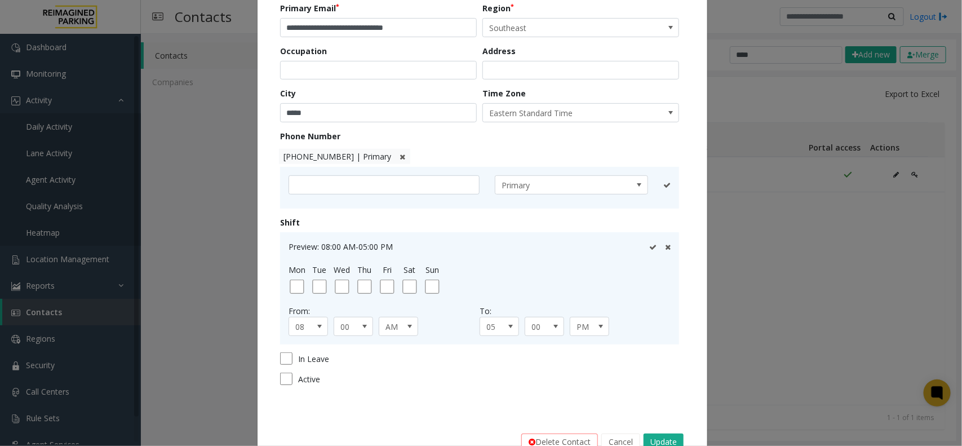
scroll to position [196, 0]
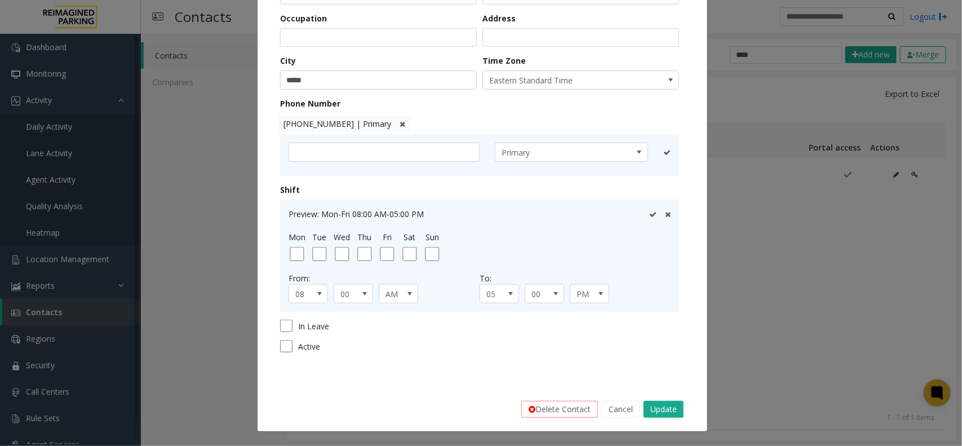
click at [649, 217] on icon at bounding box center [652, 214] width 7 height 7
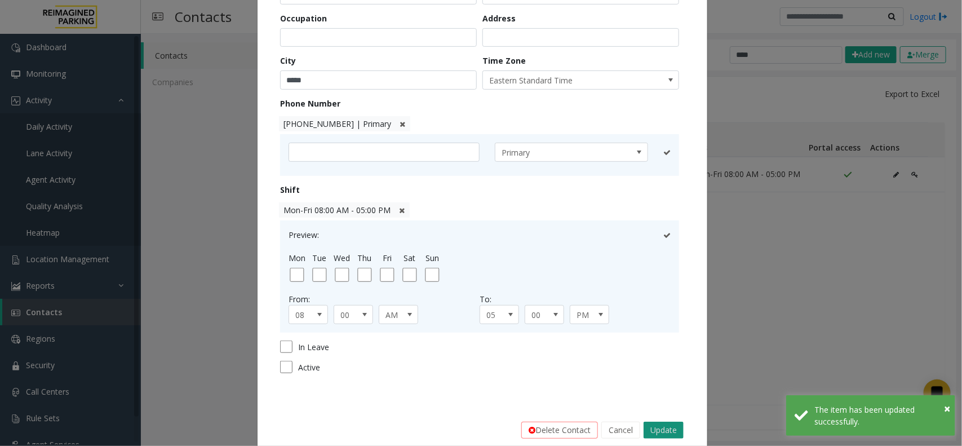
click at [657, 356] on button "Update" at bounding box center [664, 430] width 40 height 17
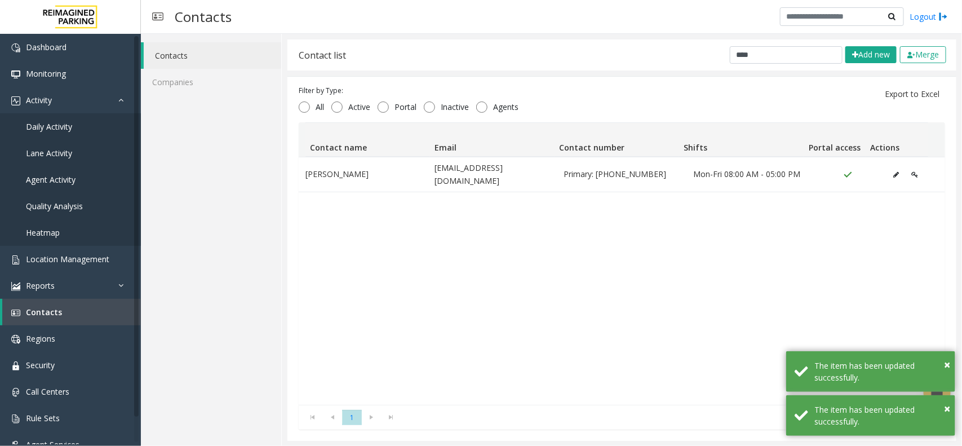
scroll to position [1, 0]
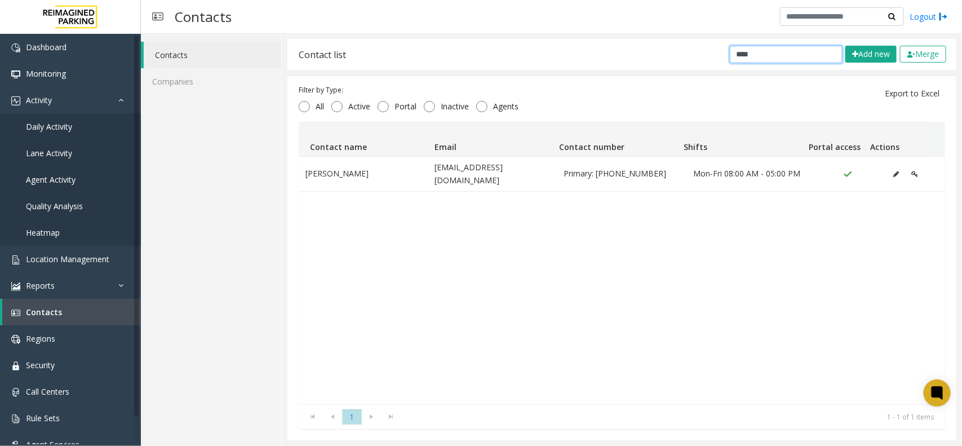
drag, startPoint x: 772, startPoint y: 54, endPoint x: 618, endPoint y: 64, distance: 154.2
click at [622, 64] on div "Contact list **** Add new Merge" at bounding box center [621, 54] width 669 height 31
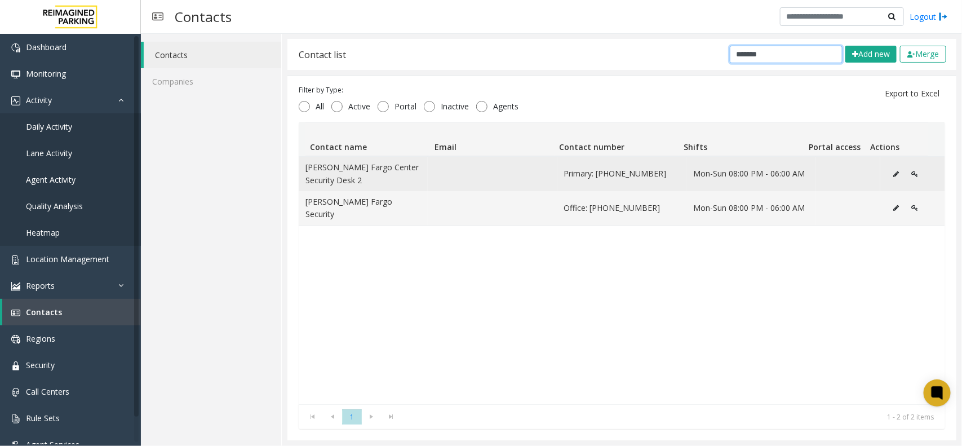
type input "*******"
click at [769, 175] on icon "Data table" at bounding box center [896, 174] width 6 height 7
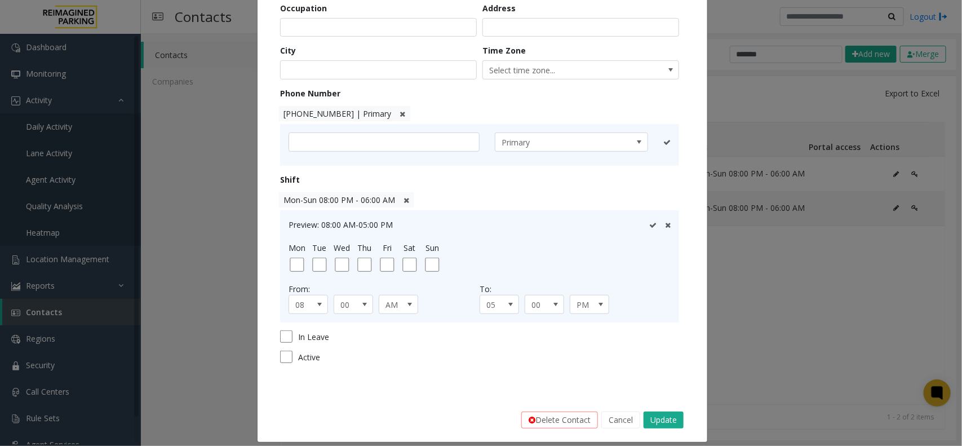
scroll to position [211, 0]
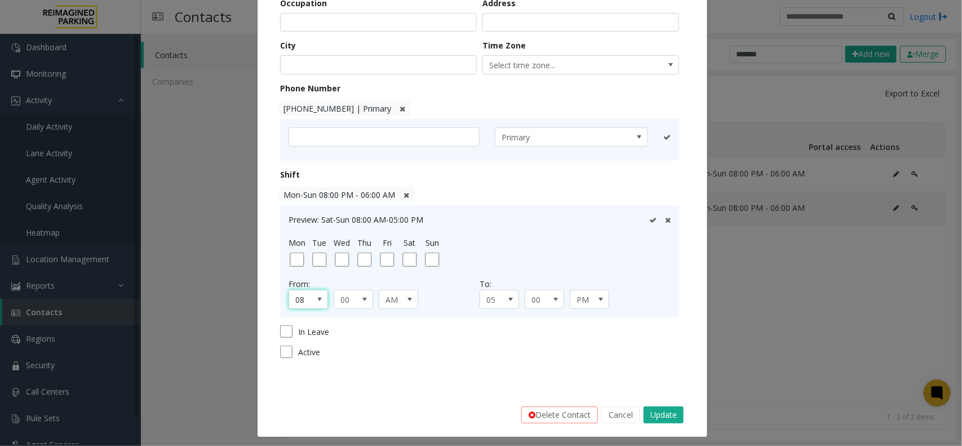
click at [317, 302] on span at bounding box center [319, 299] width 9 height 9
click at [296, 324] on li "00" at bounding box center [303, 318] width 36 height 15
click at [507, 300] on span at bounding box center [510, 299] width 9 height 9
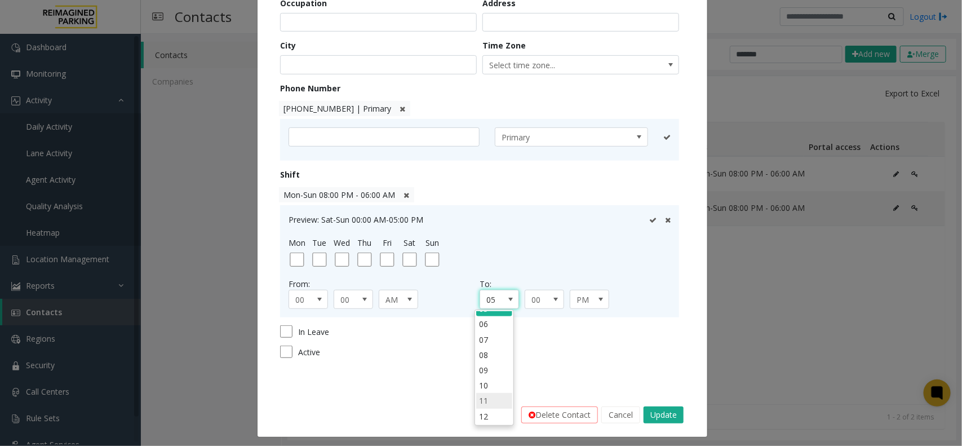
click at [483, 356] on li "11" at bounding box center [494, 400] width 36 height 15
click at [539, 302] on span "00" at bounding box center [540, 299] width 30 height 18
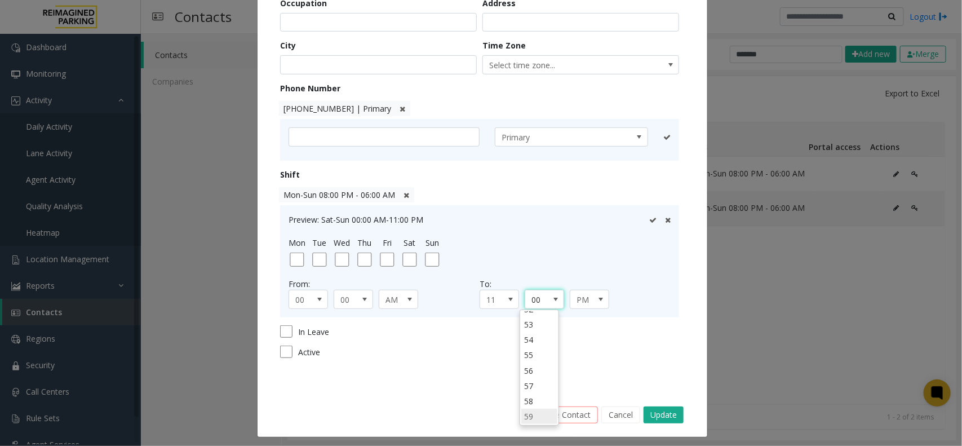
scroll to position [823, 0]
click at [531, 356] on li "59" at bounding box center [539, 416] width 36 height 15
click at [649, 220] on icon at bounding box center [652, 219] width 7 height 7
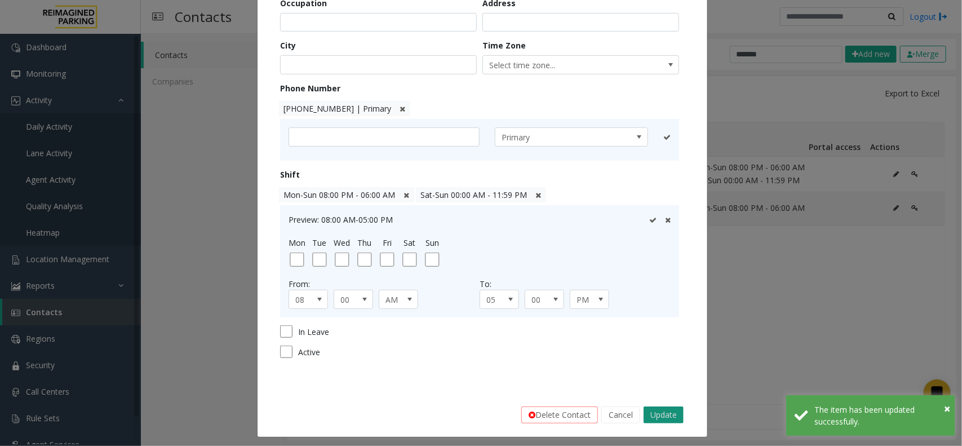
click at [662, 356] on button "Update" at bounding box center [664, 414] width 40 height 17
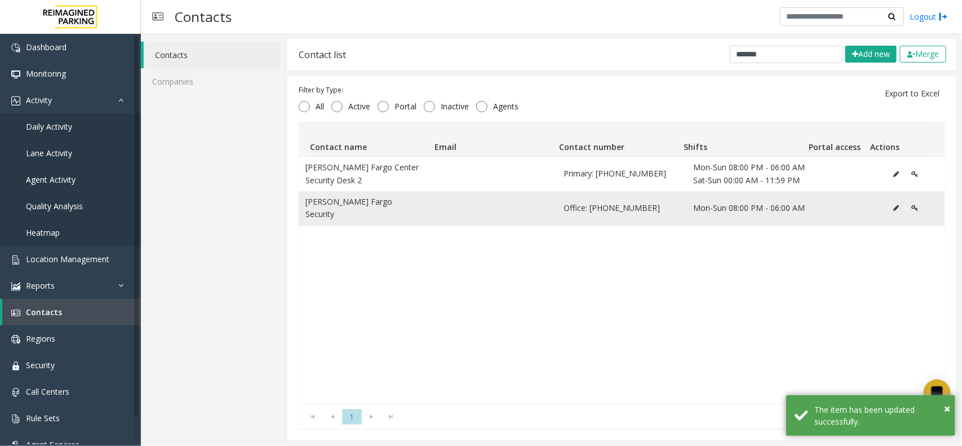
click at [769, 205] on icon "Data table" at bounding box center [896, 208] width 6 height 7
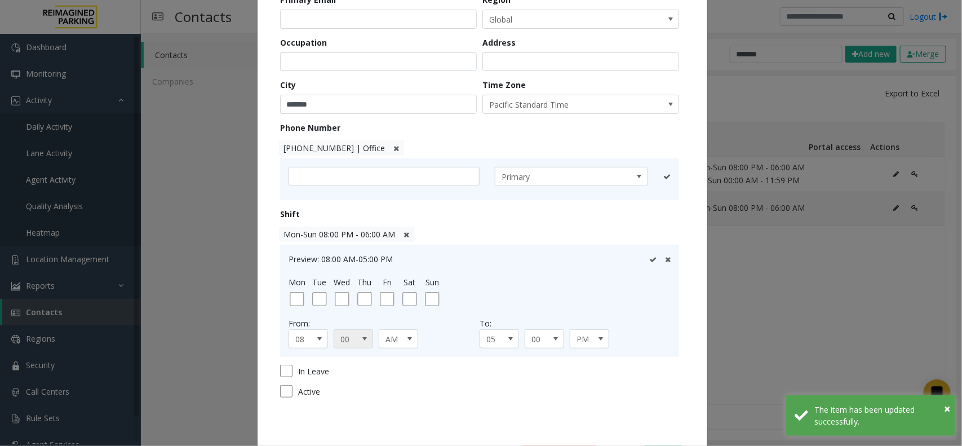
scroll to position [211, 0]
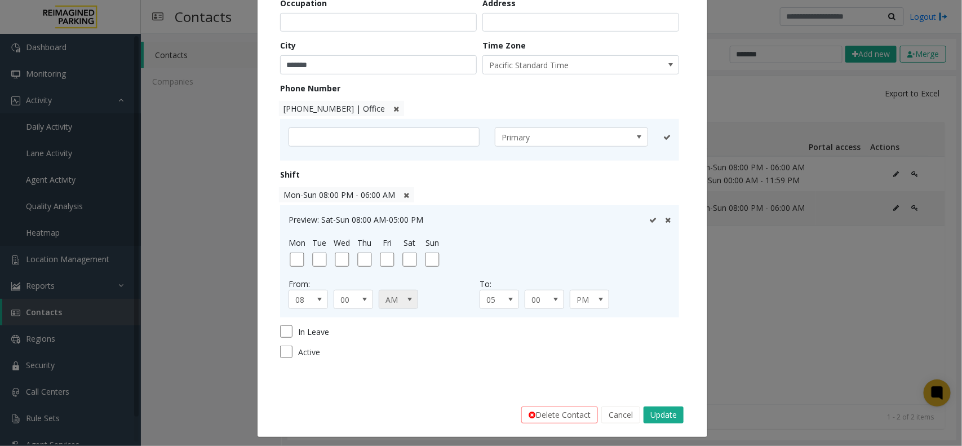
click at [405, 300] on span at bounding box center [409, 299] width 9 height 9
click at [315, 302] on span at bounding box center [319, 299] width 9 height 9
click at [291, 316] on li "00" at bounding box center [303, 318] width 36 height 15
click at [503, 300] on span at bounding box center [511, 299] width 16 height 18
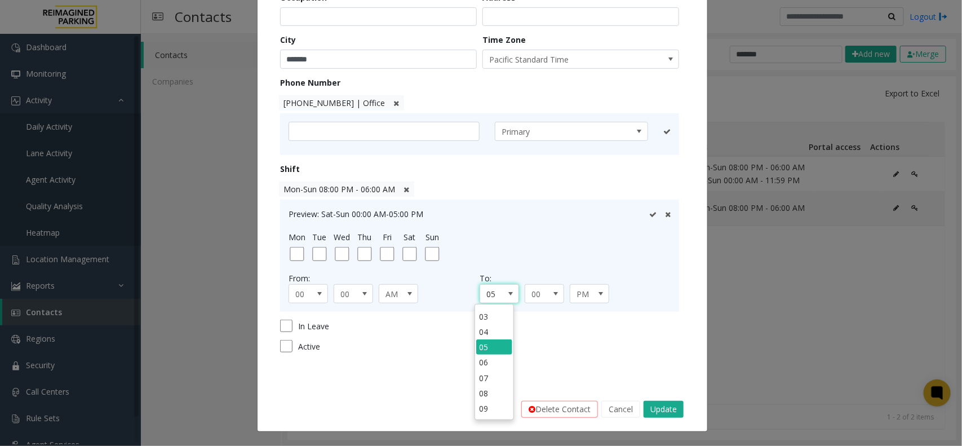
scroll to position [90, 0]
click at [482, 356] on li "11" at bounding box center [494, 394] width 36 height 15
click at [540, 293] on span "00" at bounding box center [540, 294] width 30 height 18
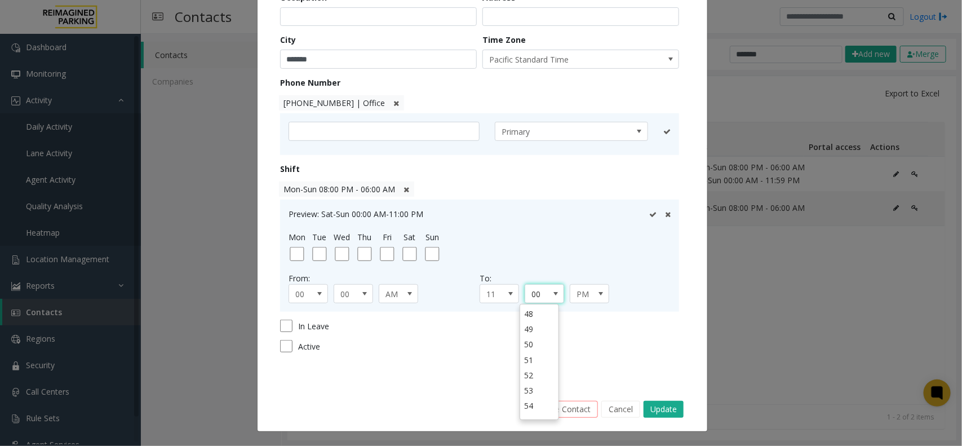
scroll to position [823, 0]
click at [529, 356] on li "59" at bounding box center [539, 410] width 36 height 15
click at [649, 212] on icon at bounding box center [652, 214] width 7 height 7
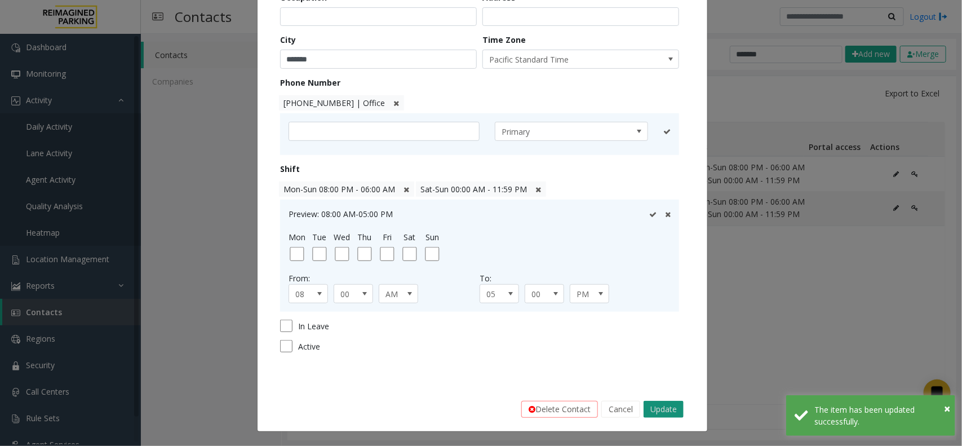
click at [655, 356] on button "Update" at bounding box center [664, 409] width 40 height 17
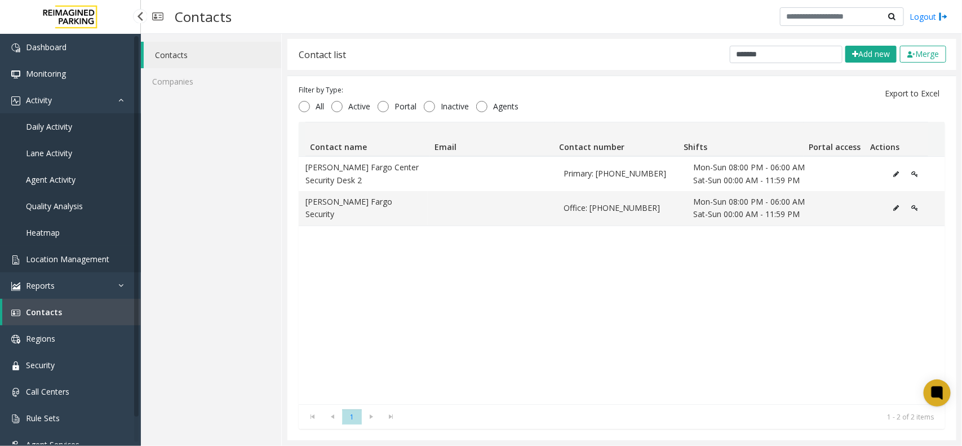
click at [76, 259] on span "Location Management" at bounding box center [67, 259] width 83 height 11
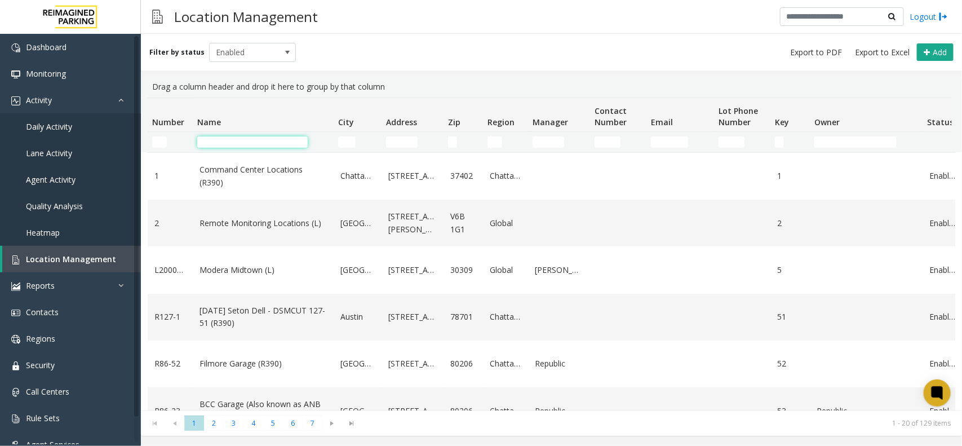
click at [237, 141] on input "Name Filter" at bounding box center [252, 141] width 110 height 11
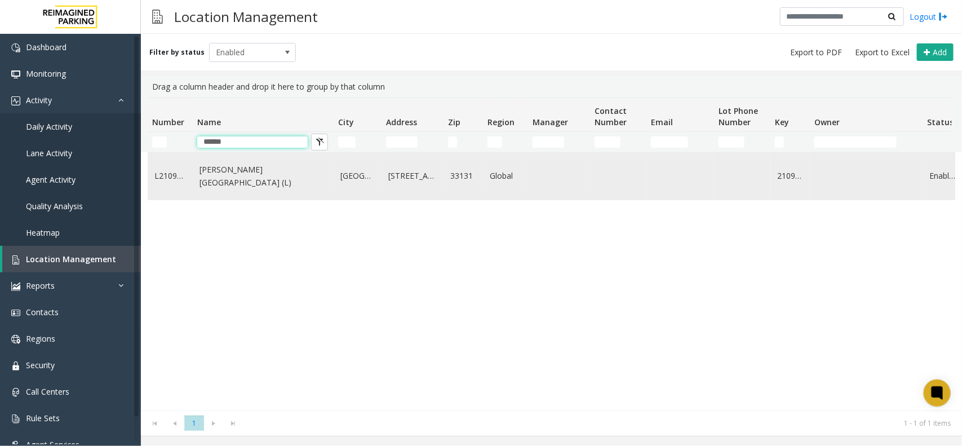
type input "*****"
click at [236, 181] on link "Wells Fargo Center (L)" at bounding box center [263, 175] width 127 height 25
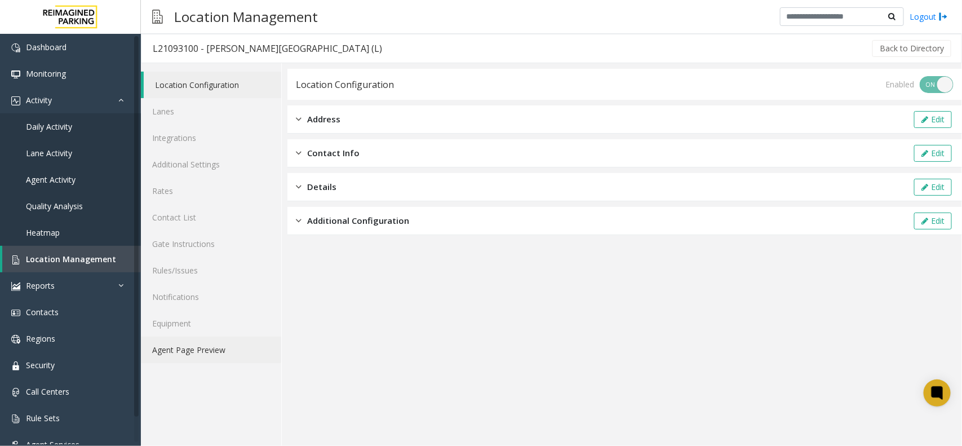
click at [196, 350] on link "Agent Page Preview" at bounding box center [211, 349] width 140 height 26
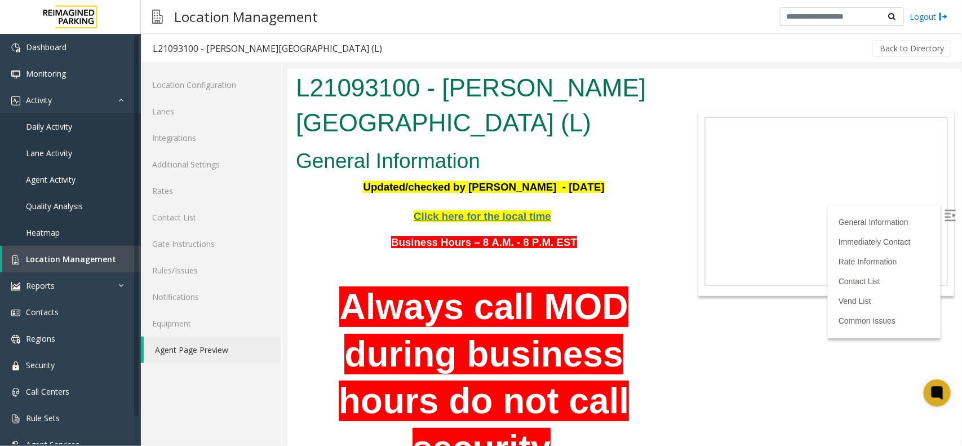
click at [769, 215] on img at bounding box center [949, 214] width 11 height 11
click at [64, 122] on span "Daily Activity" at bounding box center [49, 126] width 46 height 11
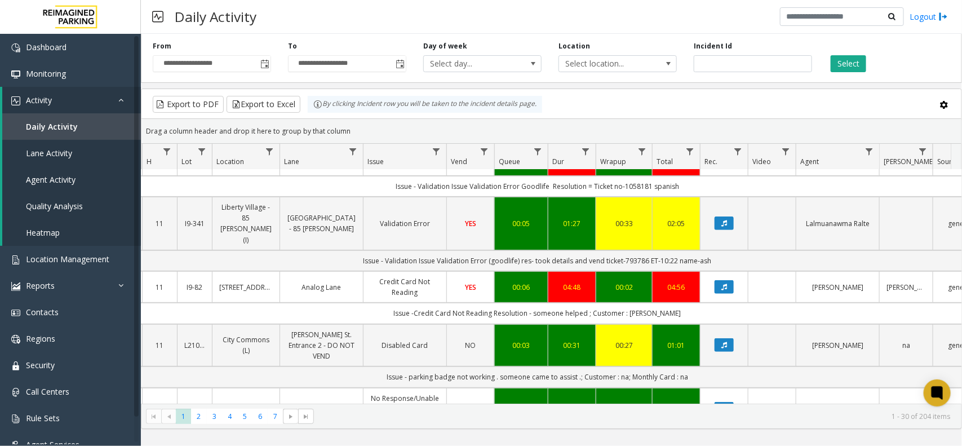
scroll to position [0, 130]
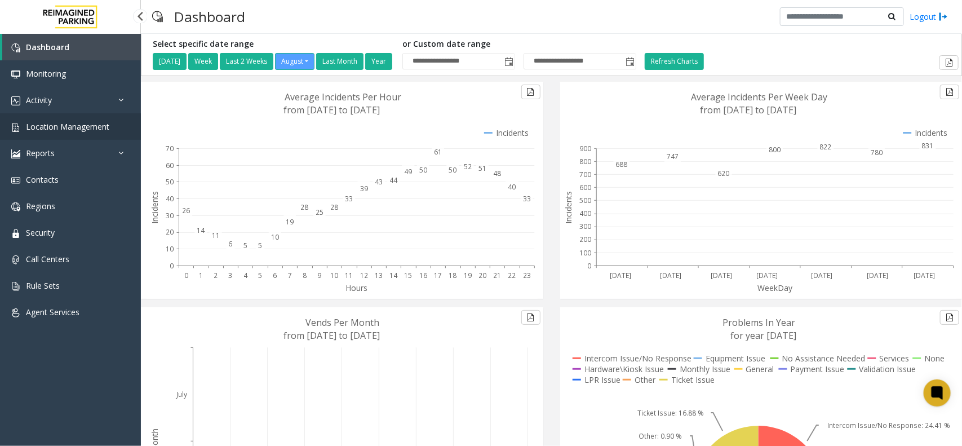
click at [81, 133] on link "Location Management" at bounding box center [70, 126] width 141 height 26
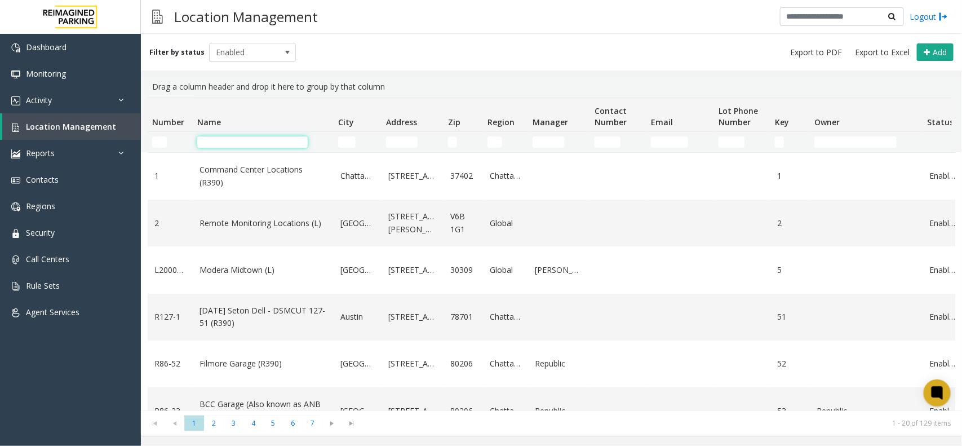
click at [249, 140] on input "Name Filter" at bounding box center [252, 141] width 110 height 11
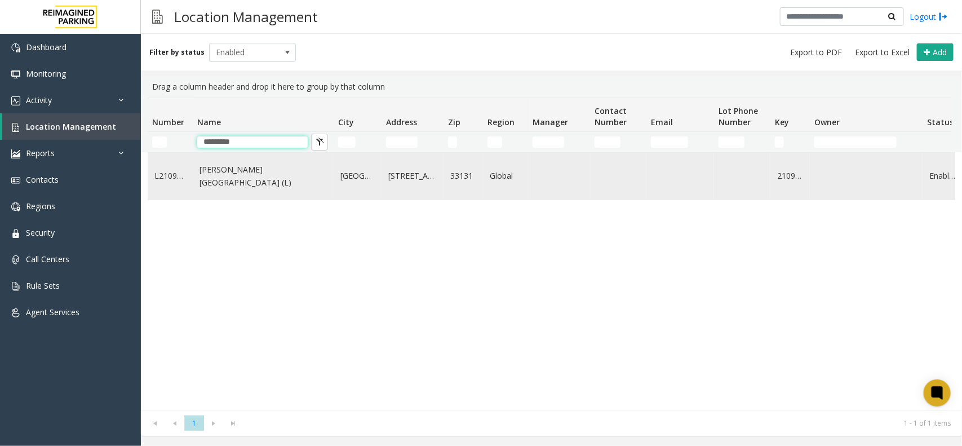
type input "*********"
click at [249, 182] on link "Wells Fargo Center (L)" at bounding box center [263, 175] width 127 height 25
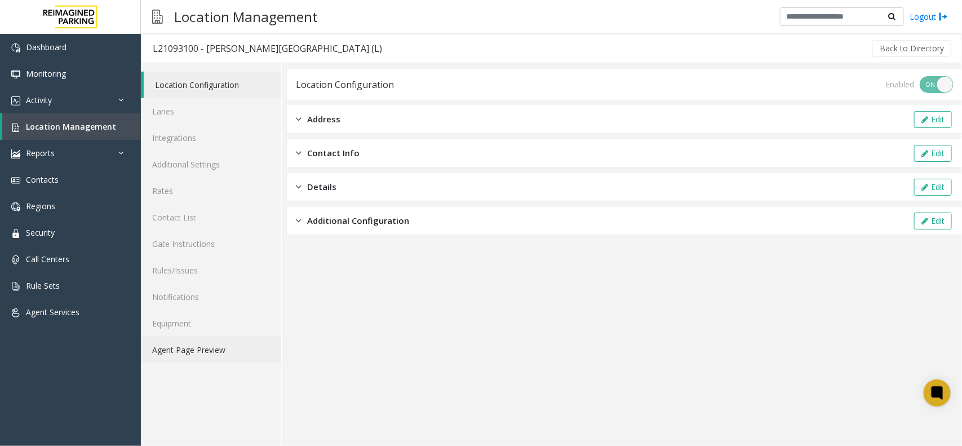
click at [190, 348] on link "Agent Page Preview" at bounding box center [211, 349] width 140 height 26
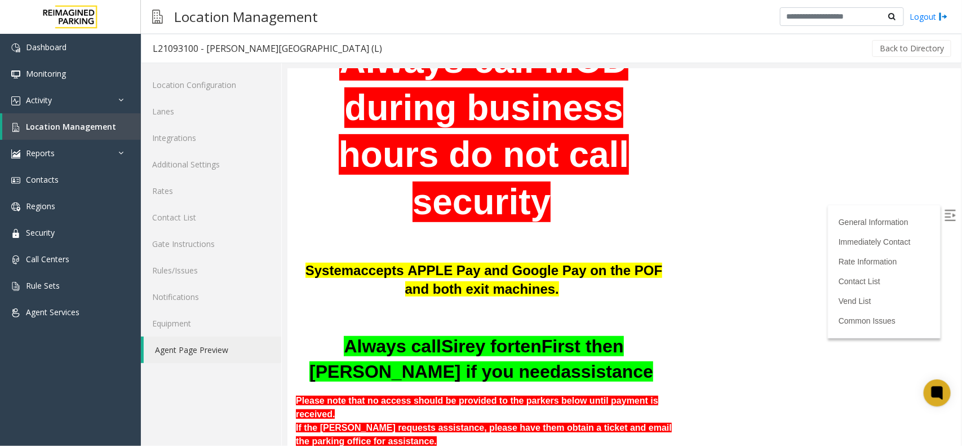
scroll to position [282, 0]
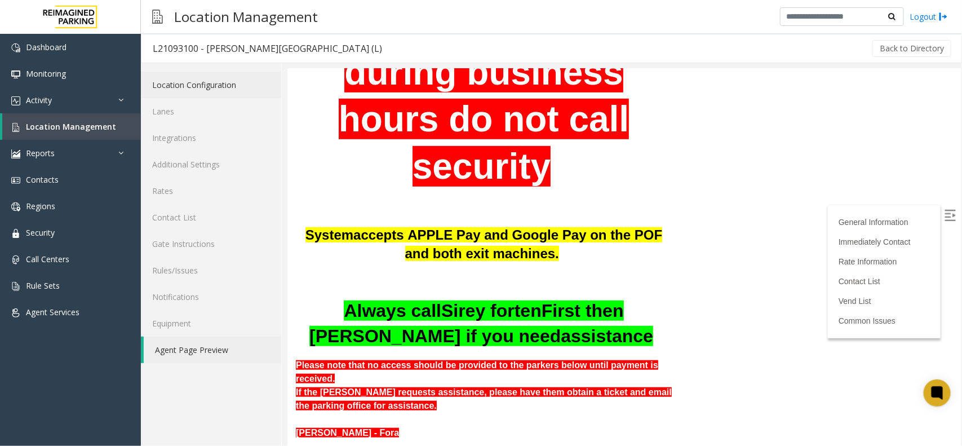
click at [203, 89] on link "Location Configuration" at bounding box center [211, 85] width 140 height 26
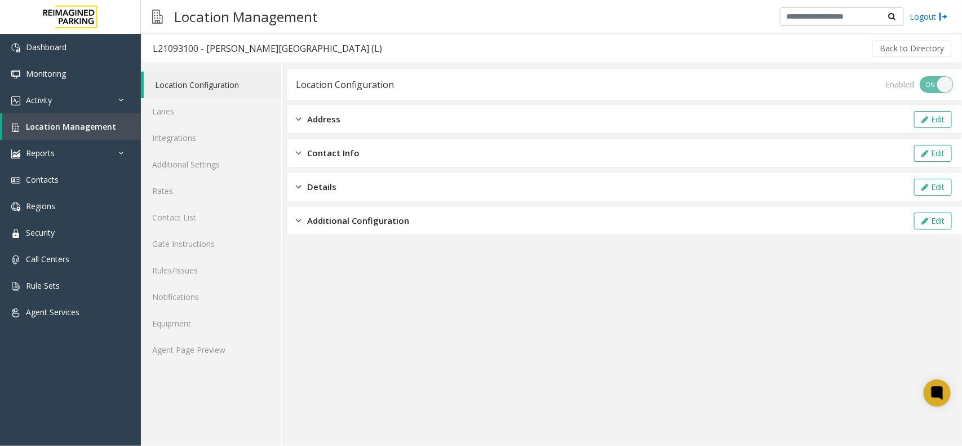
click at [322, 117] on span "Address" at bounding box center [323, 119] width 33 height 13
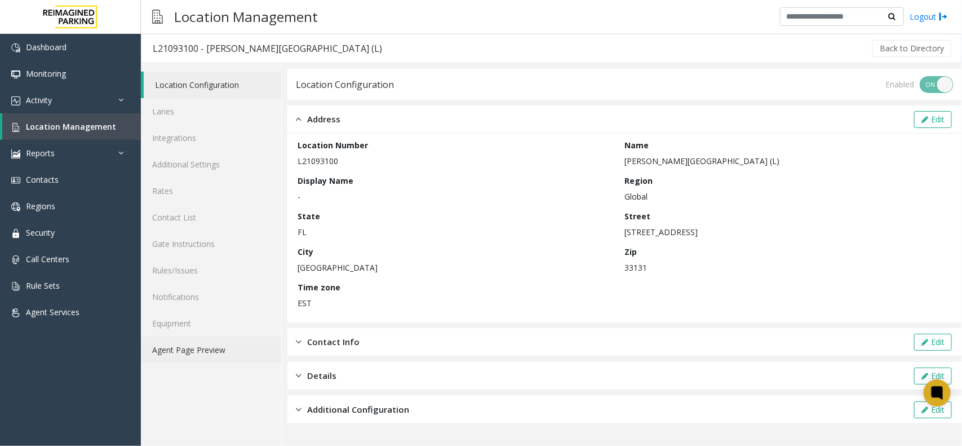
click at [176, 351] on link "Agent Page Preview" at bounding box center [211, 349] width 140 height 26
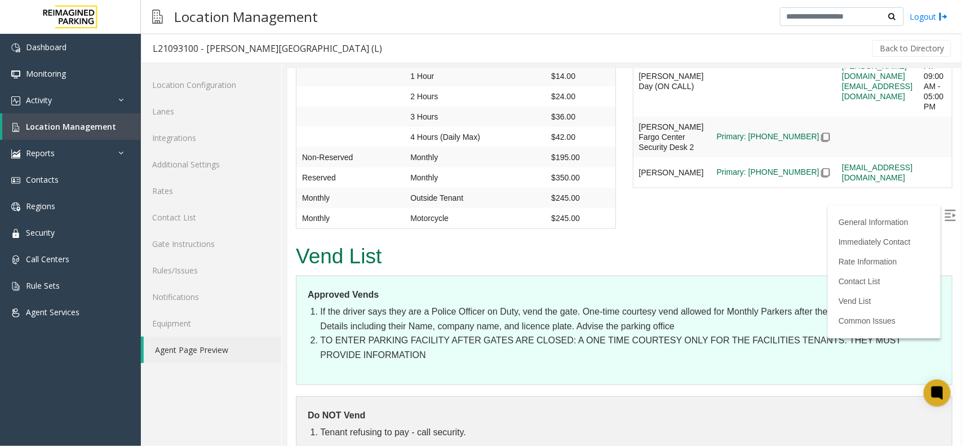
scroll to position [2466, 0]
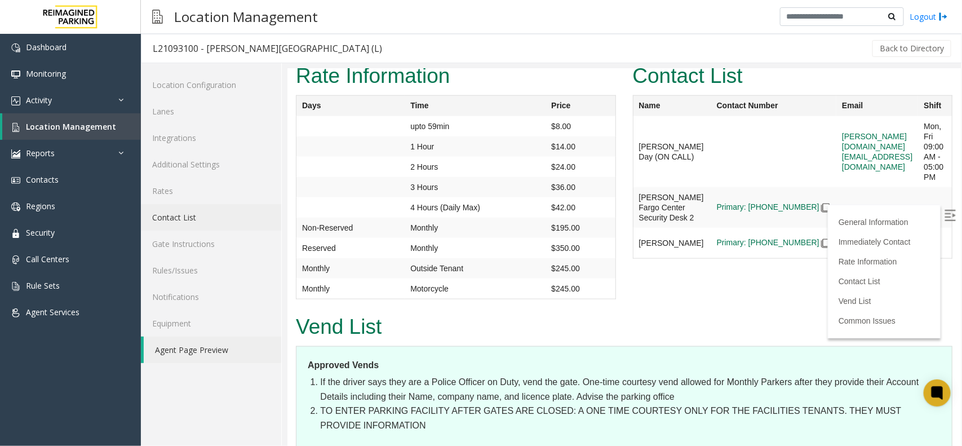
click at [182, 218] on link "Contact List" at bounding box center [211, 217] width 140 height 26
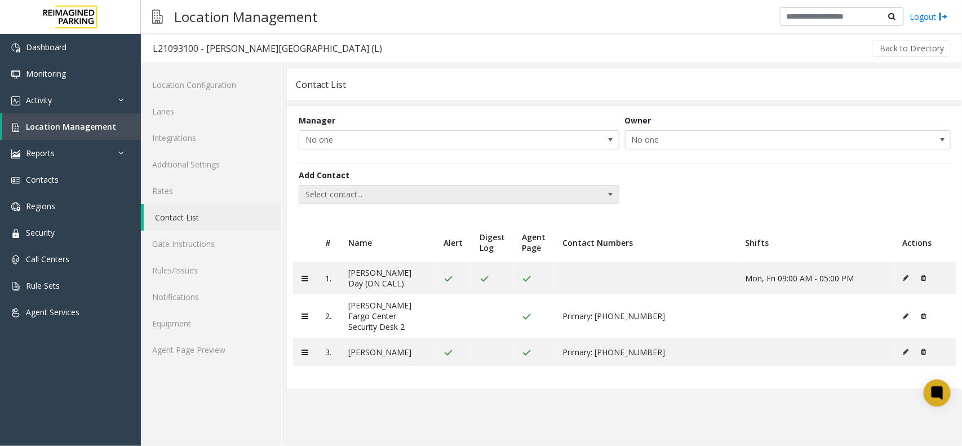
click at [491, 193] on span "Select contact..." at bounding box center [426, 194] width 255 height 18
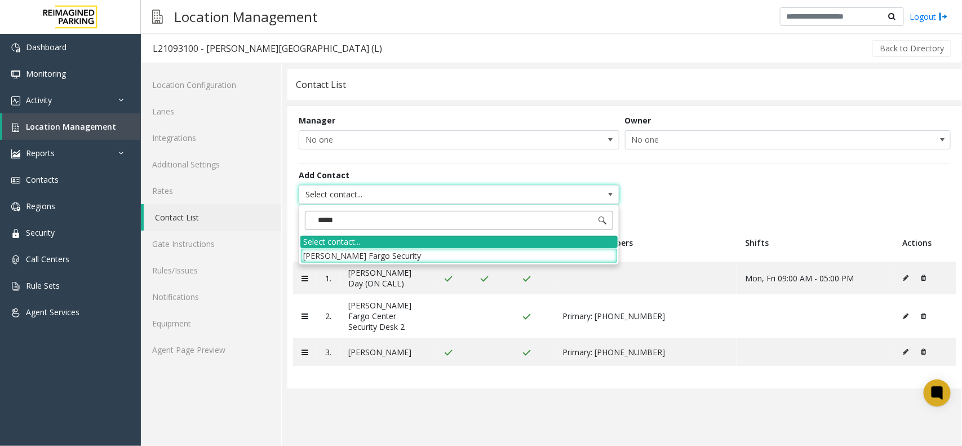
type input "*****"
click at [411, 257] on li "[PERSON_NAME] Fargo Security" at bounding box center [458, 255] width 317 height 15
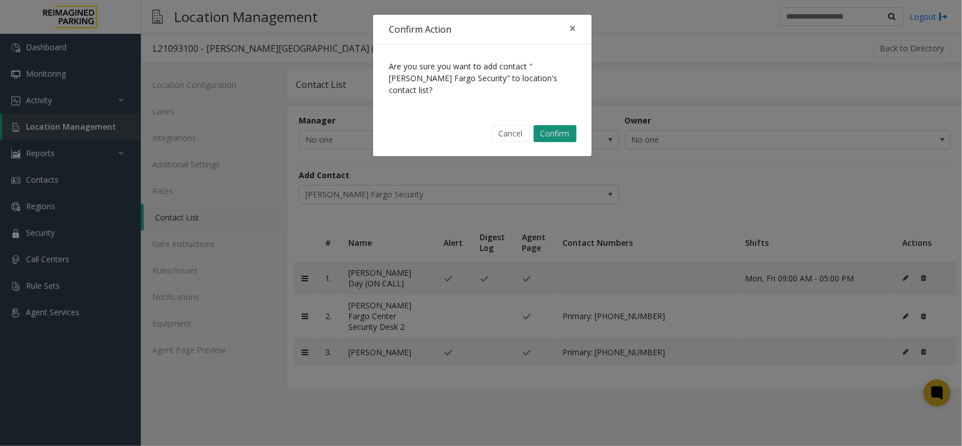
click at [553, 125] on button "Confirm" at bounding box center [555, 133] width 43 height 17
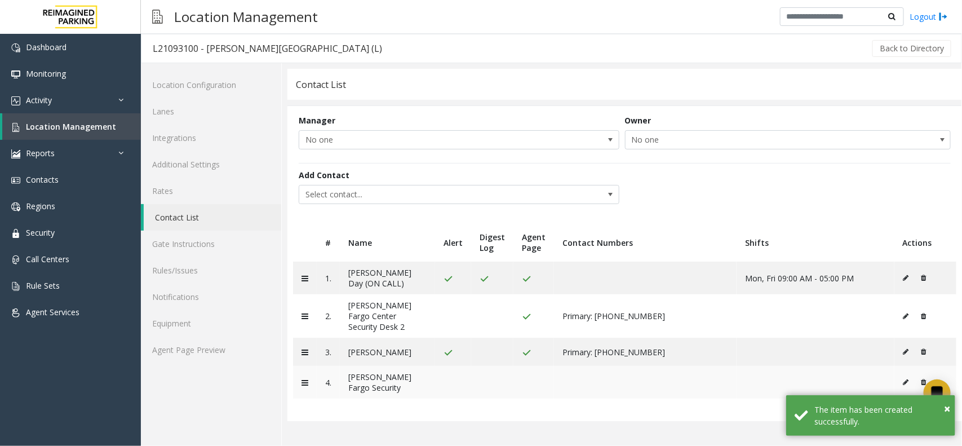
click at [903, 379] on icon at bounding box center [906, 382] width 6 height 7
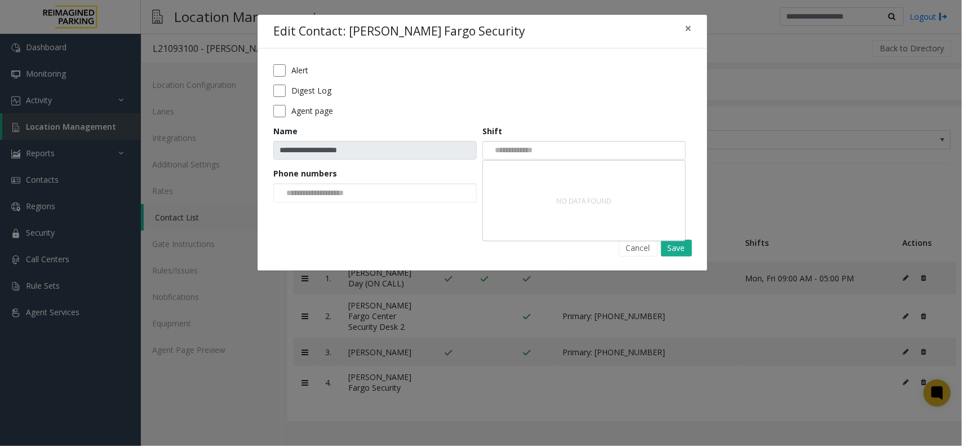
click at [522, 145] on input "NO DATA FOUND" at bounding box center [511, 150] width 57 height 18
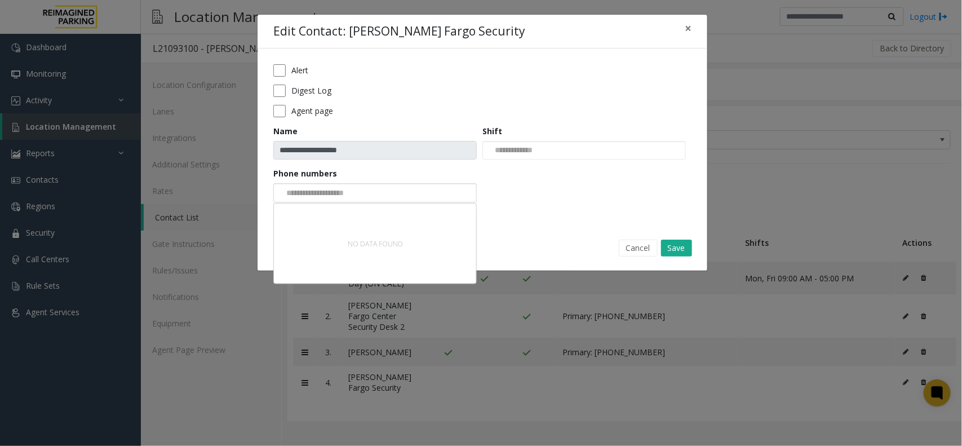
click at [359, 201] on input "NO DATA FOUND" at bounding box center [316, 193] width 85 height 18
click at [359, 197] on input "NO DATA FOUND" at bounding box center [316, 193] width 85 height 18
paste input "**********"
type input "**********"
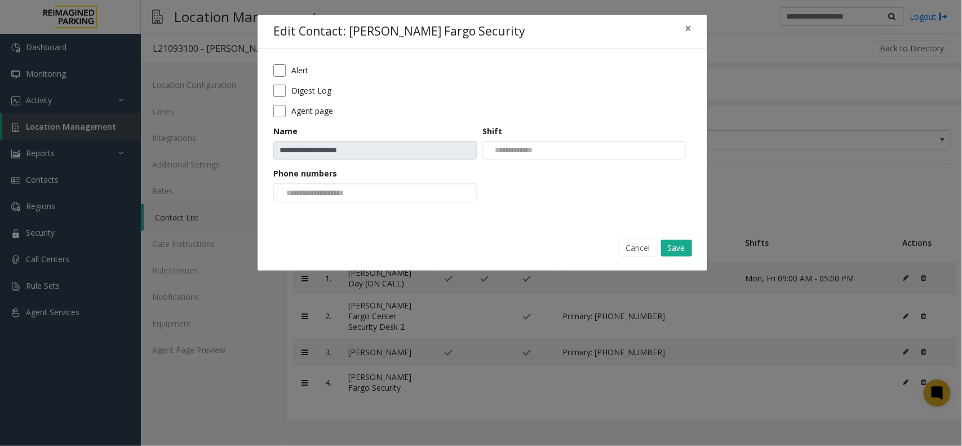
click at [510, 221] on div "**********" at bounding box center [483, 137] width 450 height 178
click at [377, 195] on div at bounding box center [374, 192] width 203 height 19
paste input "**********"
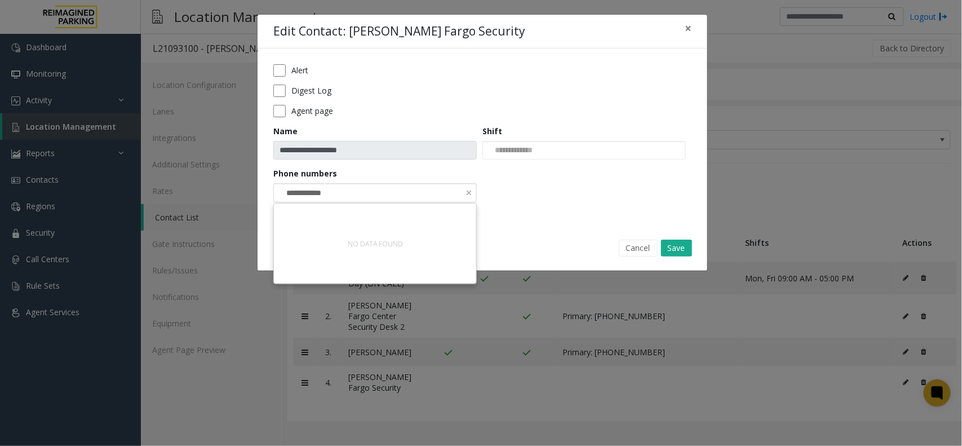
type input "**********"
click at [317, 194] on input "NO DATA FOUND" at bounding box center [316, 193] width 85 height 18
paste input "**********"
type input "**********"
click at [348, 199] on input "NO DATA FOUND" at bounding box center [316, 193] width 85 height 18
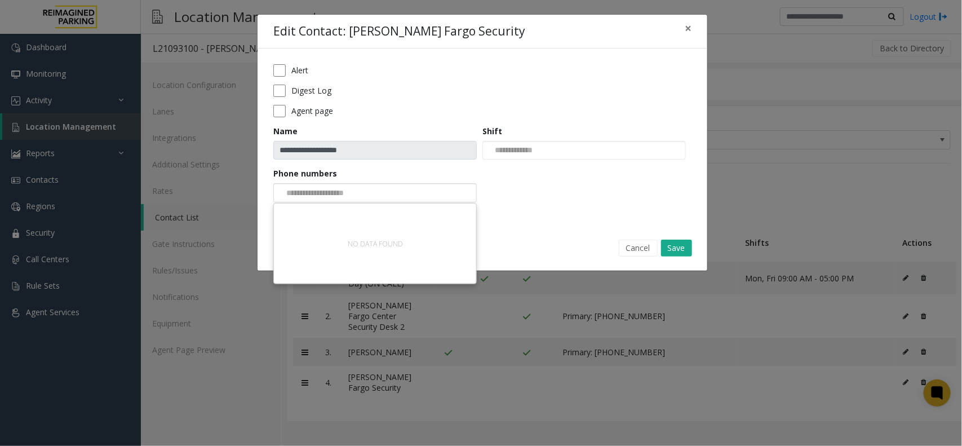
click at [348, 199] on input "NO DATA FOUND" at bounding box center [316, 193] width 85 height 18
click at [672, 247] on button "Save" at bounding box center [676, 248] width 31 height 17
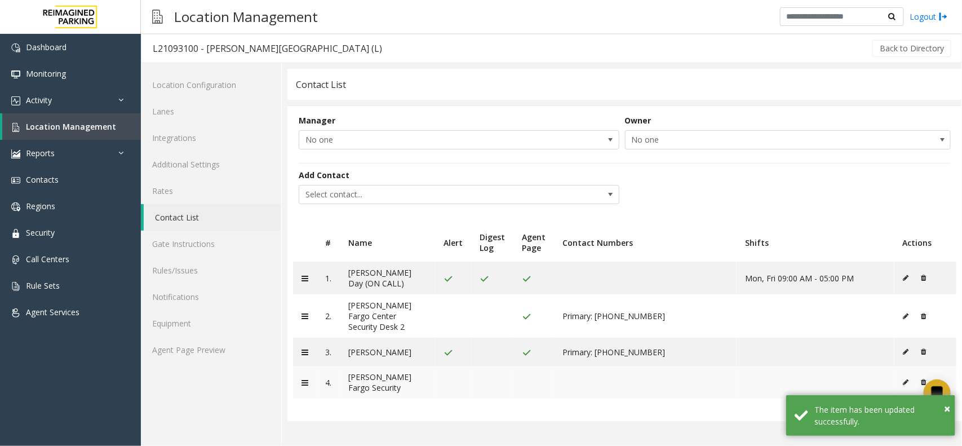
click at [906, 379] on icon at bounding box center [906, 382] width 6 height 7
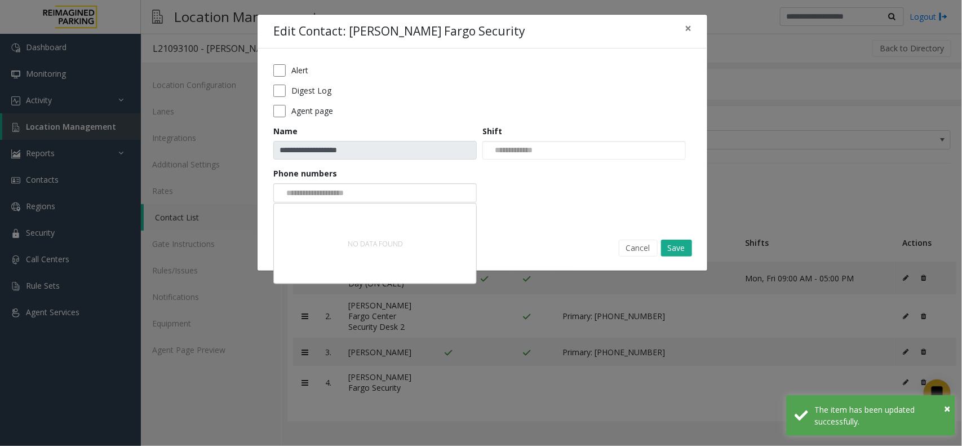
click at [359, 194] on input "NO DATA FOUND" at bounding box center [316, 193] width 85 height 18
click at [674, 248] on button "Save" at bounding box center [676, 248] width 31 height 17
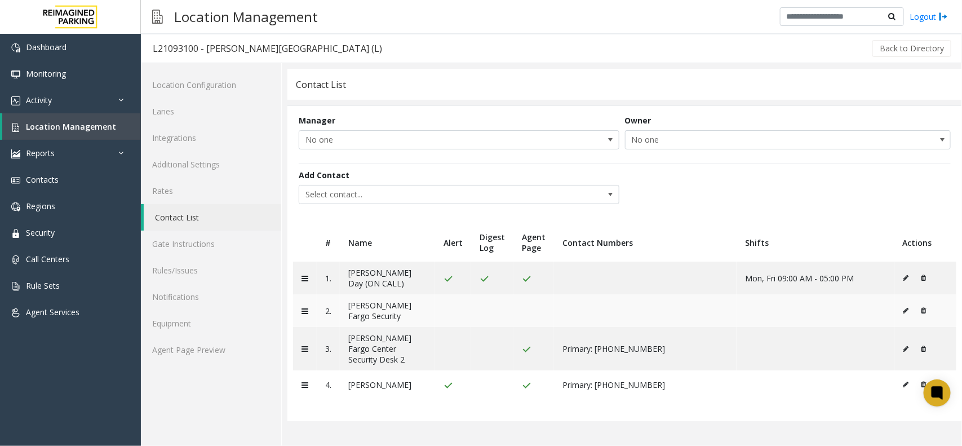
click at [415, 309] on td "[PERSON_NAME] Fargo Security" at bounding box center [387, 310] width 95 height 33
click at [907, 307] on icon at bounding box center [906, 310] width 6 height 7
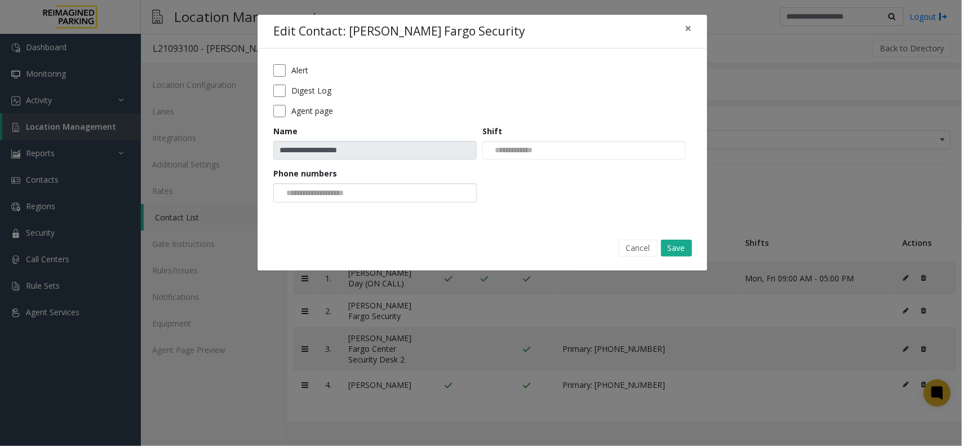
click at [352, 202] on input "NO DATA FOUND" at bounding box center [316, 193] width 85 height 18
paste input "**********"
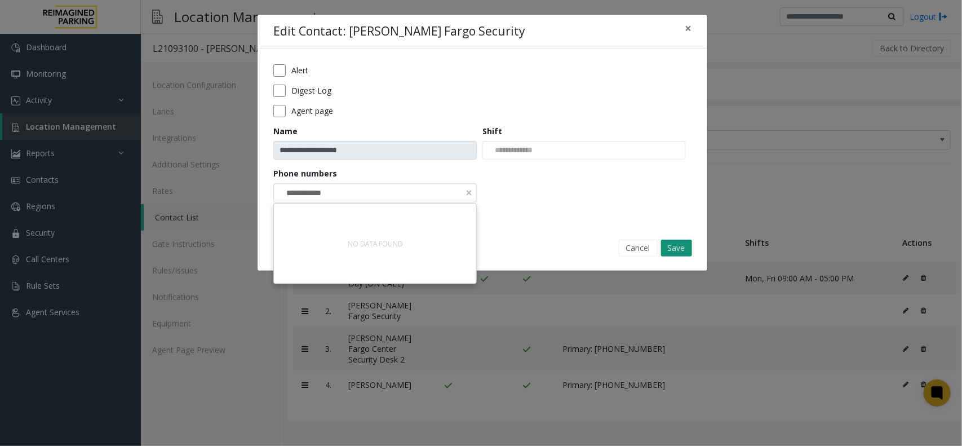
type input "**********"
click at [683, 249] on button "Save" at bounding box center [676, 248] width 31 height 17
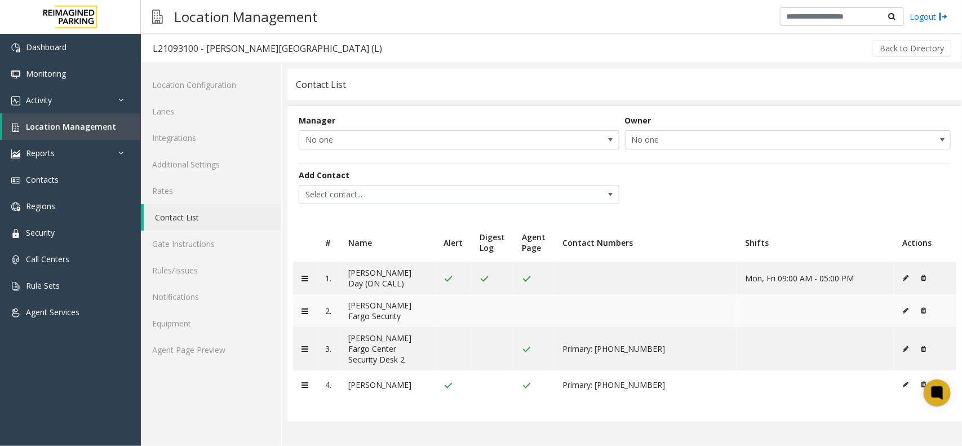
click at [924, 307] on icon at bounding box center [924, 310] width 5 height 7
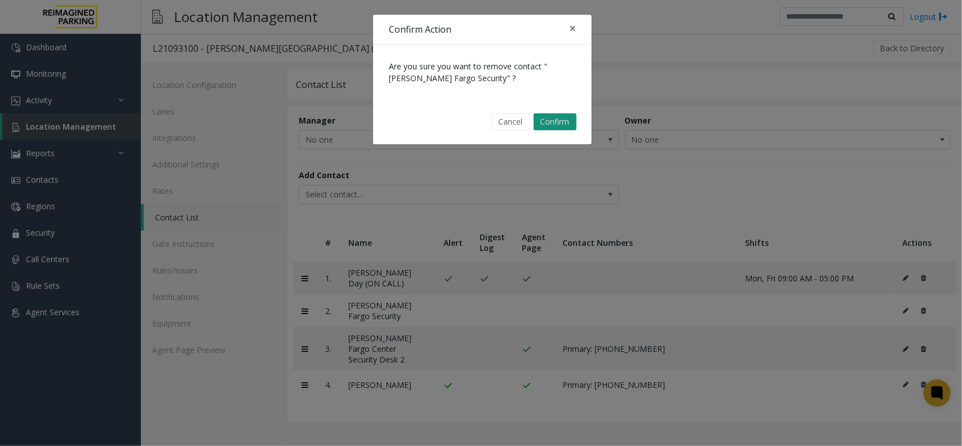
click at [566, 114] on button "Confirm" at bounding box center [555, 121] width 43 height 17
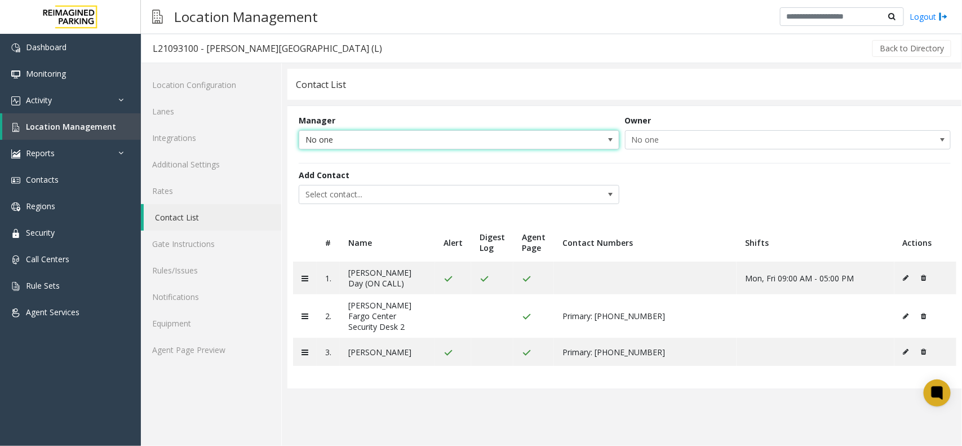
click at [550, 144] on span "No one" at bounding box center [426, 140] width 255 height 18
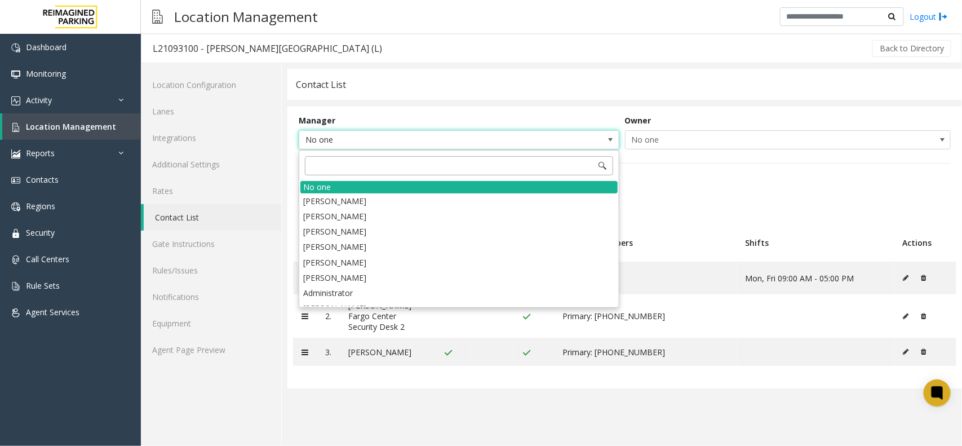
click at [475, 167] on input at bounding box center [459, 165] width 308 height 19
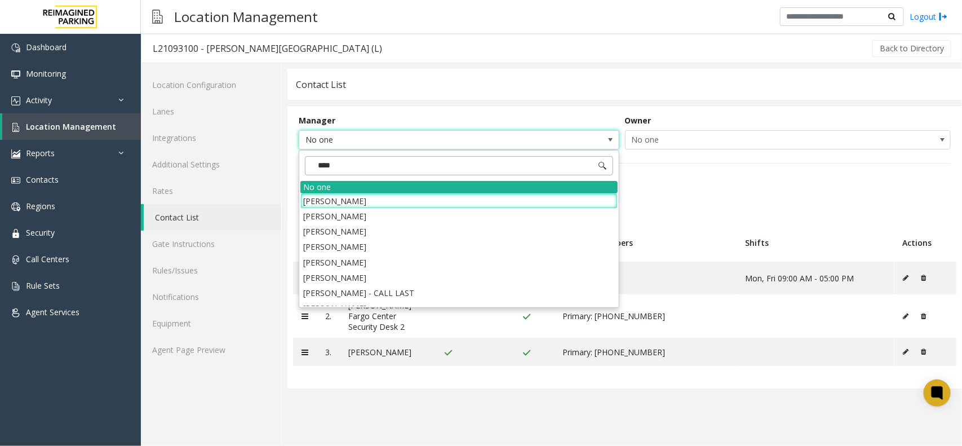
type input "*****"
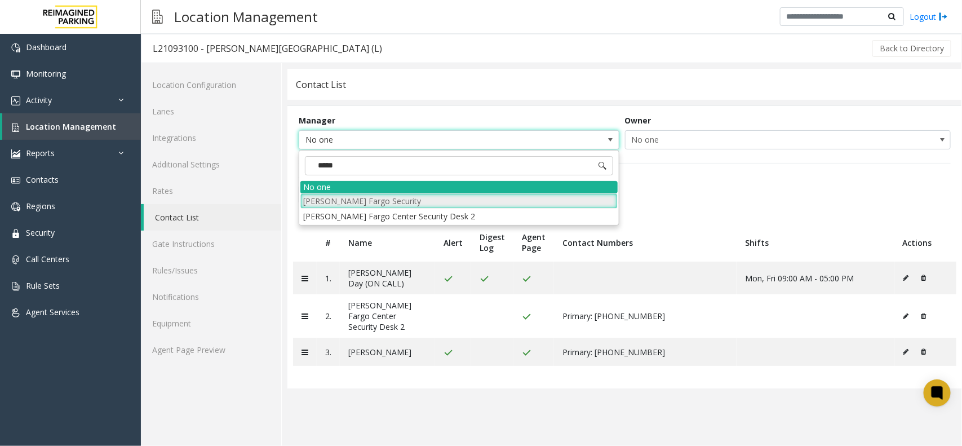
click at [427, 206] on li "[PERSON_NAME] Fargo Security" at bounding box center [458, 200] width 317 height 15
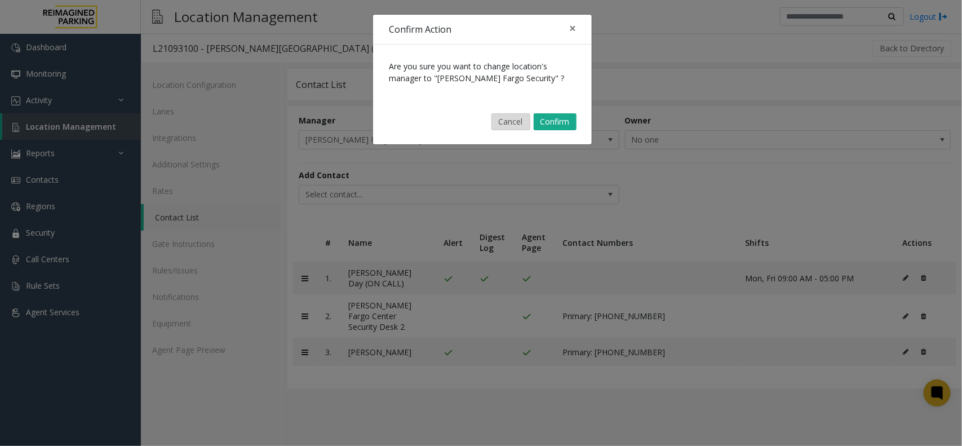
click at [503, 124] on button "Cancel" at bounding box center [510, 121] width 39 height 17
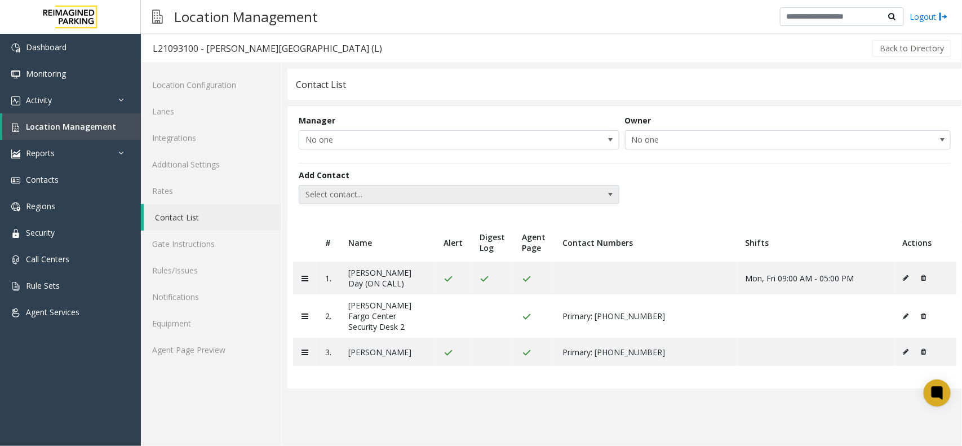
click at [420, 192] on span "Select contact..." at bounding box center [426, 194] width 255 height 18
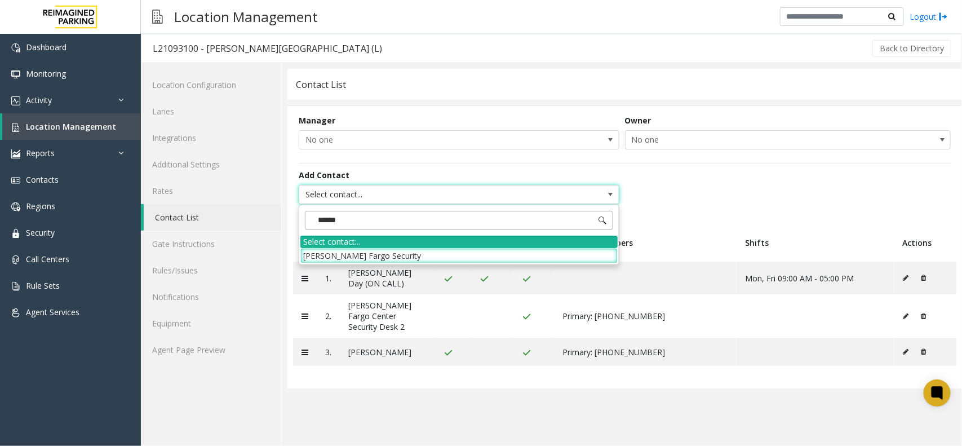
type input "*******"
click at [370, 255] on li "[PERSON_NAME] Fargo Security" at bounding box center [458, 255] width 317 height 15
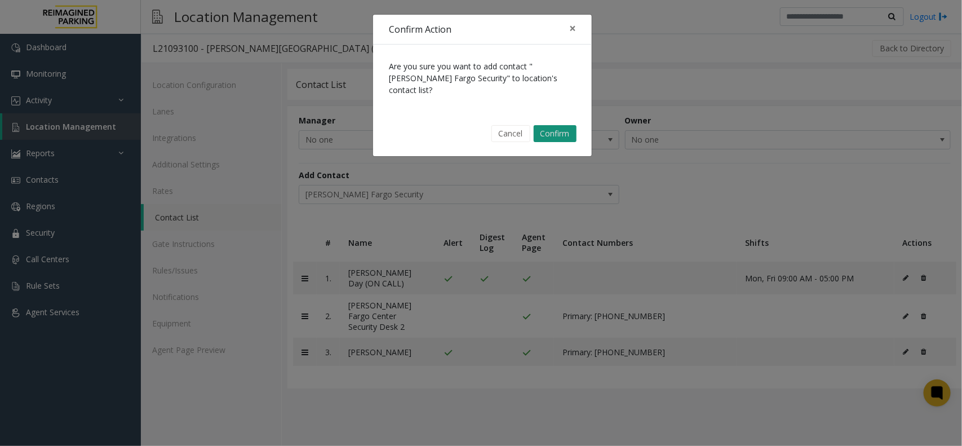
click at [559, 125] on button "Confirm" at bounding box center [555, 133] width 43 height 17
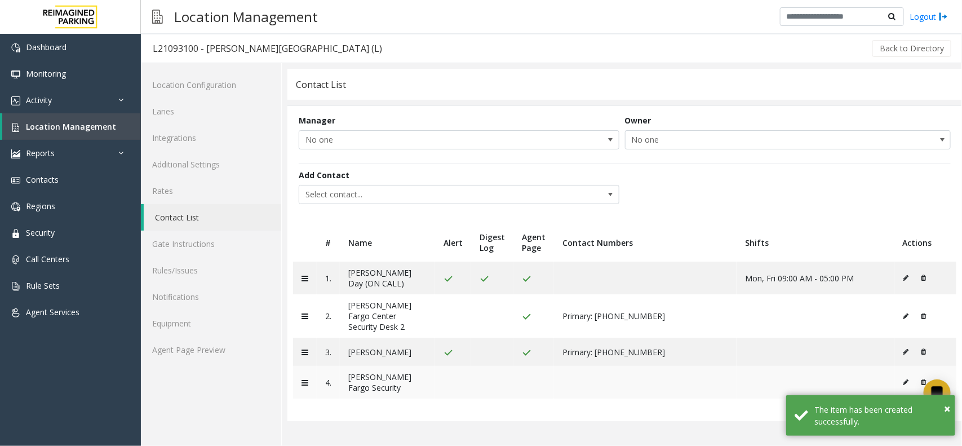
click at [905, 374] on button at bounding box center [909, 382] width 12 height 17
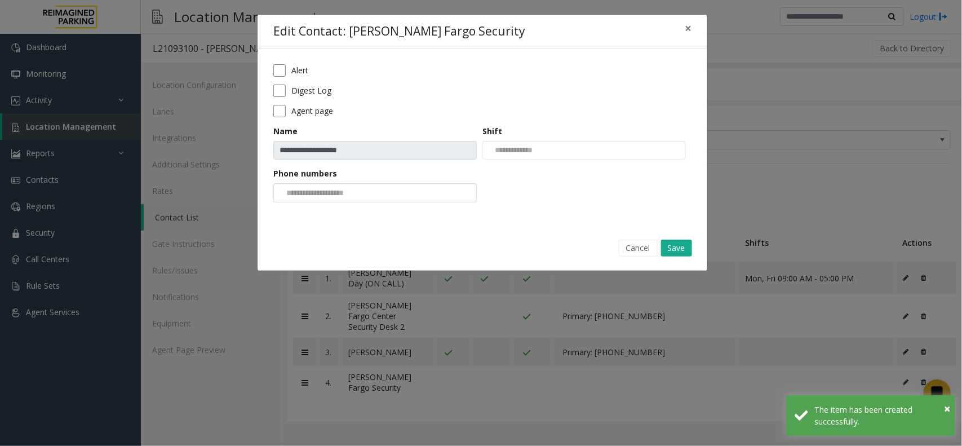
click at [359, 201] on input "NO DATA FOUND" at bounding box center [316, 193] width 85 height 18
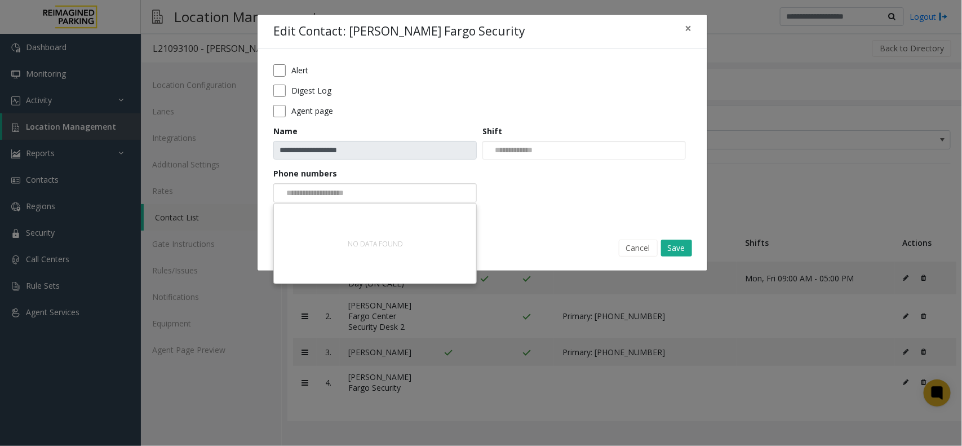
paste input "**********"
type input "**********"
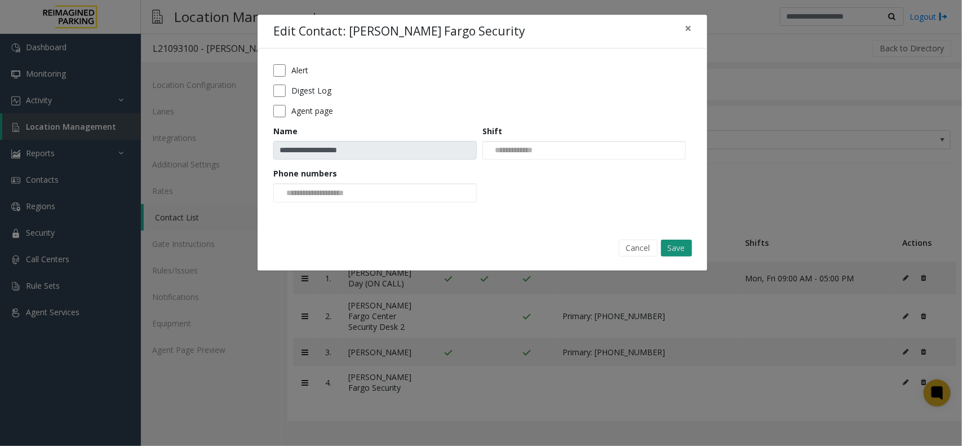
click at [677, 252] on button "Save" at bounding box center [676, 248] width 31 height 17
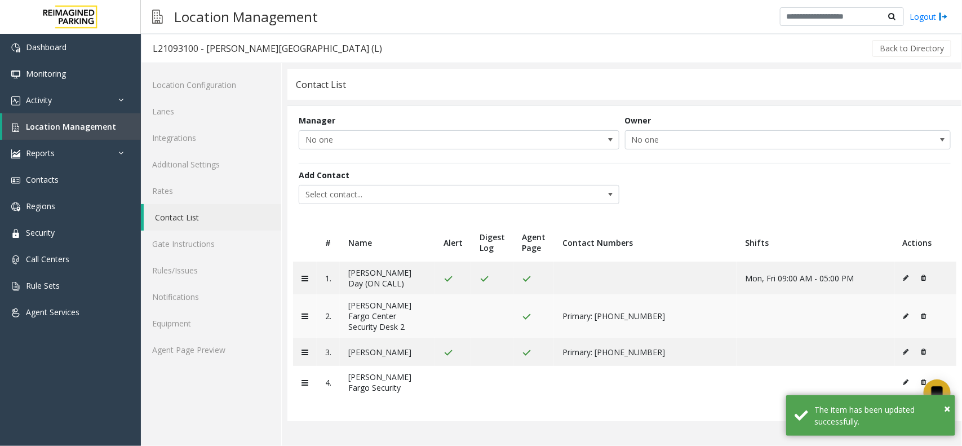
click at [903, 313] on icon at bounding box center [906, 316] width 6 height 7
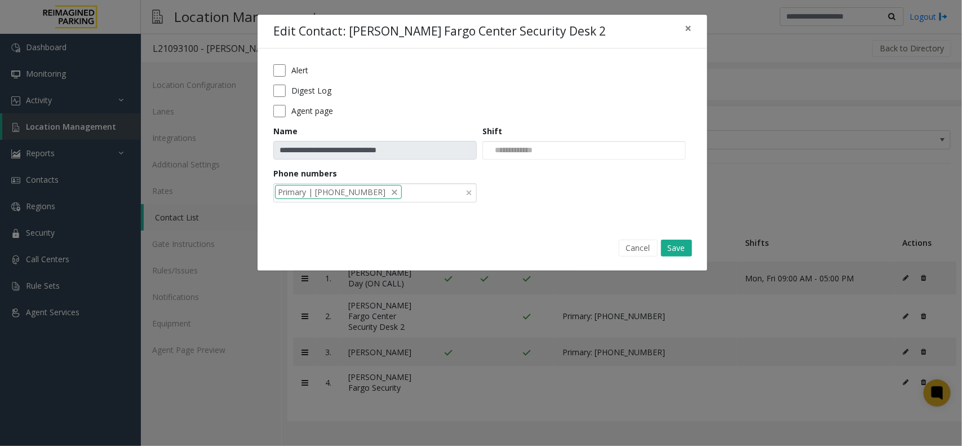
click at [423, 197] on div "Primary | 786-907-4408" at bounding box center [374, 192] width 203 height 19
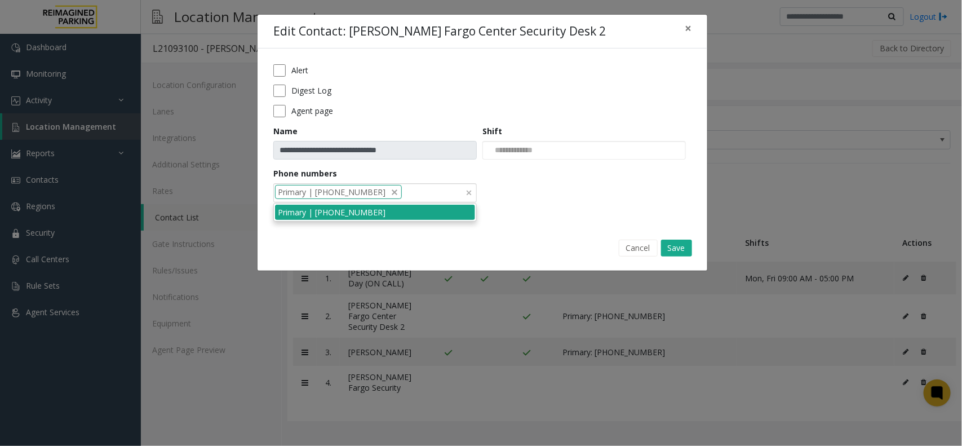
paste input "**********"
type input "**********"
click at [677, 245] on button "Save" at bounding box center [676, 248] width 31 height 17
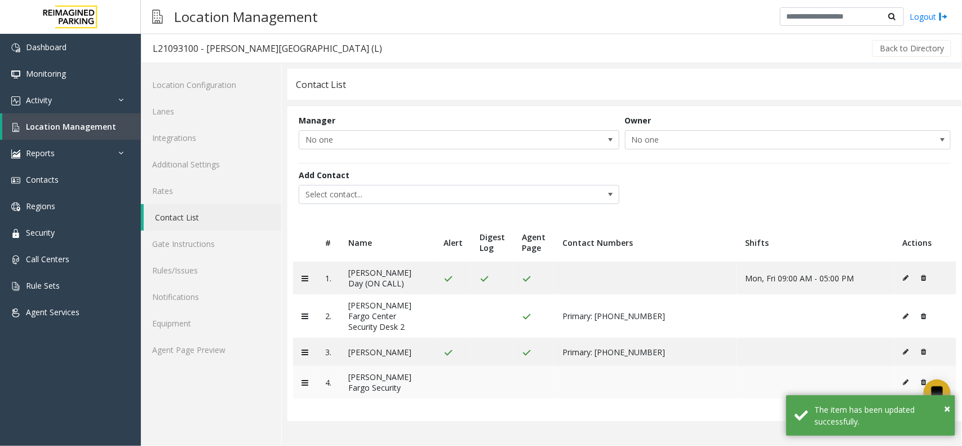
click at [903, 374] on button at bounding box center [909, 382] width 12 height 17
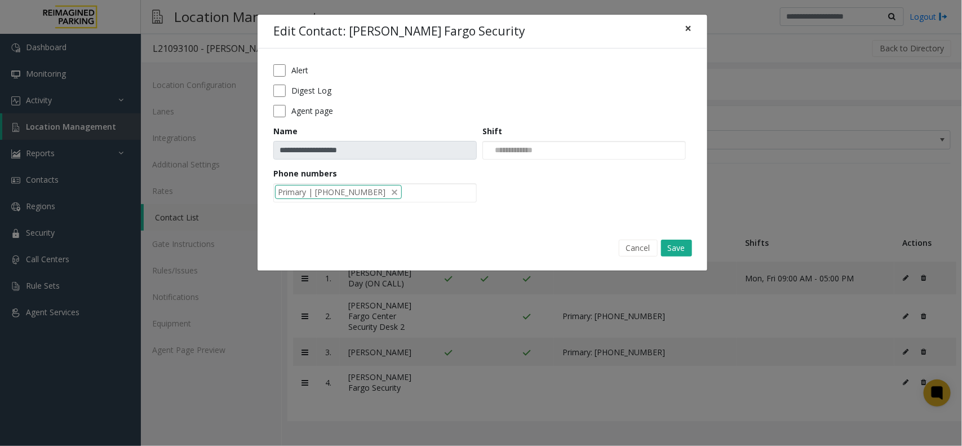
click at [694, 26] on button "×" at bounding box center [688, 29] width 23 height 28
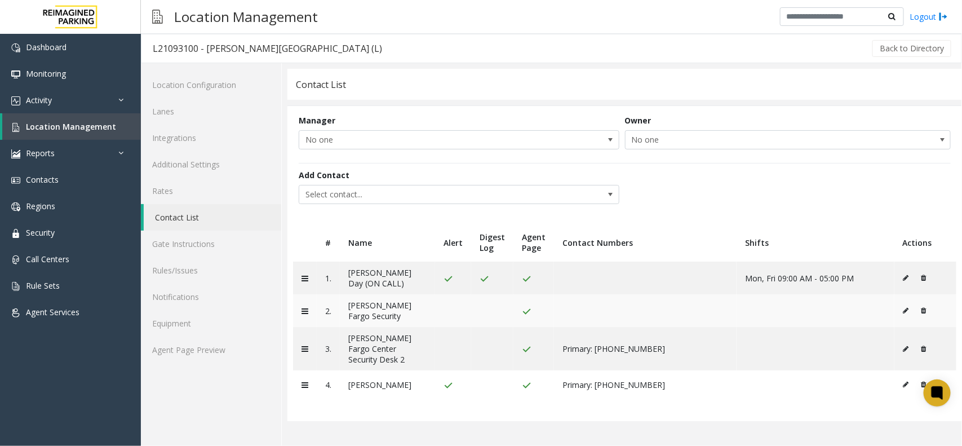
click at [908, 307] on button at bounding box center [909, 310] width 12 height 17
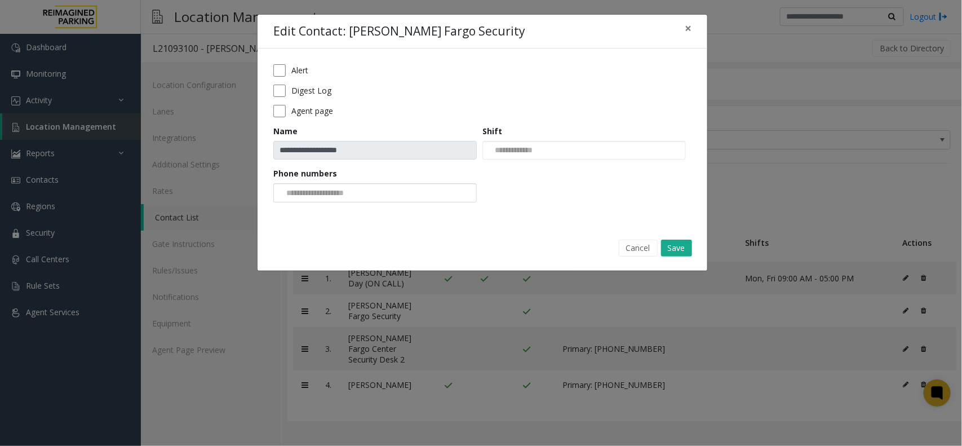
click at [379, 198] on div at bounding box center [374, 192] width 203 height 19
click at [350, 215] on li "605-350-0726" at bounding box center [375, 212] width 200 height 15
click at [679, 244] on button "Save" at bounding box center [676, 248] width 31 height 17
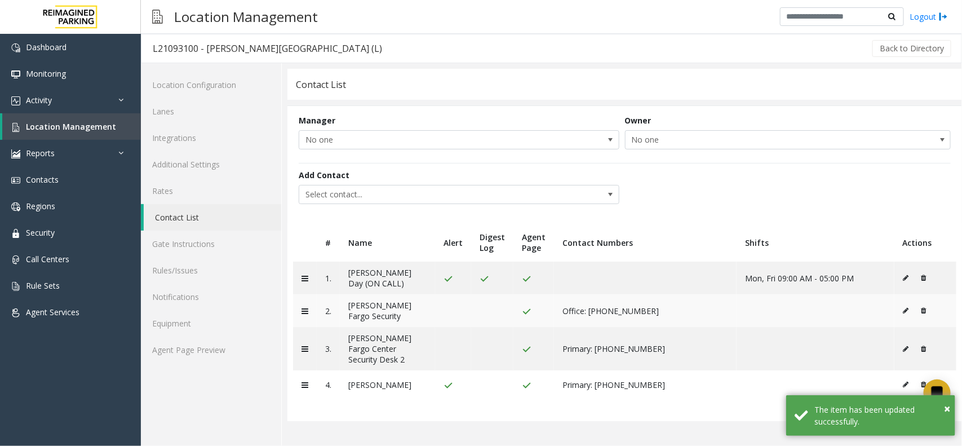
click at [906, 307] on icon at bounding box center [906, 310] width 6 height 7
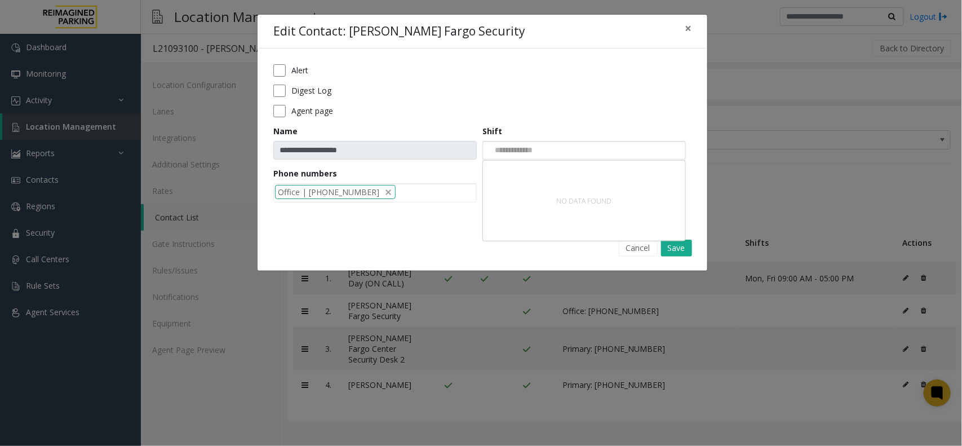
click at [562, 152] on div at bounding box center [583, 150] width 203 height 19
click at [562, 162] on div "NO DATA FOUND" at bounding box center [584, 201] width 200 height 78
click at [561, 156] on div at bounding box center [583, 150] width 203 height 19
click at [562, 156] on div at bounding box center [583, 150] width 203 height 19
click at [540, 148] on input "NO DATA FOUND" at bounding box center [511, 150] width 57 height 18
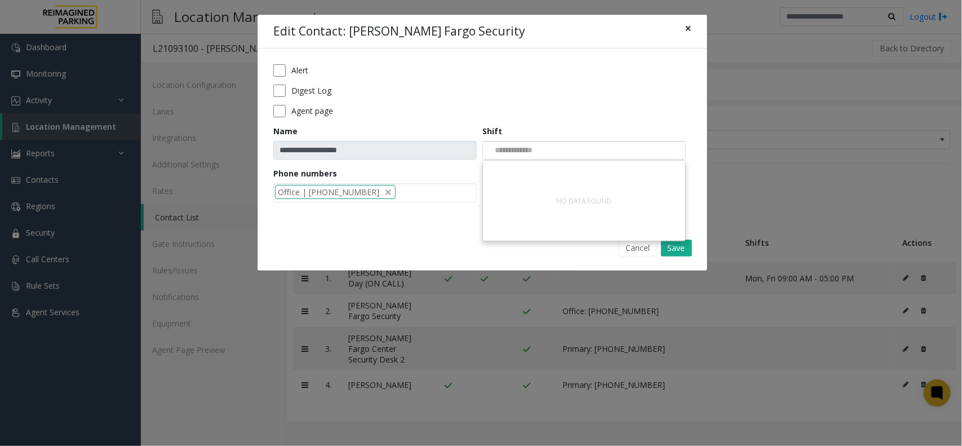
click at [688, 27] on span "×" at bounding box center [688, 28] width 7 height 16
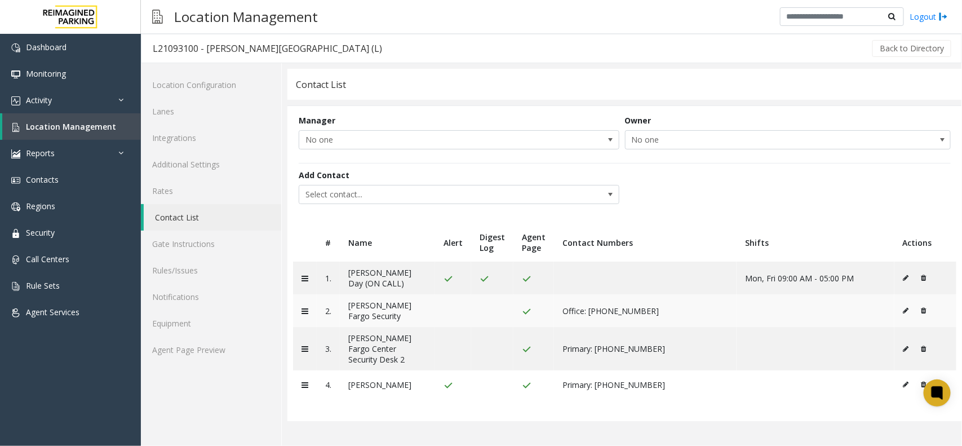
click at [903, 307] on icon at bounding box center [906, 310] width 6 height 7
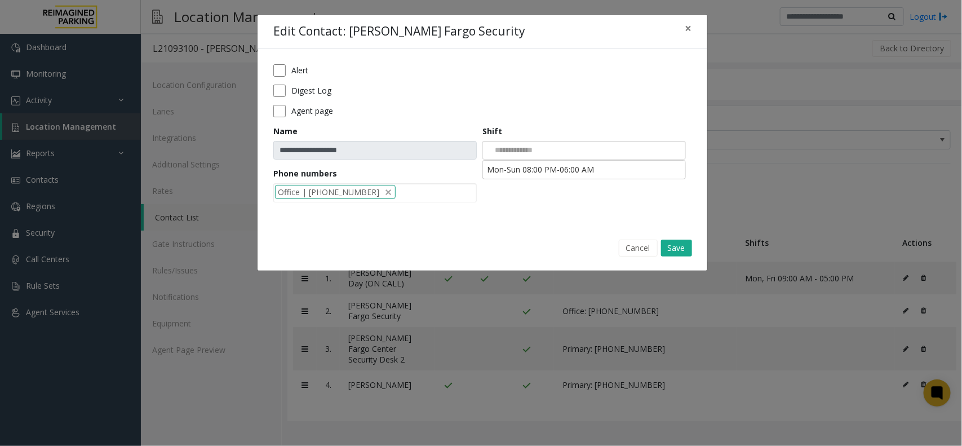
click at [541, 152] on input at bounding box center [511, 150] width 57 height 18
click at [569, 165] on li "Mon-Sun 08:00 PM-06:00 AM" at bounding box center [584, 169] width 200 height 15
click at [686, 243] on button "Save" at bounding box center [676, 248] width 31 height 17
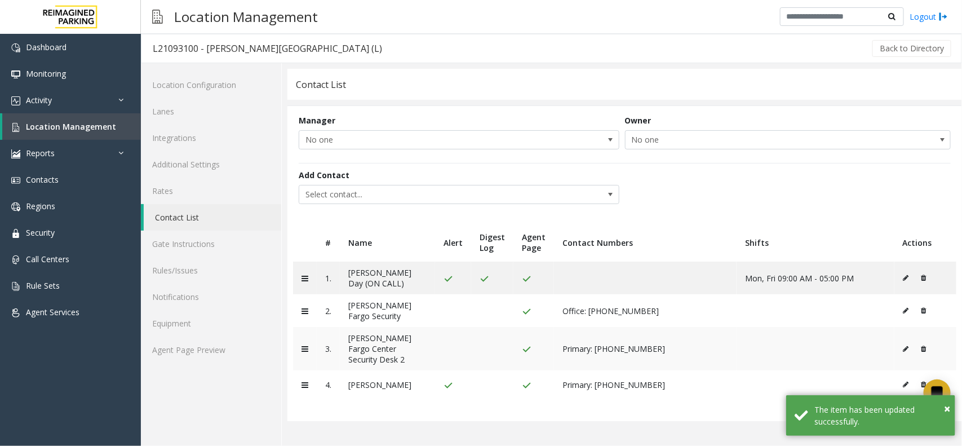
click at [903, 346] on icon at bounding box center [906, 349] width 6 height 7
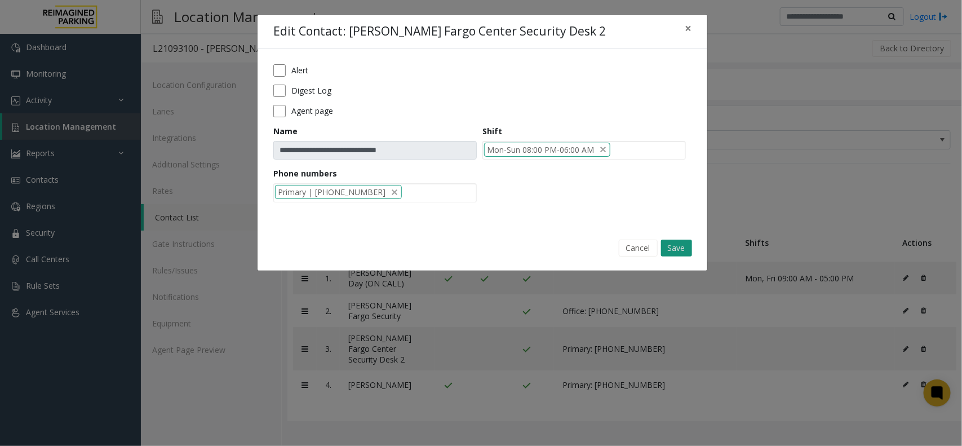
click at [688, 244] on button "Save" at bounding box center [676, 248] width 31 height 17
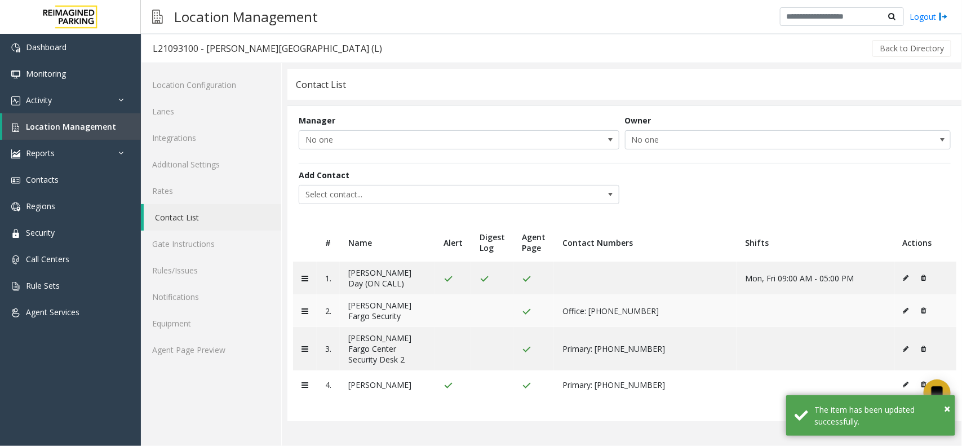
click at [906, 307] on icon at bounding box center [906, 310] width 6 height 7
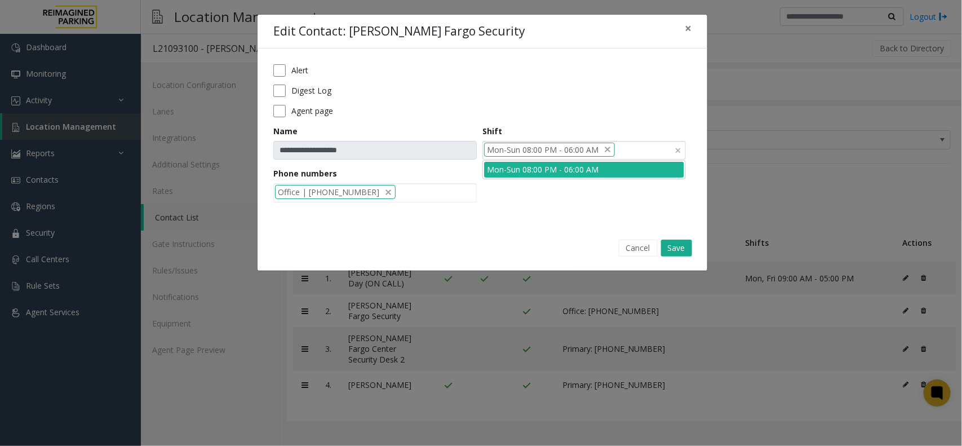
click at [622, 149] on input at bounding box center [622, 150] width 14 height 18
click at [600, 166] on li "Mon-Sun 08:00 PM - 06:00 AM" at bounding box center [584, 169] width 200 height 15
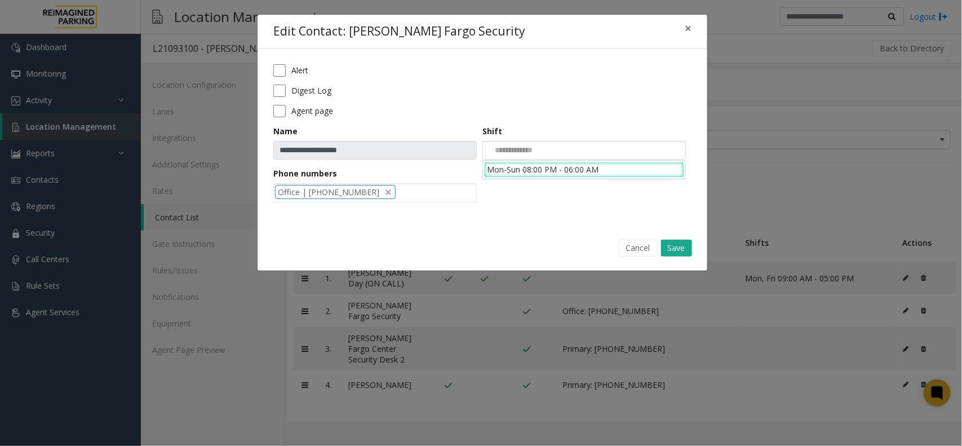
click at [587, 150] on div at bounding box center [583, 150] width 203 height 19
click at [564, 172] on li "Mon-Sun 08:00 PM - 06:00 AM" at bounding box center [584, 169] width 200 height 15
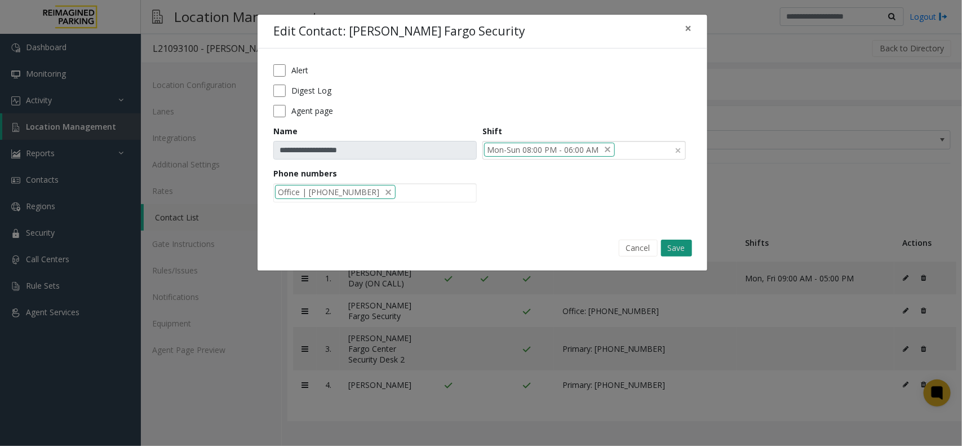
click at [670, 248] on button "Save" at bounding box center [676, 248] width 31 height 17
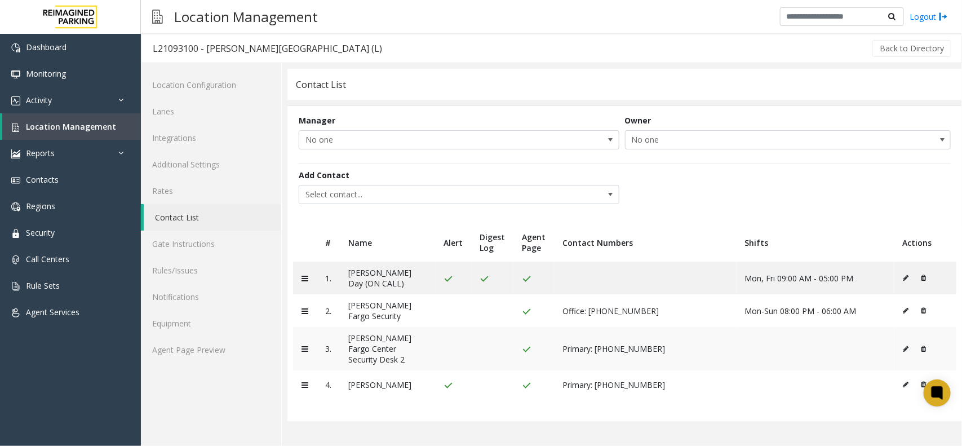
click at [905, 346] on icon at bounding box center [906, 349] width 6 height 7
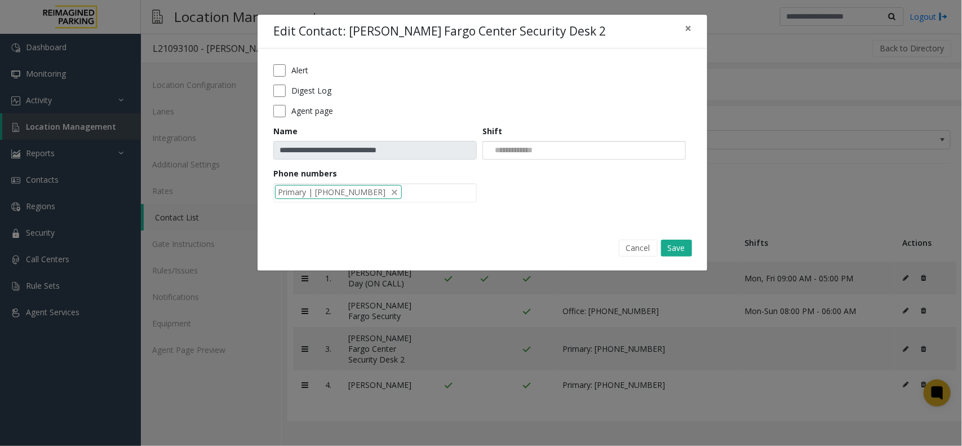
click at [581, 148] on div at bounding box center [583, 150] width 203 height 19
click at [575, 166] on li "Mon-Sun 08:00 PM - 06:00 AM" at bounding box center [584, 169] width 200 height 15
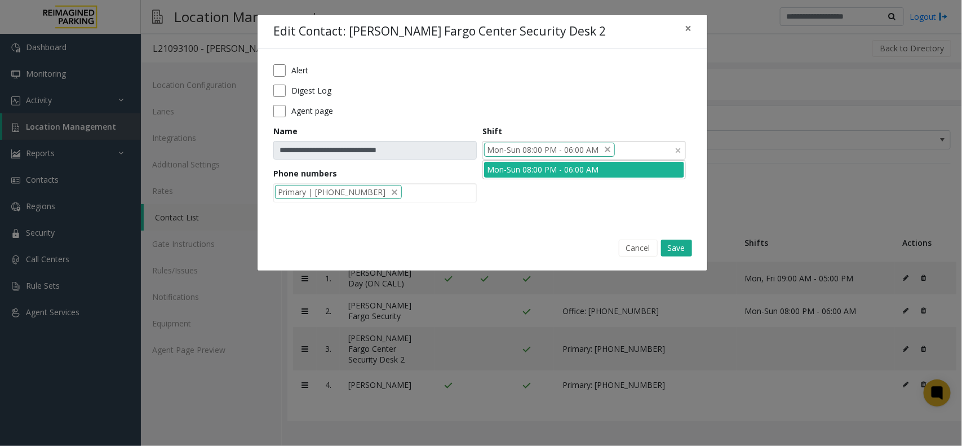
click at [644, 147] on div "Mon-Sun 08:00 PM - 06:00 AM" at bounding box center [583, 150] width 203 height 19
click at [612, 170] on li "Mon-Sun 08:00 PM - 06:00 AM" at bounding box center [584, 169] width 200 height 15
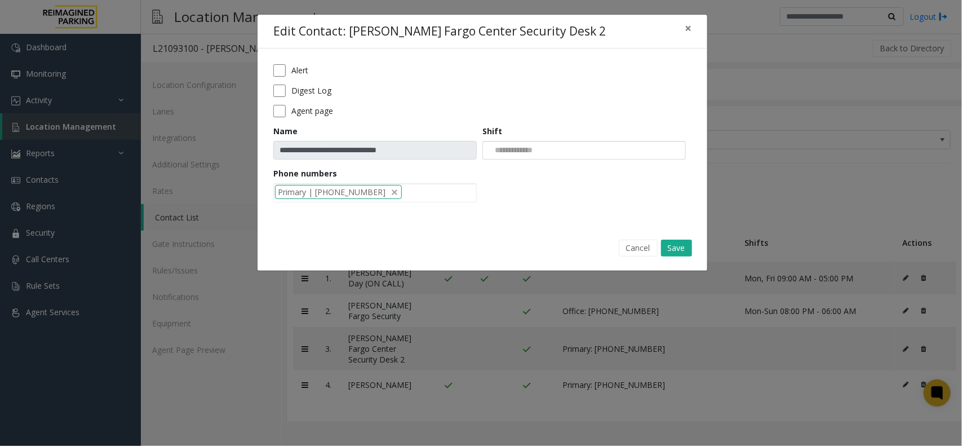
click at [610, 150] on div at bounding box center [583, 150] width 203 height 19
click at [582, 172] on li "Mon-Sun 08:00 PM - 06:00 AM" at bounding box center [584, 169] width 200 height 15
click at [675, 243] on button "Save" at bounding box center [676, 248] width 31 height 17
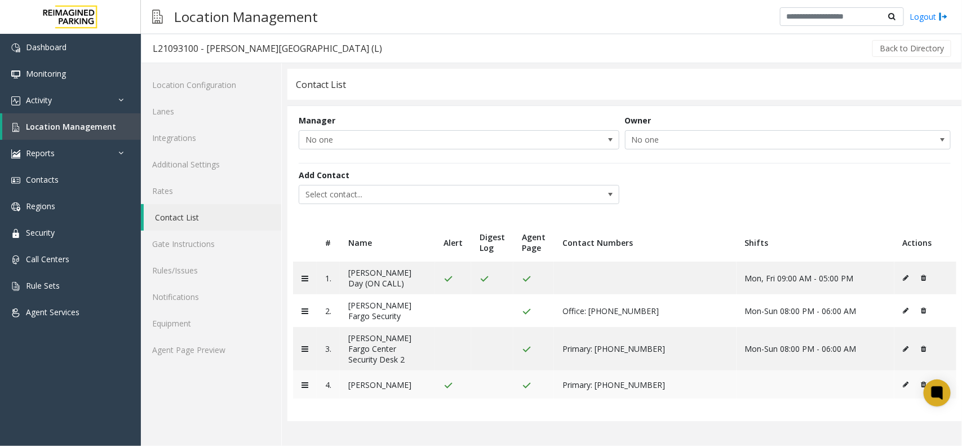
click at [905, 381] on icon at bounding box center [906, 384] width 6 height 7
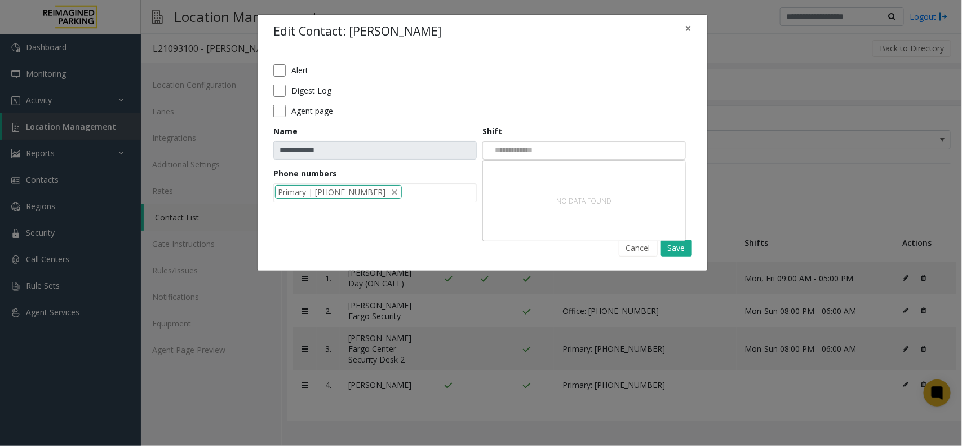
click at [598, 150] on div at bounding box center [583, 150] width 203 height 19
click at [685, 26] on span "×" at bounding box center [688, 28] width 7 height 16
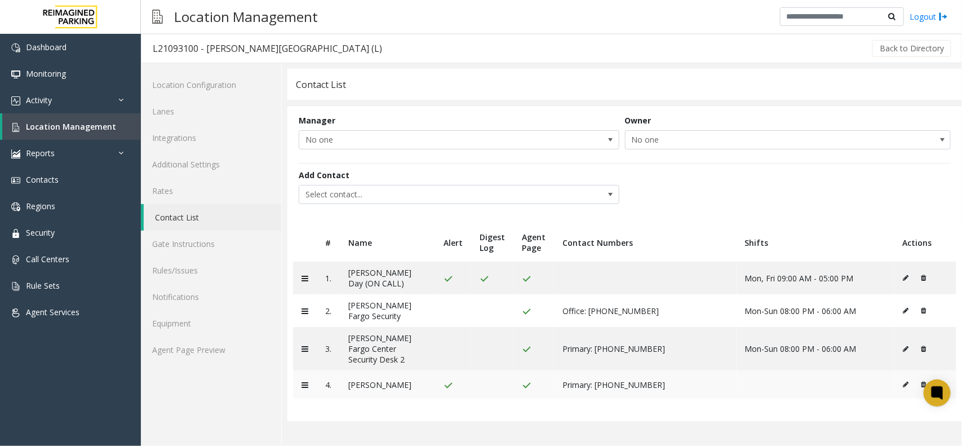
click at [905, 381] on icon at bounding box center [906, 384] width 6 height 7
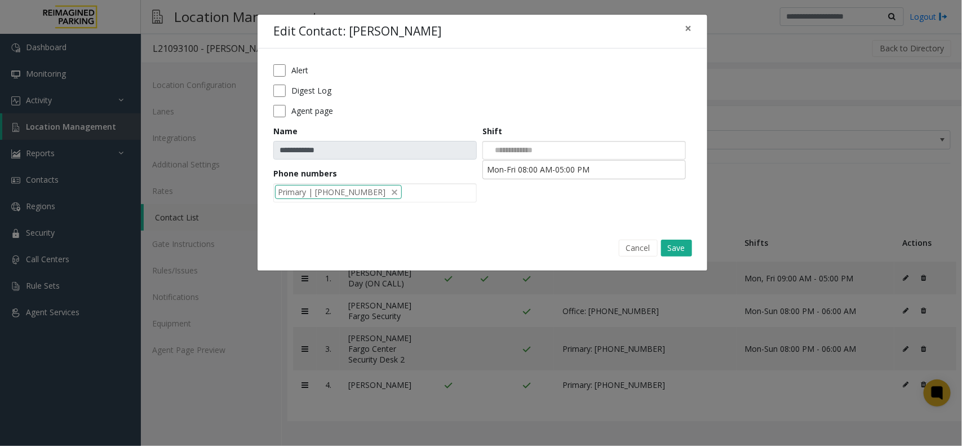
click at [623, 159] on div at bounding box center [583, 150] width 203 height 19
click at [595, 173] on li "Mon-Fri 08:00 AM-05:00 PM" at bounding box center [584, 169] width 200 height 15
click at [674, 246] on button "Save" at bounding box center [676, 248] width 31 height 17
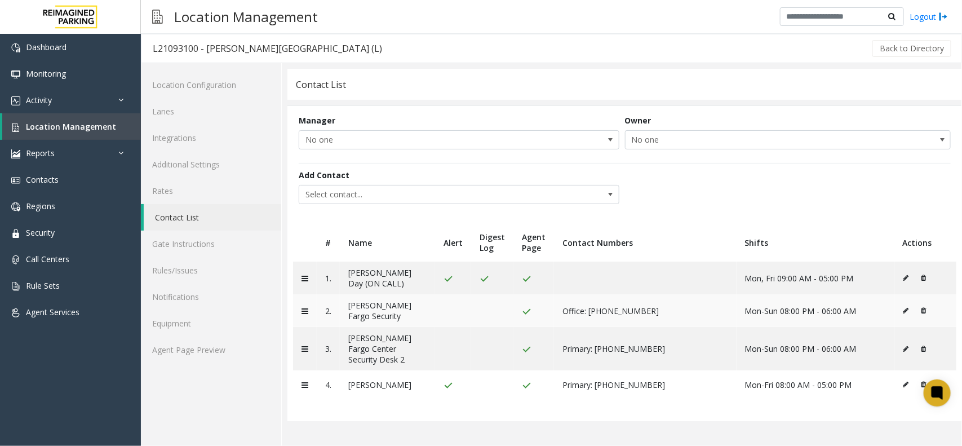
click at [903, 307] on icon at bounding box center [906, 310] width 6 height 7
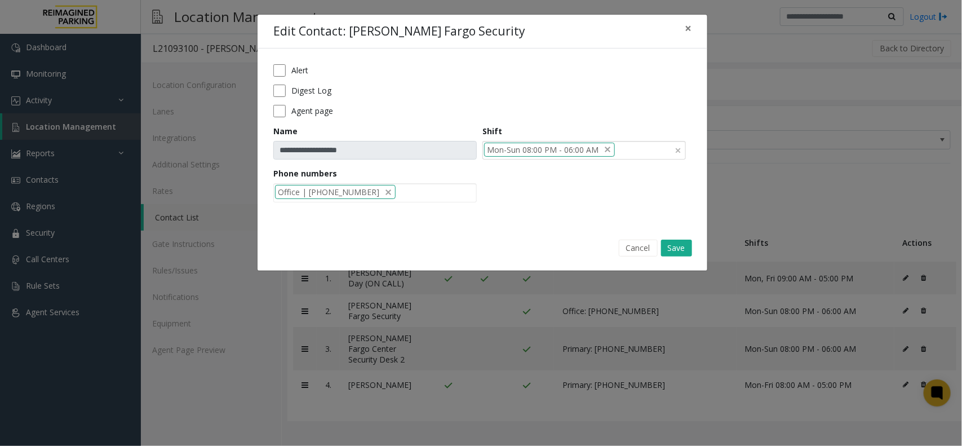
click at [645, 158] on div "Mon-Sun 08:00 PM - 06:00 AM" at bounding box center [583, 150] width 203 height 19
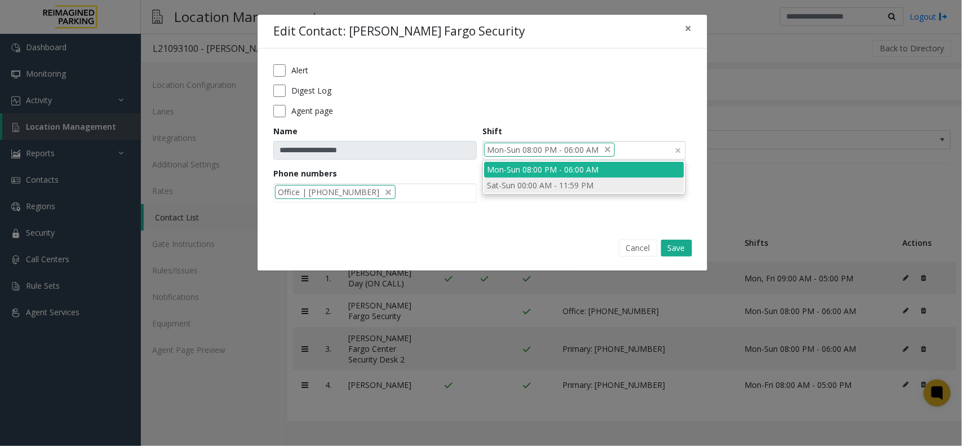
click at [601, 184] on li "Sat-Sun 00:00 AM - 11:59 PM" at bounding box center [584, 185] width 200 height 15
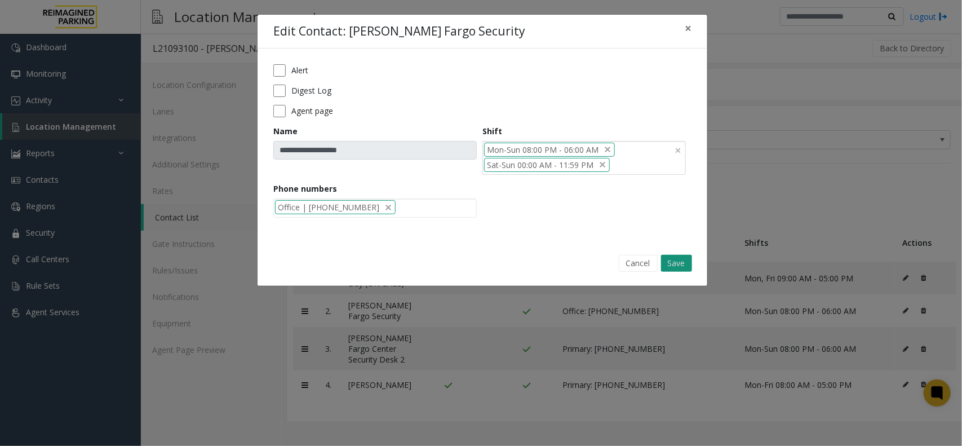
click at [676, 265] on button "Save" at bounding box center [676, 263] width 31 height 17
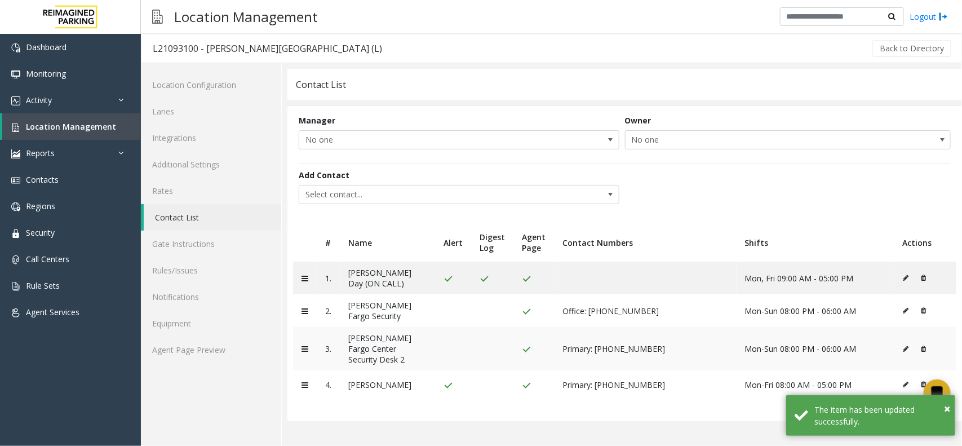
click at [906, 346] on icon at bounding box center [906, 349] width 6 height 7
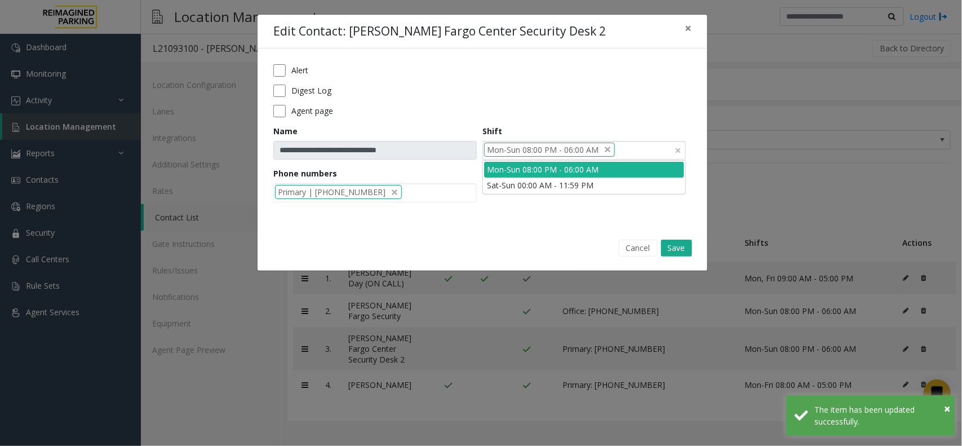
click at [635, 150] on div "Mon-Sun 08:00 PM - 06:00 AM" at bounding box center [583, 150] width 203 height 19
click at [595, 185] on li "Sat-Sun 00:00 AM - 11:59 PM" at bounding box center [584, 185] width 200 height 15
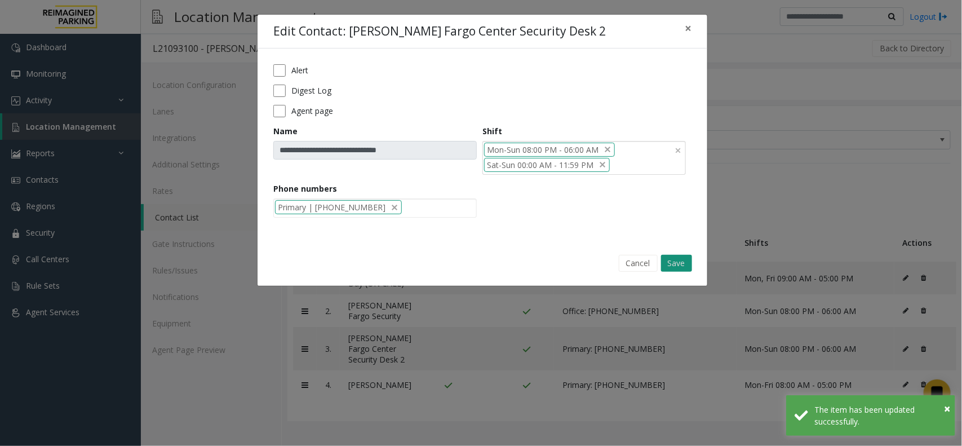
click at [672, 263] on button "Save" at bounding box center [676, 263] width 31 height 17
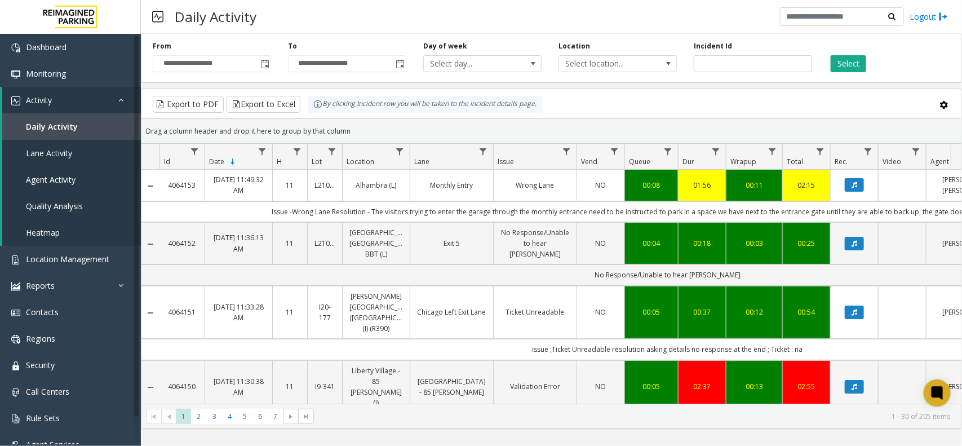
scroll to position [0, 130]
